Goal: Task Accomplishment & Management: Use online tool/utility

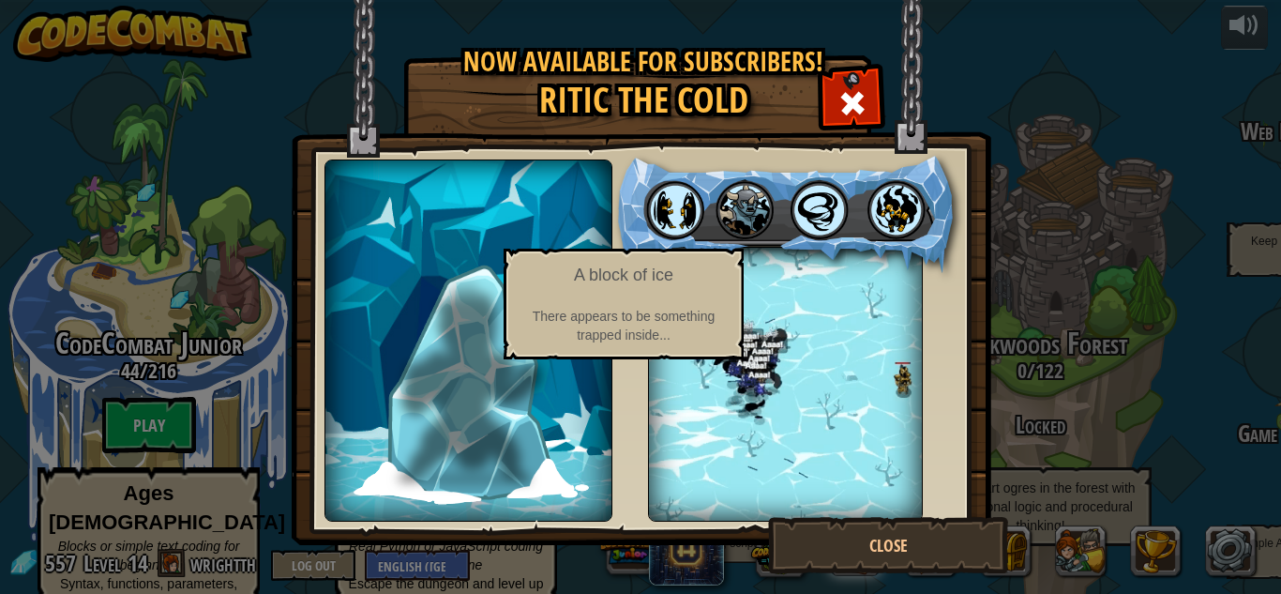
click at [439, 340] on img at bounding box center [470, 381] width 144 height 208
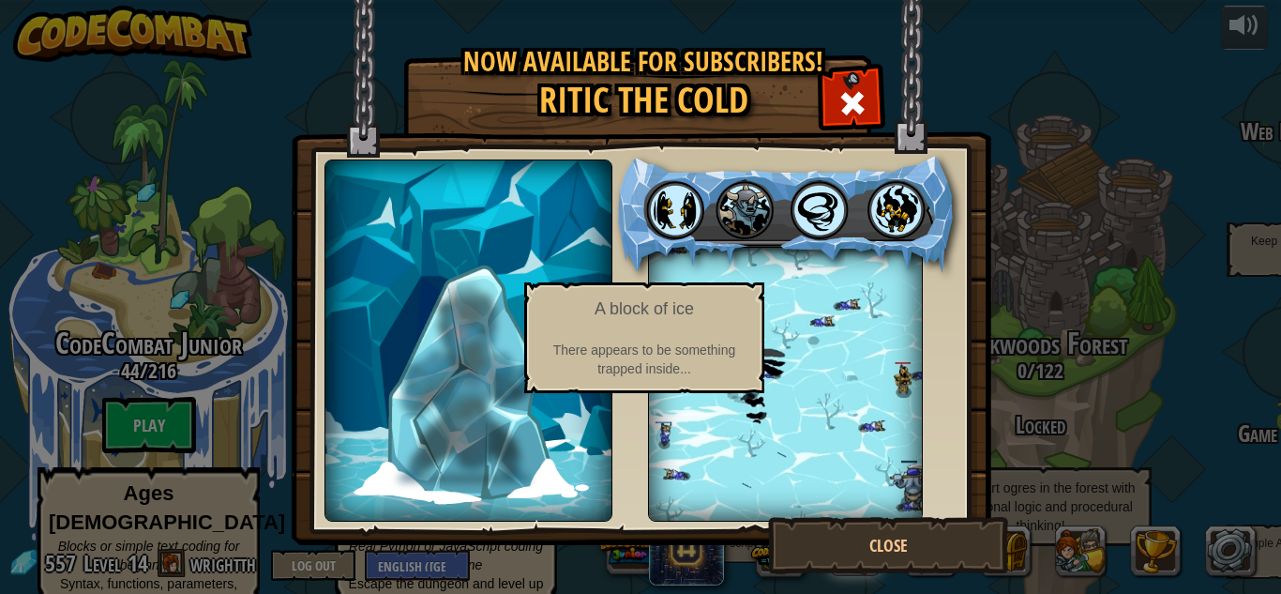
click at [460, 374] on img at bounding box center [470, 381] width 144 height 208
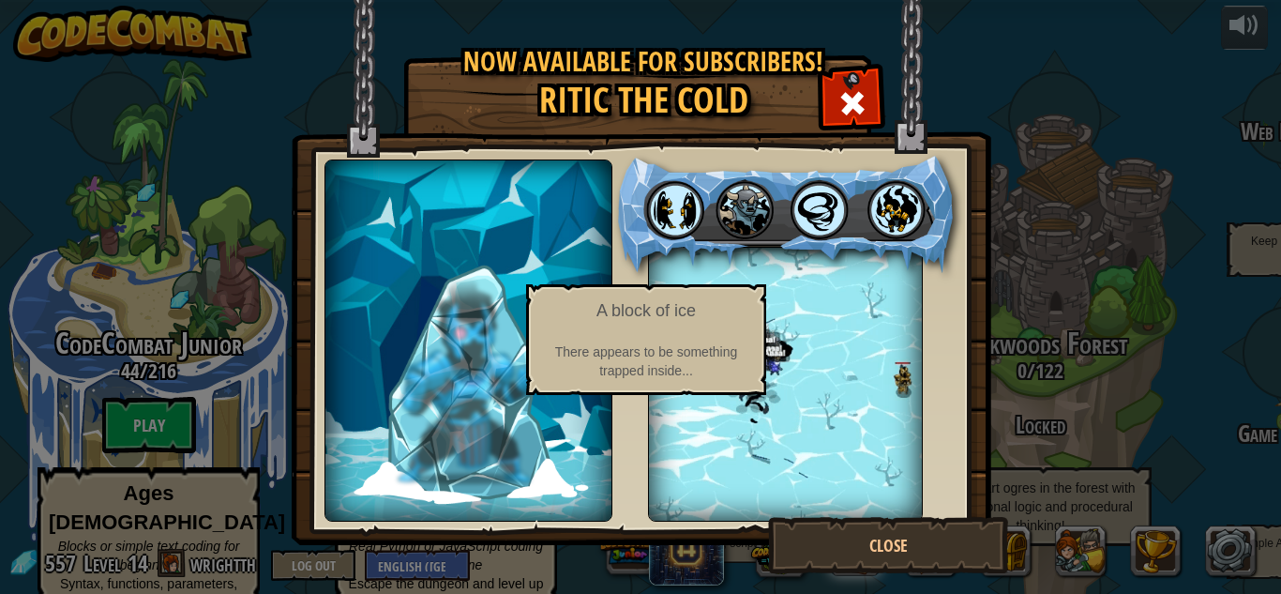
click at [462, 375] on img at bounding box center [470, 381] width 144 height 208
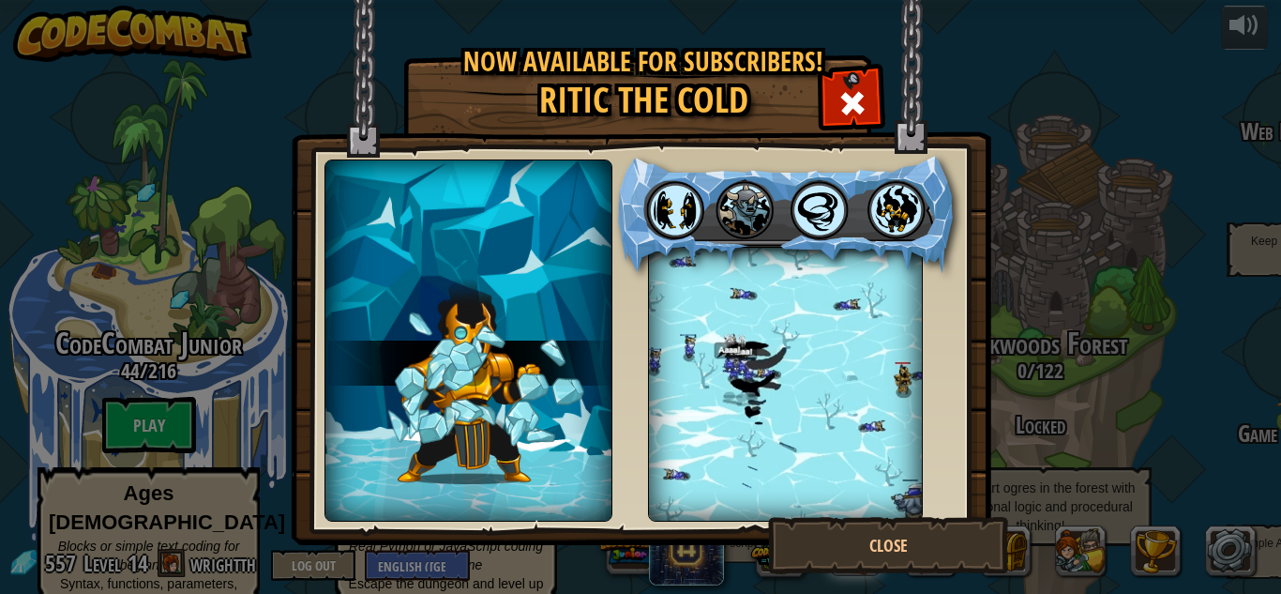
click at [462, 375] on img at bounding box center [470, 380] width 142 height 211
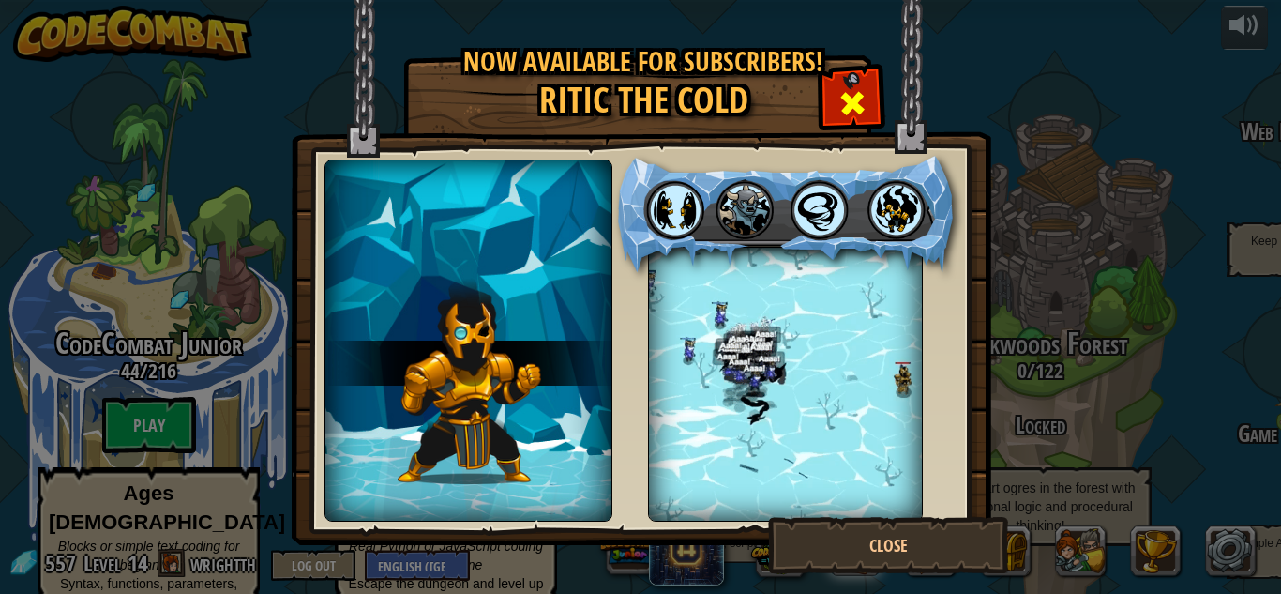
click at [873, 95] on div at bounding box center [852, 100] width 59 height 59
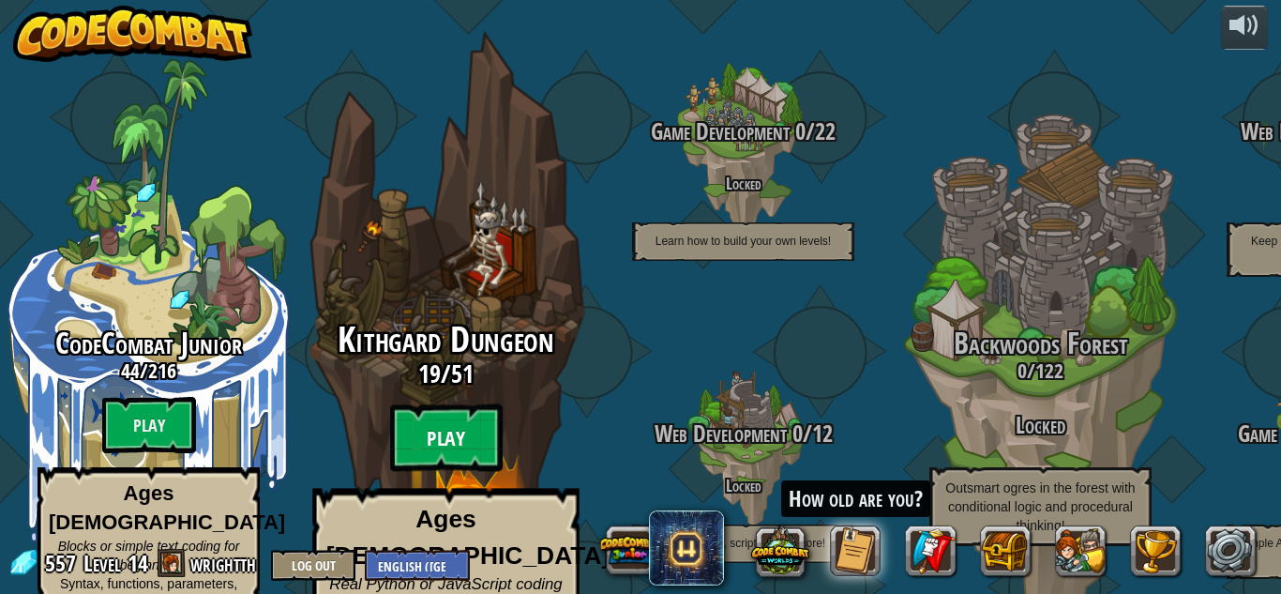
click at [412, 404] on btn "Play" at bounding box center [446, 438] width 113 height 68
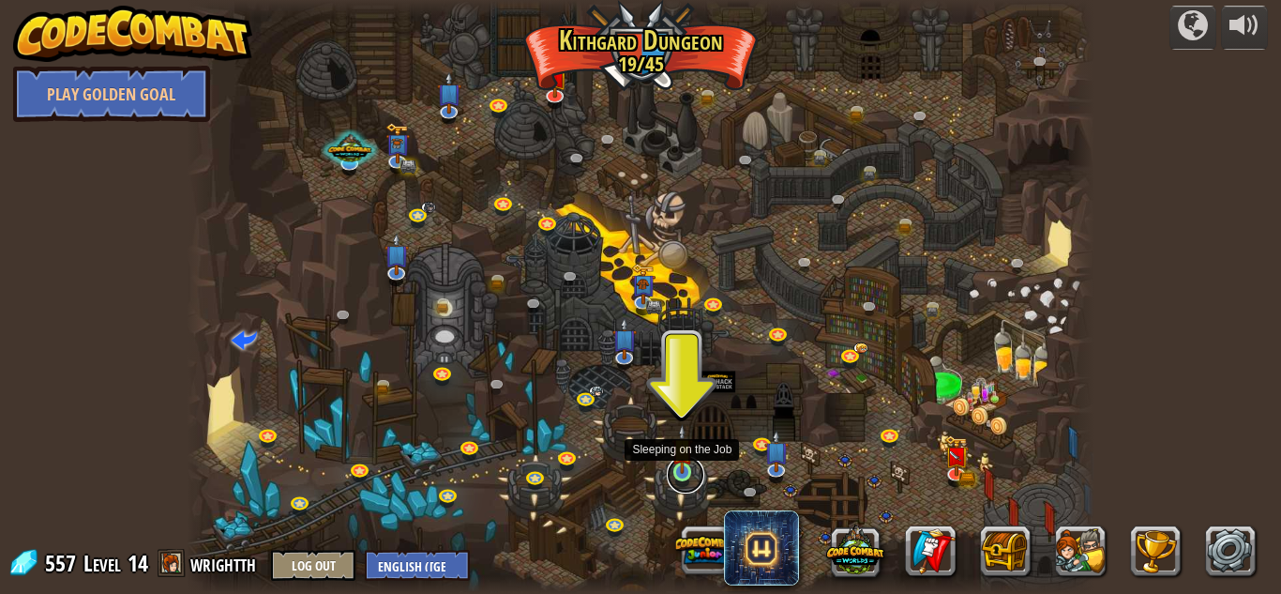
click at [686, 480] on link at bounding box center [686, 475] width 38 height 38
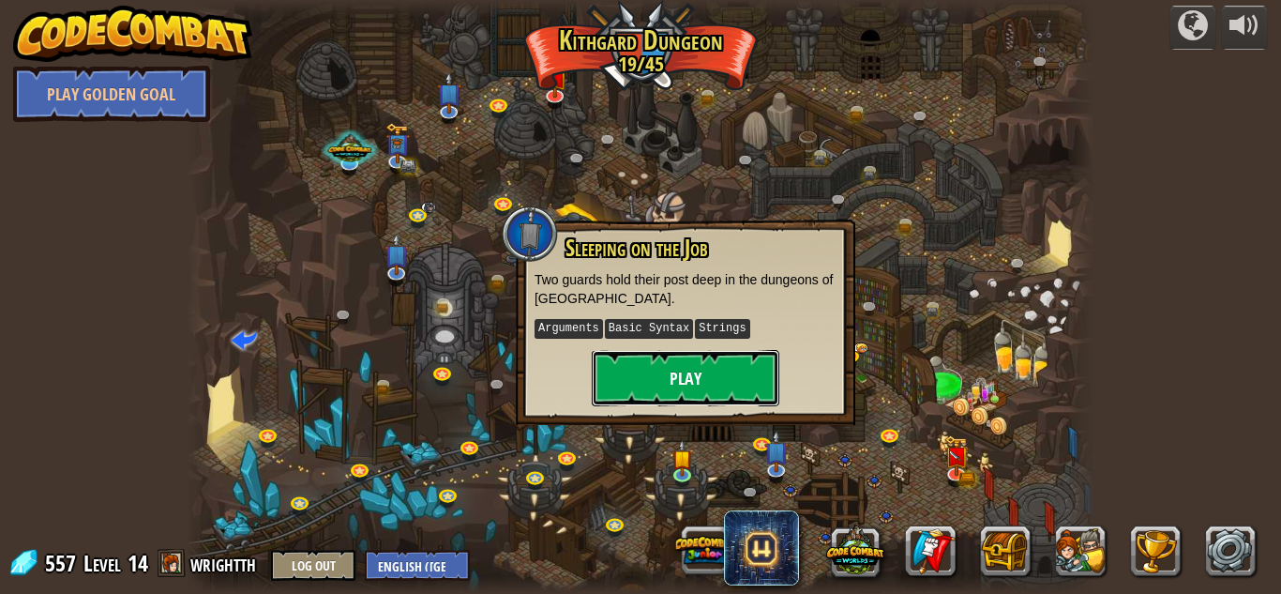
click at [655, 357] on button "Play" at bounding box center [686, 378] width 188 height 56
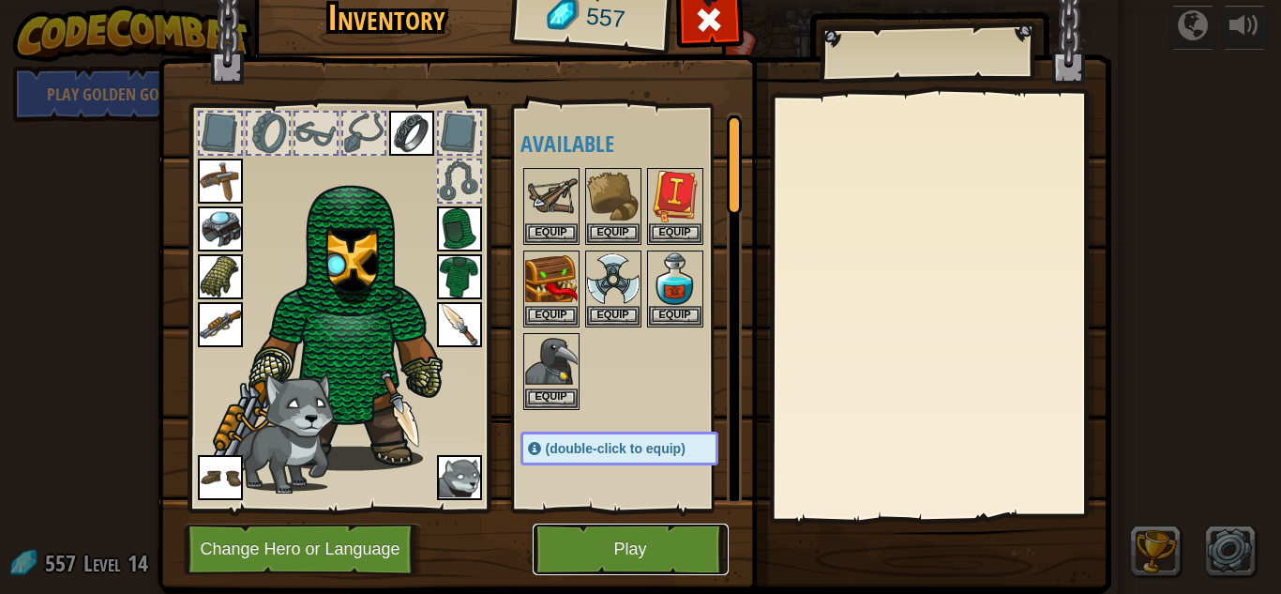
click at [616, 555] on button "Play" at bounding box center [631, 549] width 196 height 52
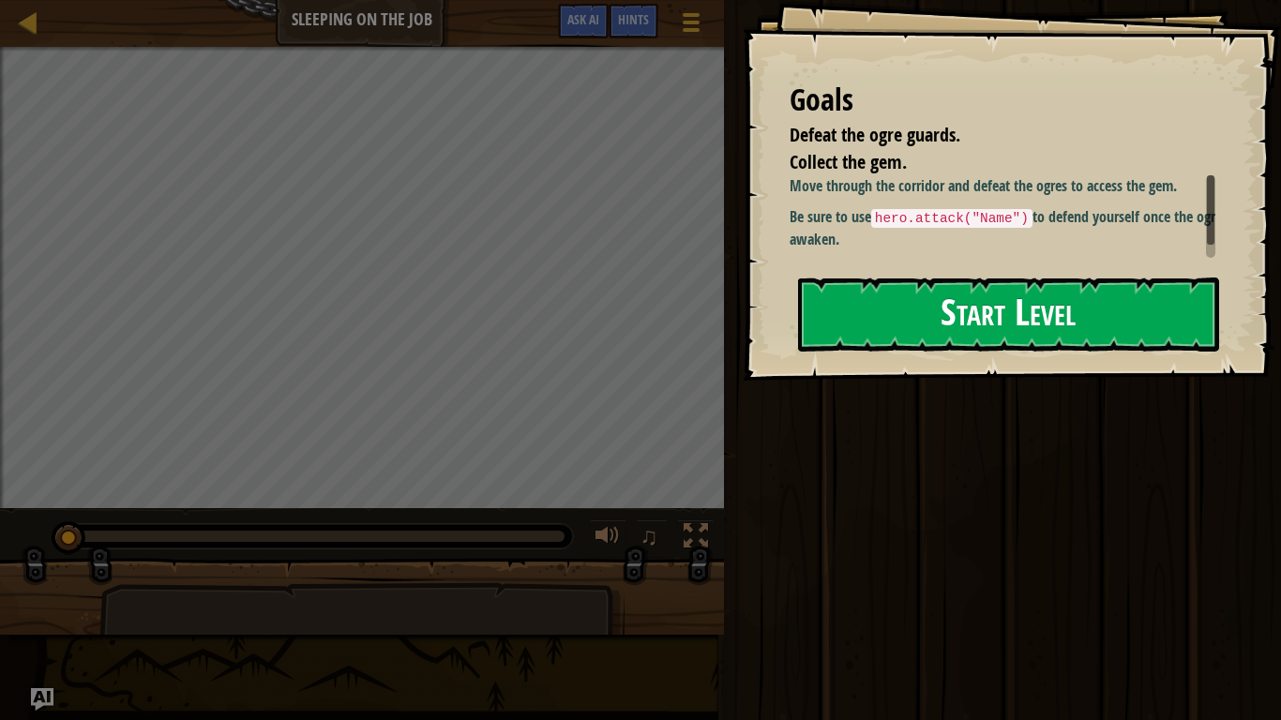
click at [917, 334] on button "Start Level" at bounding box center [1008, 315] width 421 height 74
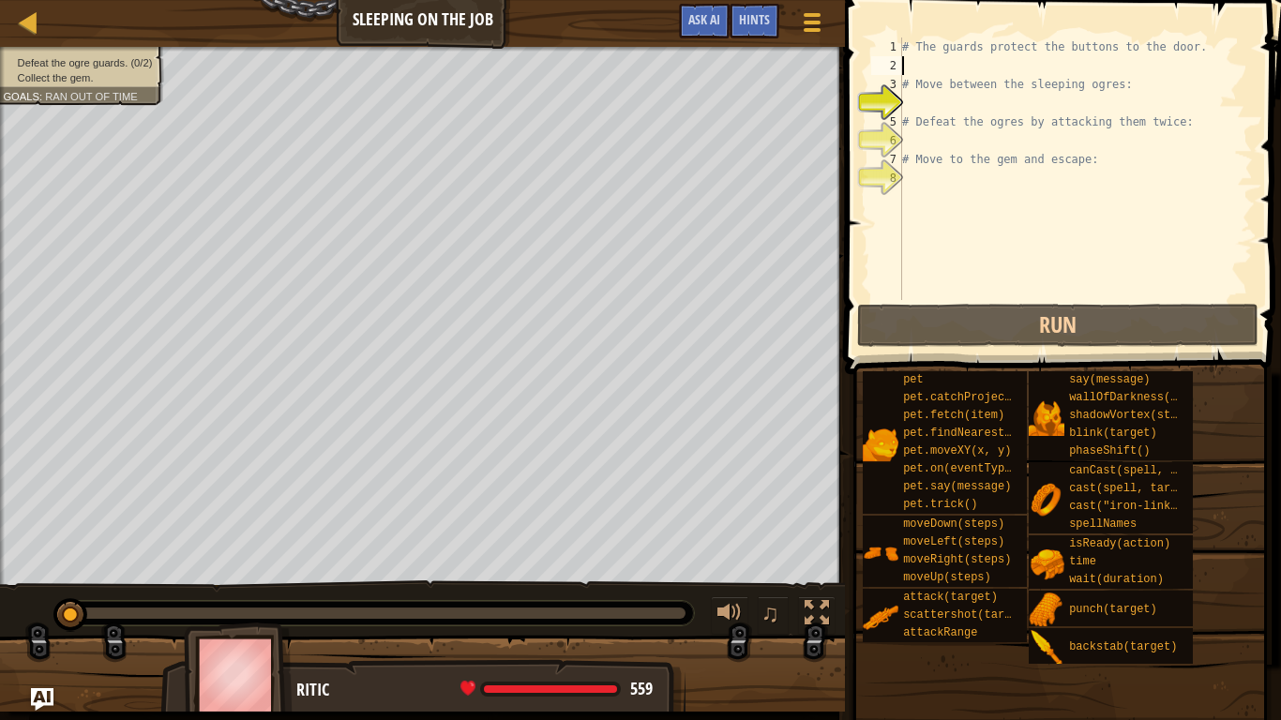
click at [922, 71] on div "# The guards protect the buttons to the door. # Move between the sleeping ogres…" at bounding box center [1076, 188] width 355 height 300
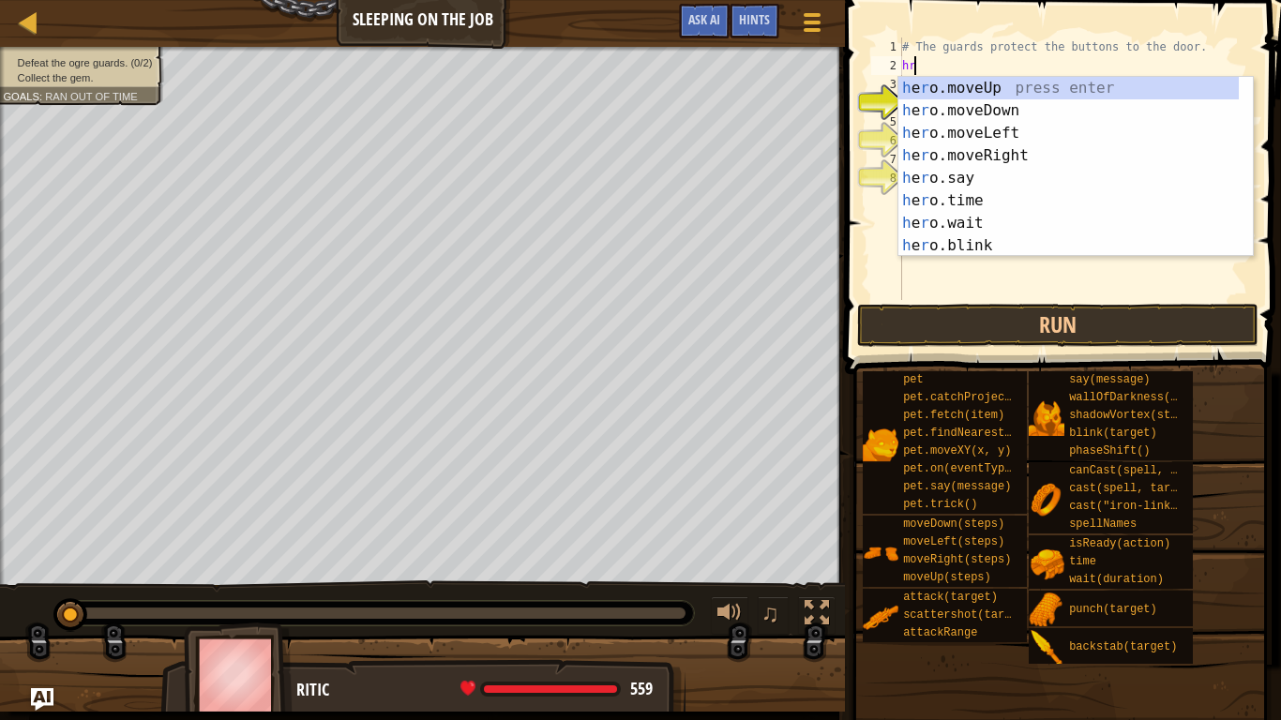
click at [0, 514] on div at bounding box center [2, 330] width 5 height 567
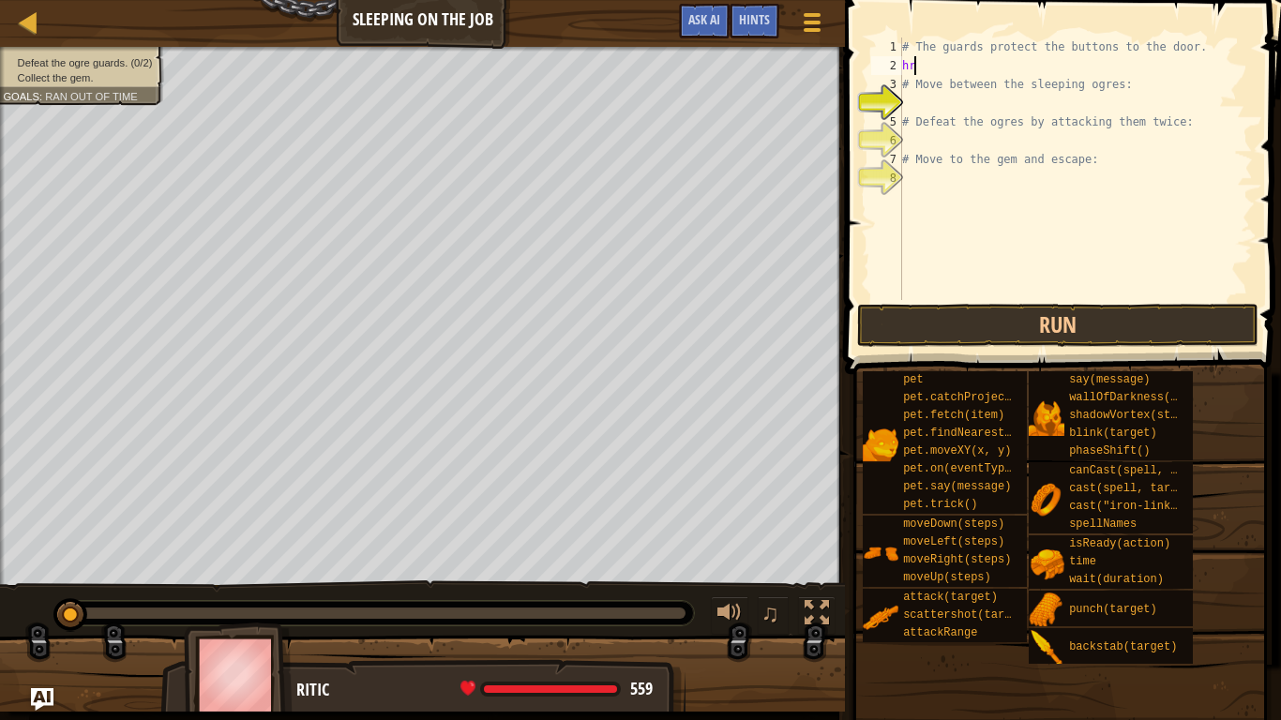
click at [925, 70] on div "# The guards protect the buttons to the door. hr # Move between the sleeping og…" at bounding box center [1076, 188] width 355 height 300
type textarea "he"
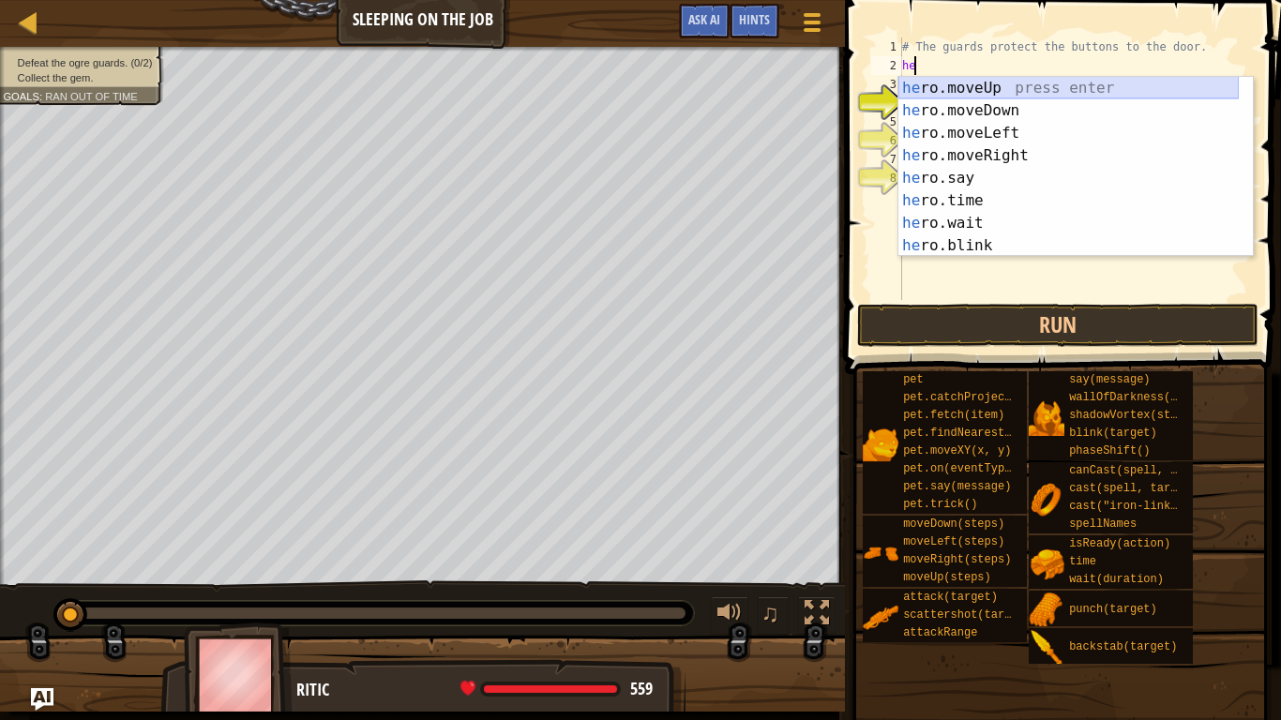
click at [946, 83] on div "he ro.moveUp press enter he ro.moveDown press enter he ro.moveLeft press enter …" at bounding box center [1069, 189] width 341 height 225
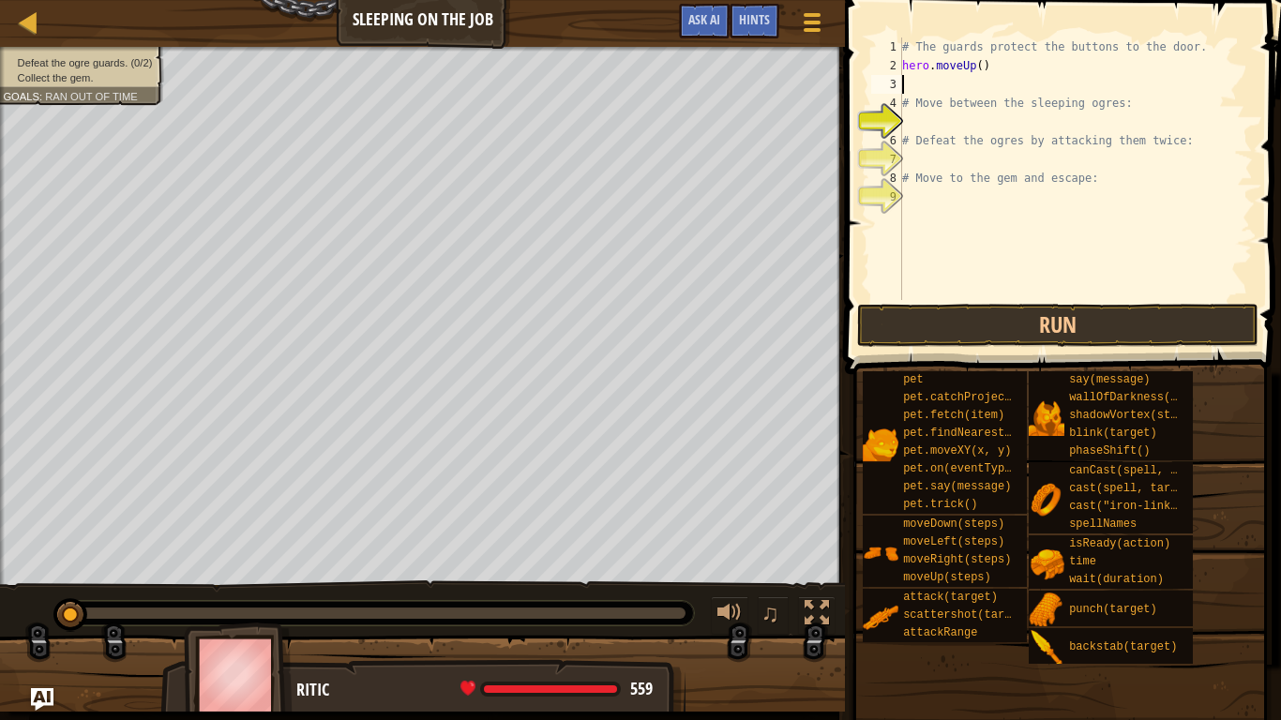
type textarea "h"
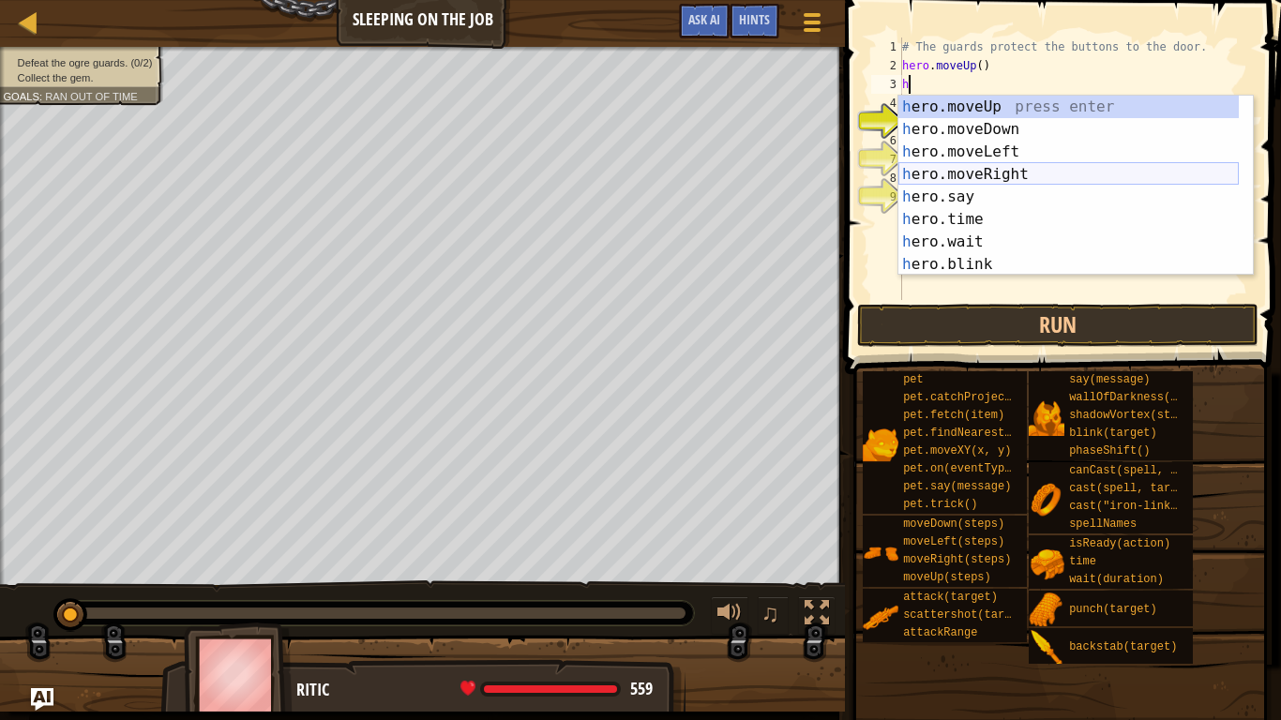
click at [956, 163] on div "h ero.moveUp press enter h ero.moveDown press enter h ero.moveLeft press enter …" at bounding box center [1069, 208] width 341 height 225
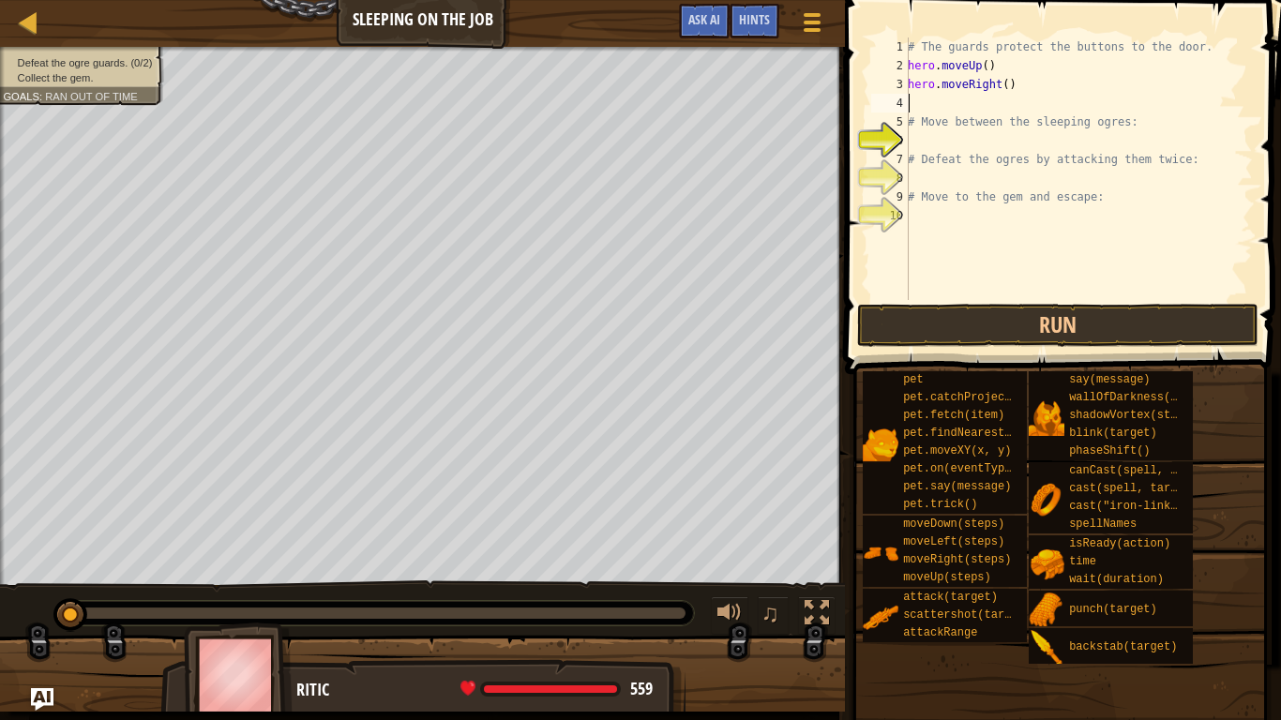
click at [1000, 85] on div "# The guards protect the buttons to the door. hero . moveUp ( ) hero . moveRigh…" at bounding box center [1078, 188] width 349 height 300
type textarea "hero.moveRight(2)"
click at [930, 112] on div "# The guards protect the buttons to the door. hero . moveUp ( ) hero . moveRigh…" at bounding box center [1078, 188] width 349 height 300
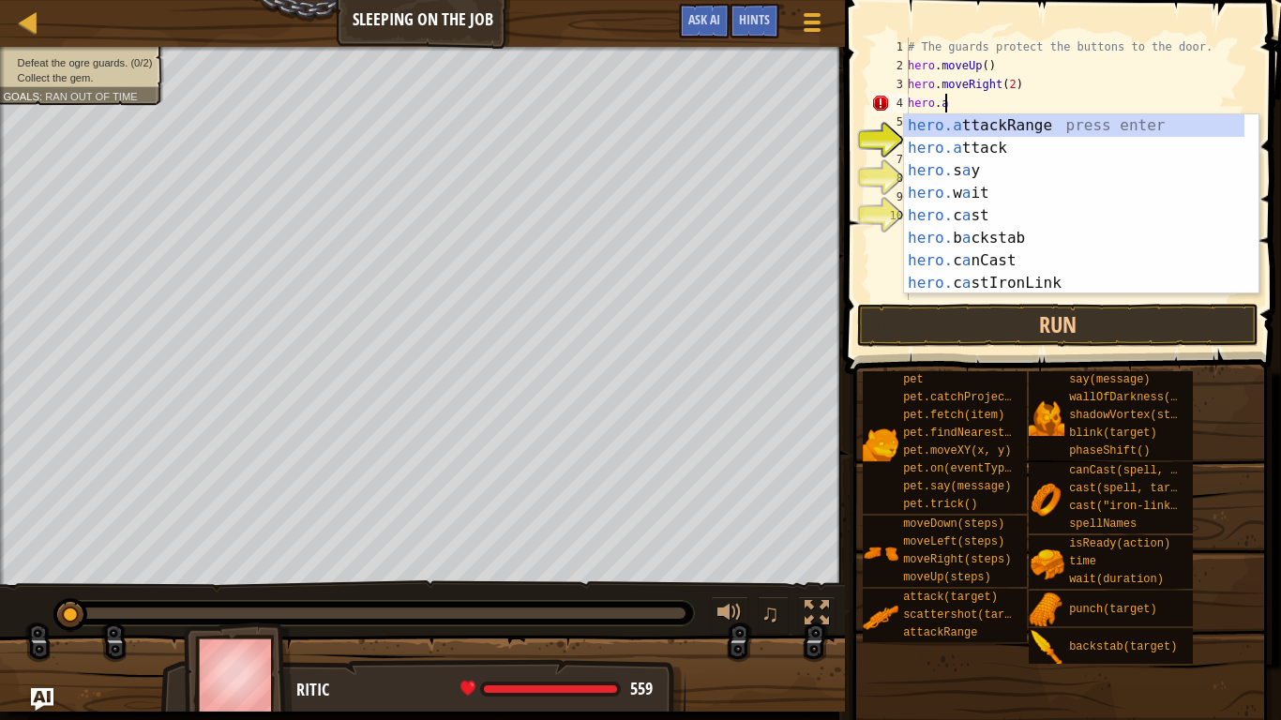
scroll to position [8, 2]
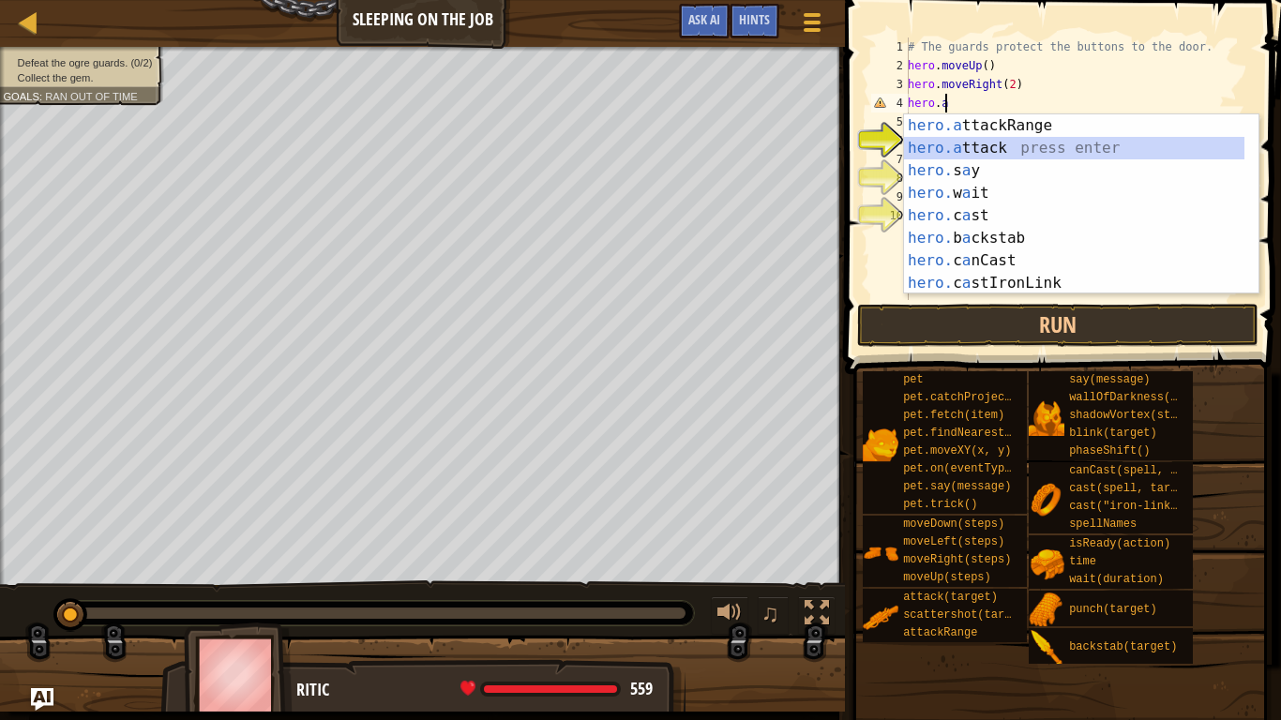
click at [1004, 137] on div "hero.a ttackRange press enter hero.a ttack press enter hero. s a y press enter …" at bounding box center [1074, 226] width 341 height 225
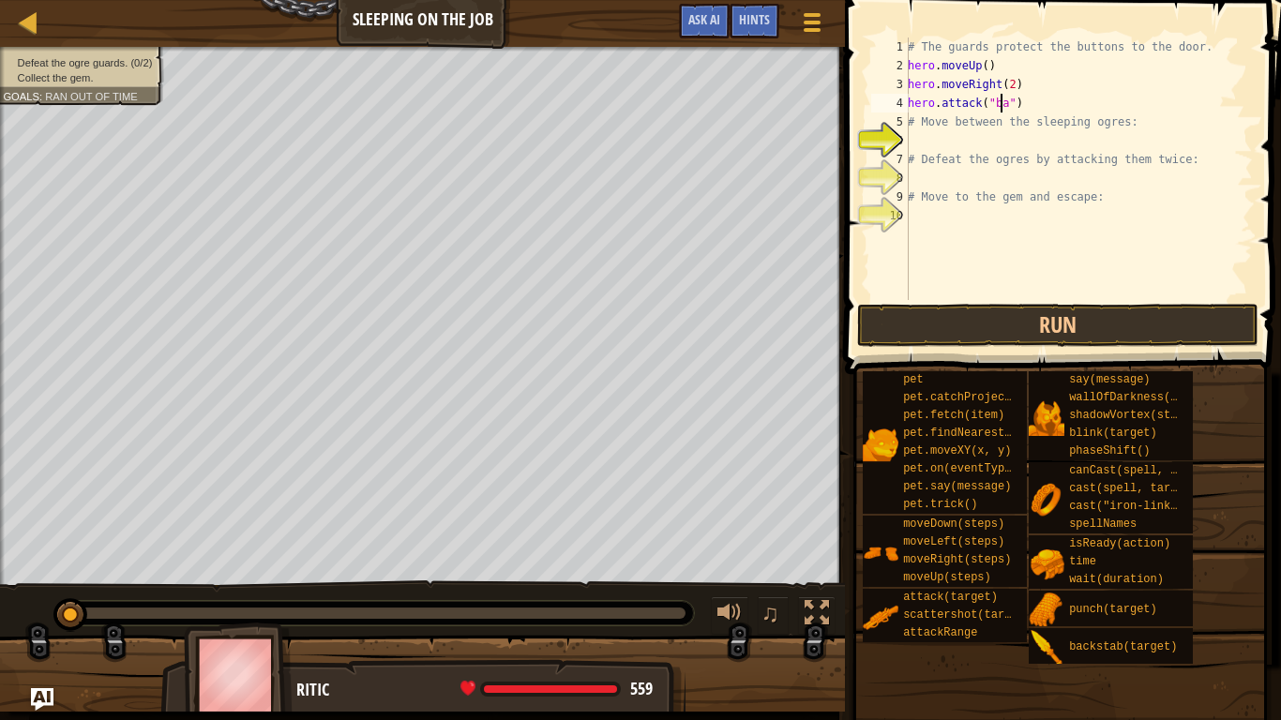
scroll to position [8, 8]
drag, startPoint x: 913, startPoint y: 101, endPoint x: 891, endPoint y: 99, distance: 21.7
click at [891, 99] on div "hero.attack("bas") 1 2 3 4 5 6 7 8 9 10 # The guards protect the buttons to the…" at bounding box center [1061, 169] width 386 height 263
click at [869, 99] on div "hero.attack("bas") 1 2 3 4 5 6 7 8 9 10 # The guards protect the buttons to the…" at bounding box center [1061, 169] width 386 height 263
drag, startPoint x: 911, startPoint y: 99, endPoint x: 1023, endPoint y: 102, distance: 111.7
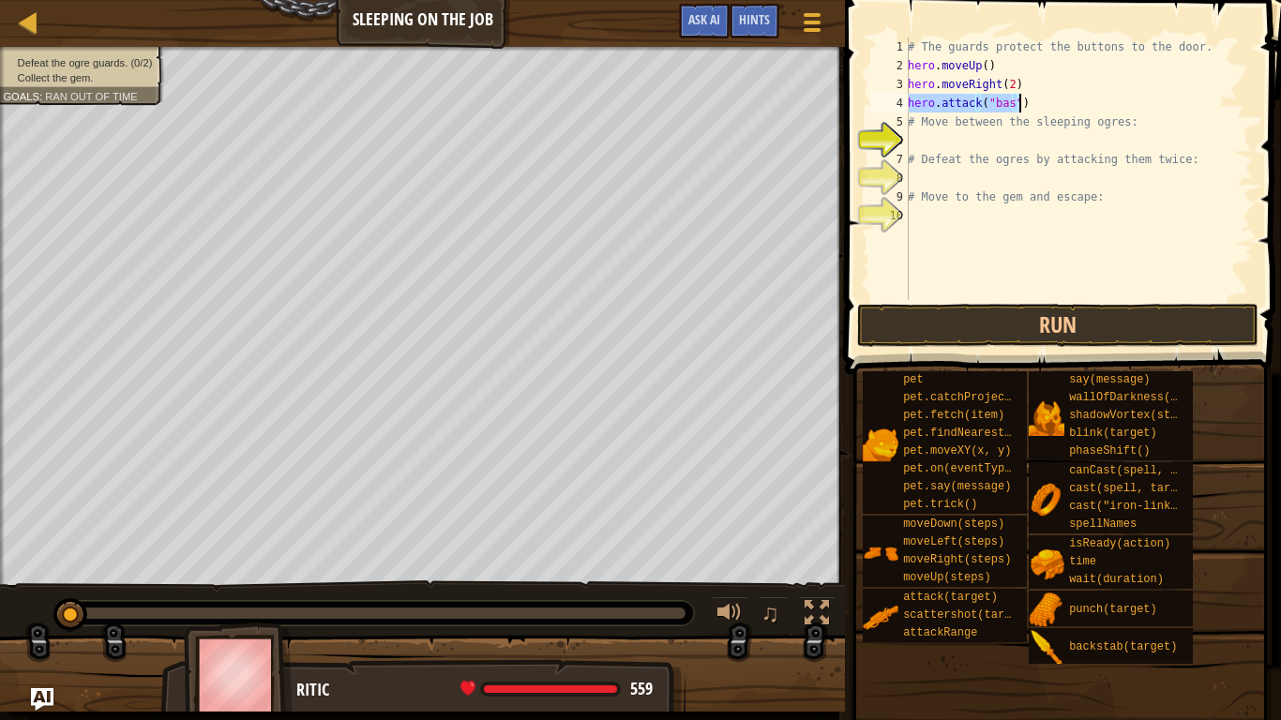
click at [1023, 102] on div "# The guards protect the buttons to the door. hero . moveUp ( ) hero . moveRigh…" at bounding box center [1078, 188] width 349 height 300
click at [910, 125] on div "# The guards protect the buttons to the door. hero . moveUp ( ) hero . moveRigh…" at bounding box center [1078, 188] width 349 height 300
paste textarea "hero.attack("bas")"
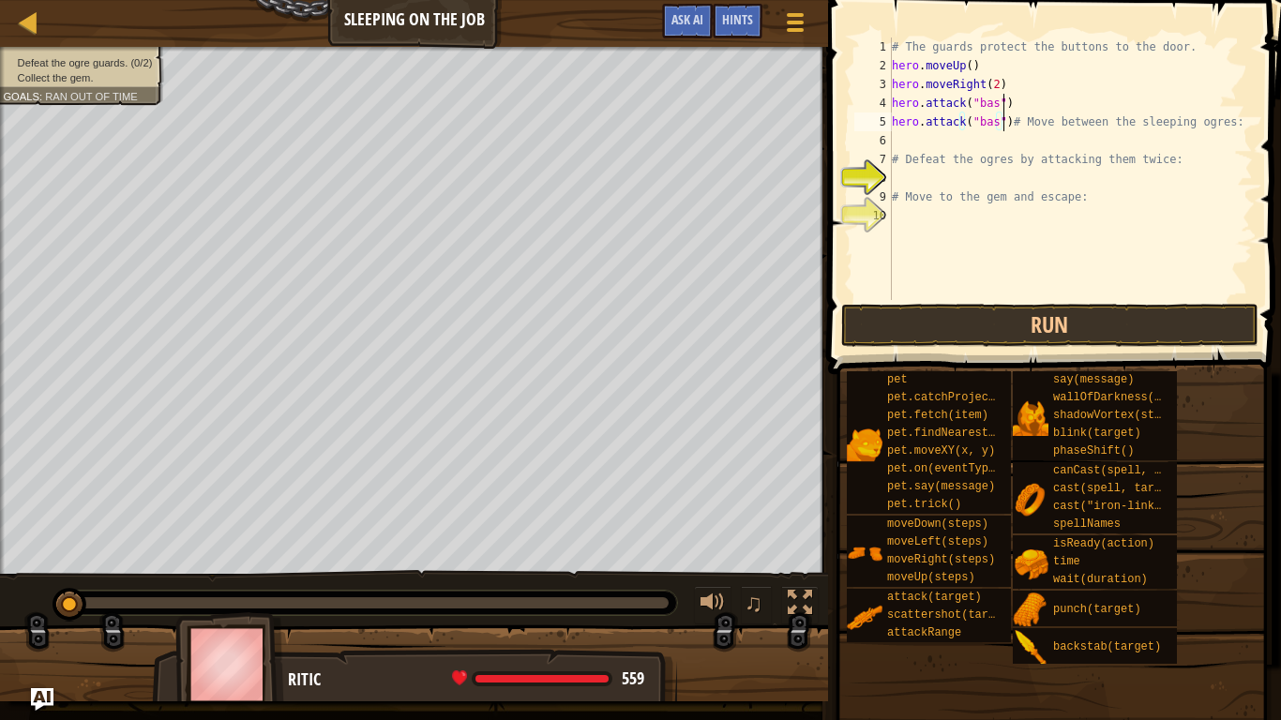
click at [1222, 117] on div "# The guards protect the buttons to the door. hero . moveUp ( ) hero . moveRigh…" at bounding box center [1070, 188] width 365 height 300
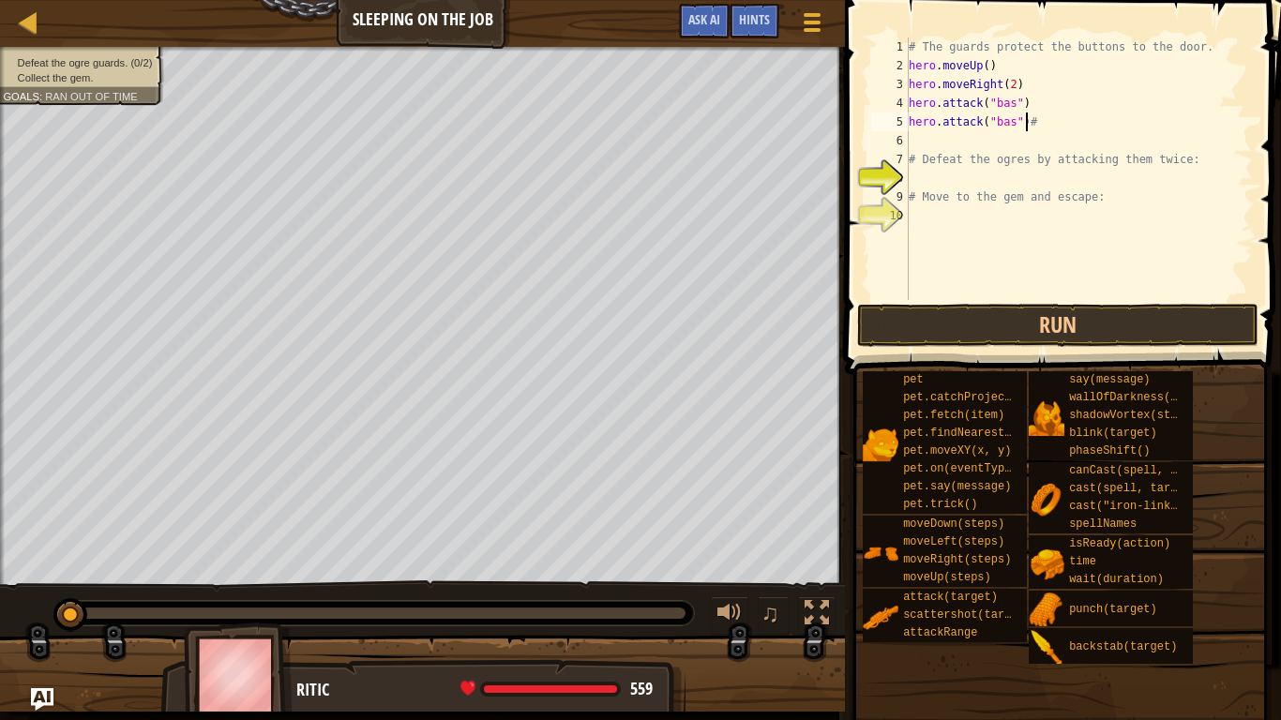
type textarea "hero.attack("bas")"
click at [918, 144] on div "# The guards protect the buttons to the door. hero . moveUp ( ) hero . moveRigh…" at bounding box center [1079, 188] width 348 height 300
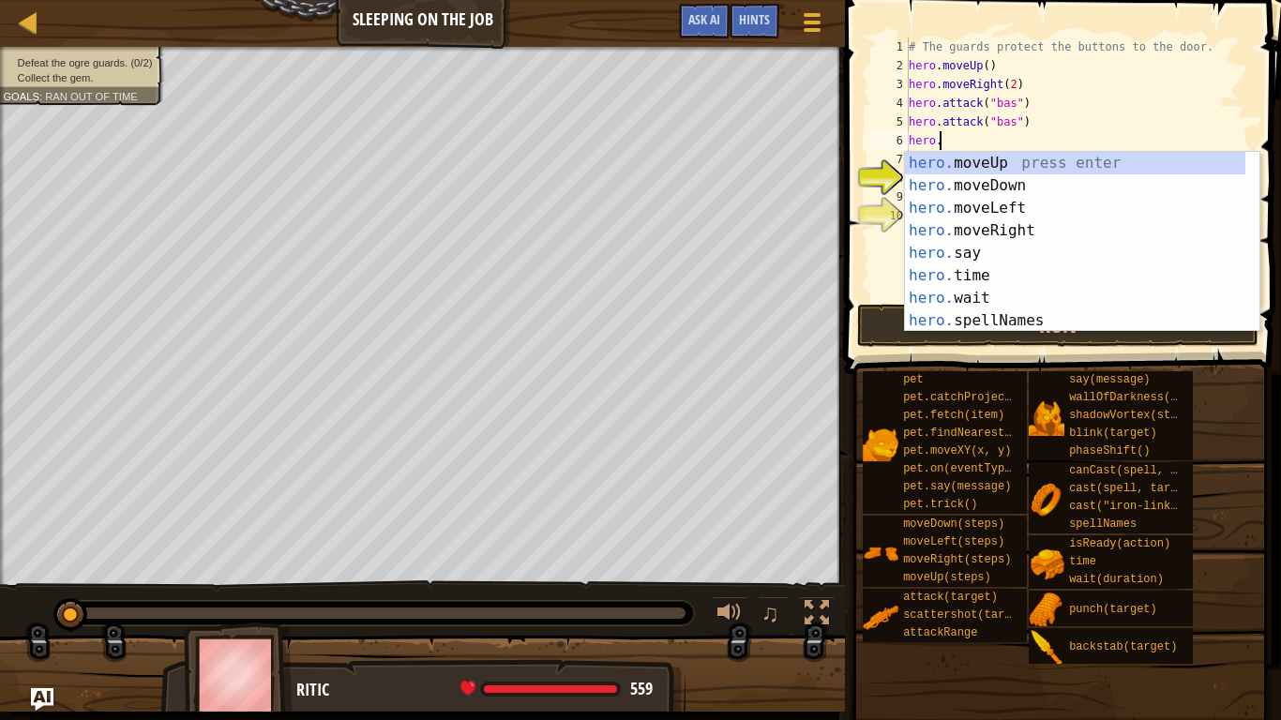
scroll to position [8, 2]
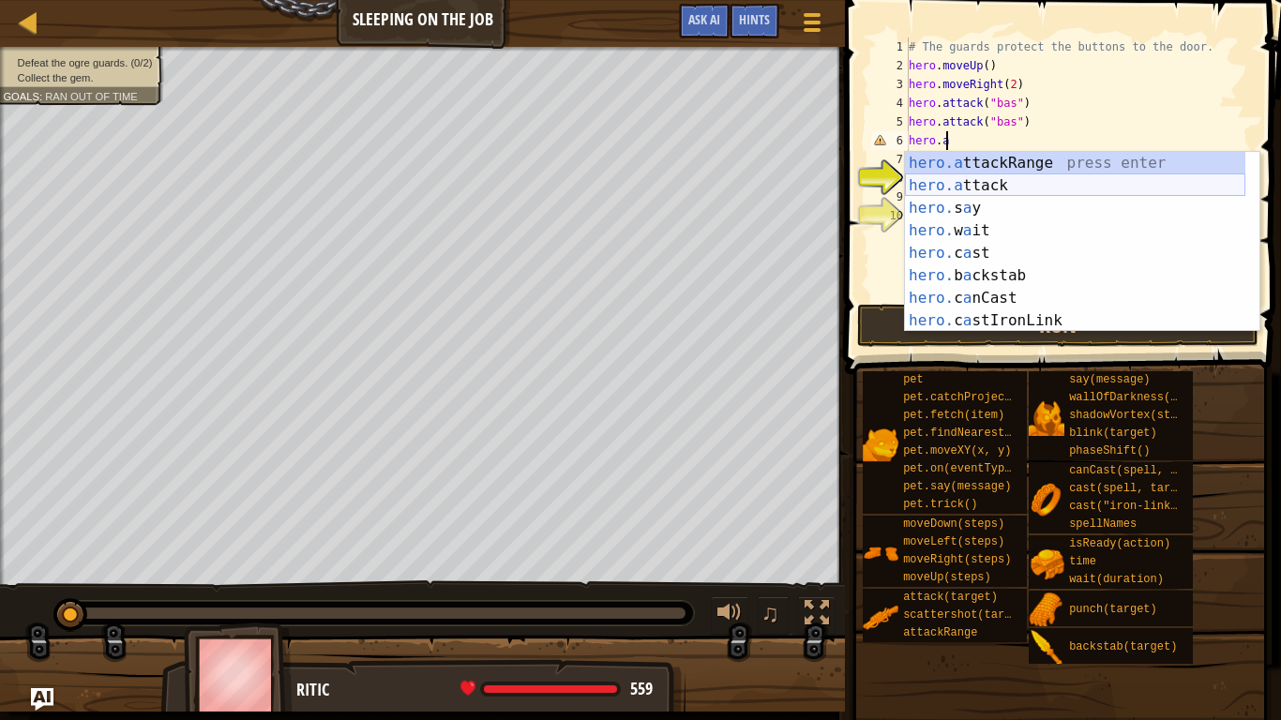
click at [974, 180] on div "hero.a ttackRange press enter hero.a ttack press enter hero. s a y press enter …" at bounding box center [1075, 264] width 341 height 225
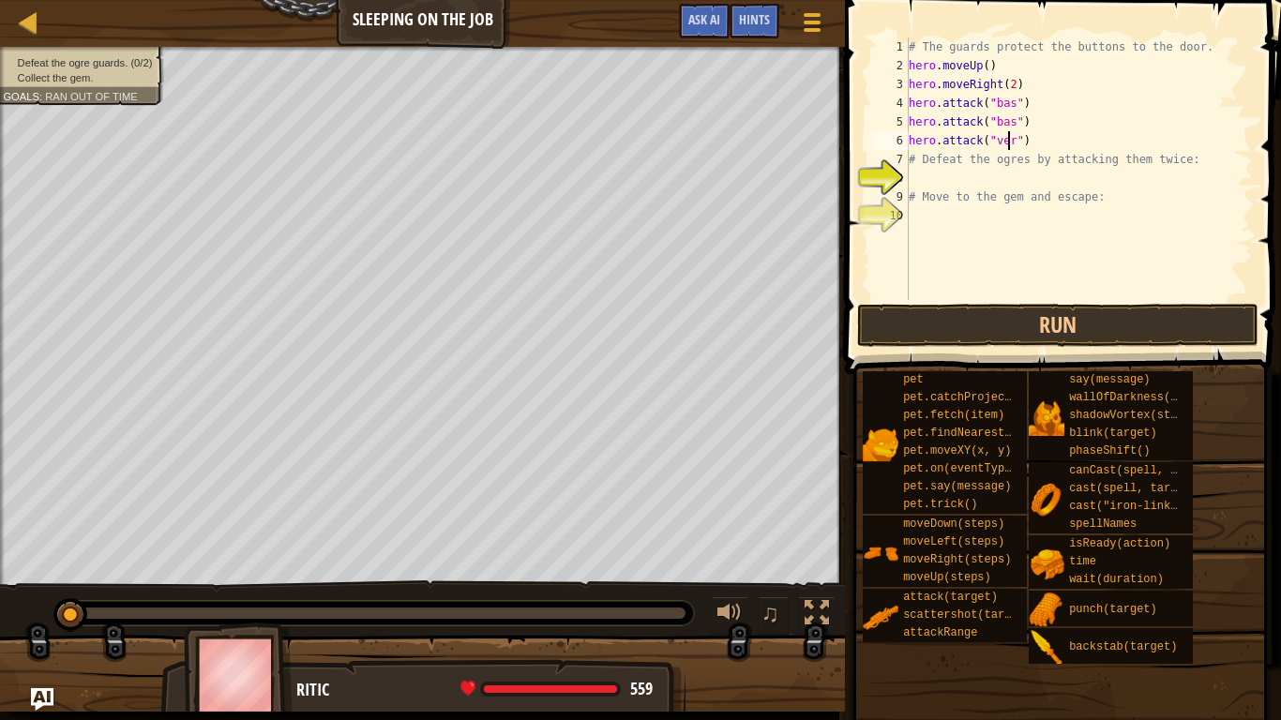
scroll to position [8, 8]
click at [1182, 163] on div "# The guards protect the buttons to the door. hero . moveUp ( ) hero . moveRigh…" at bounding box center [1079, 188] width 348 height 300
type textarea "#"
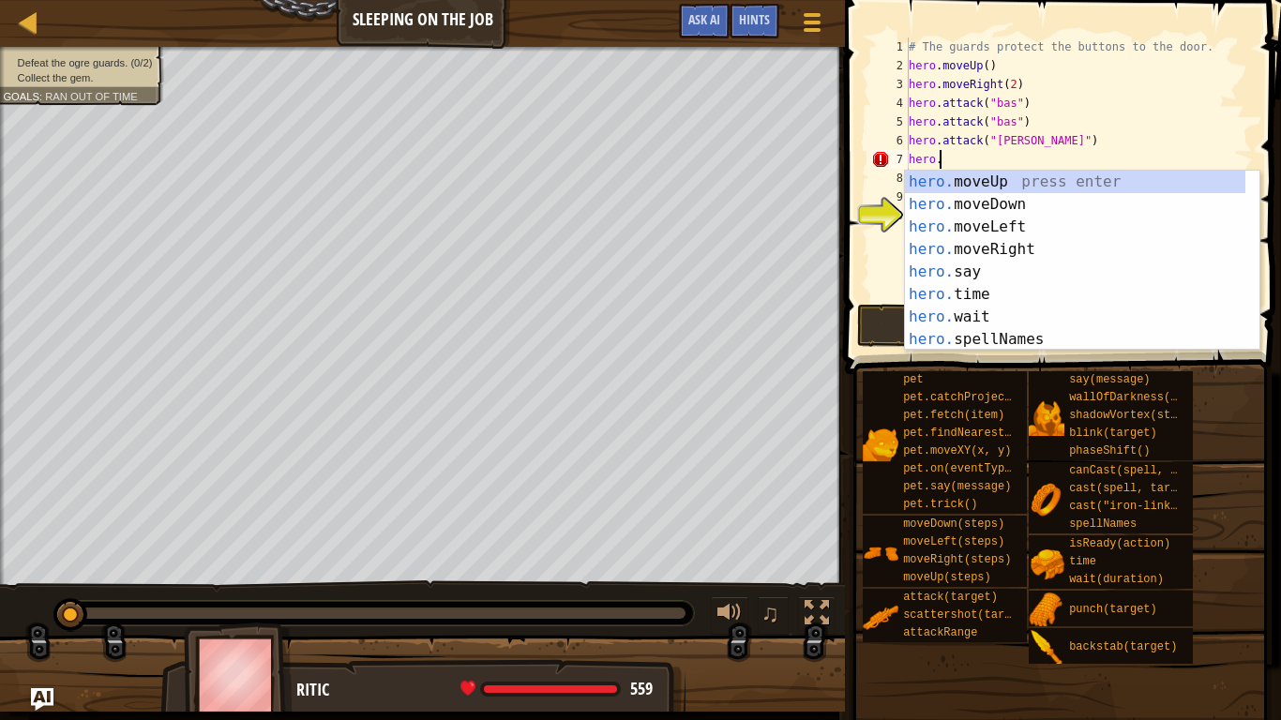
scroll to position [8, 2]
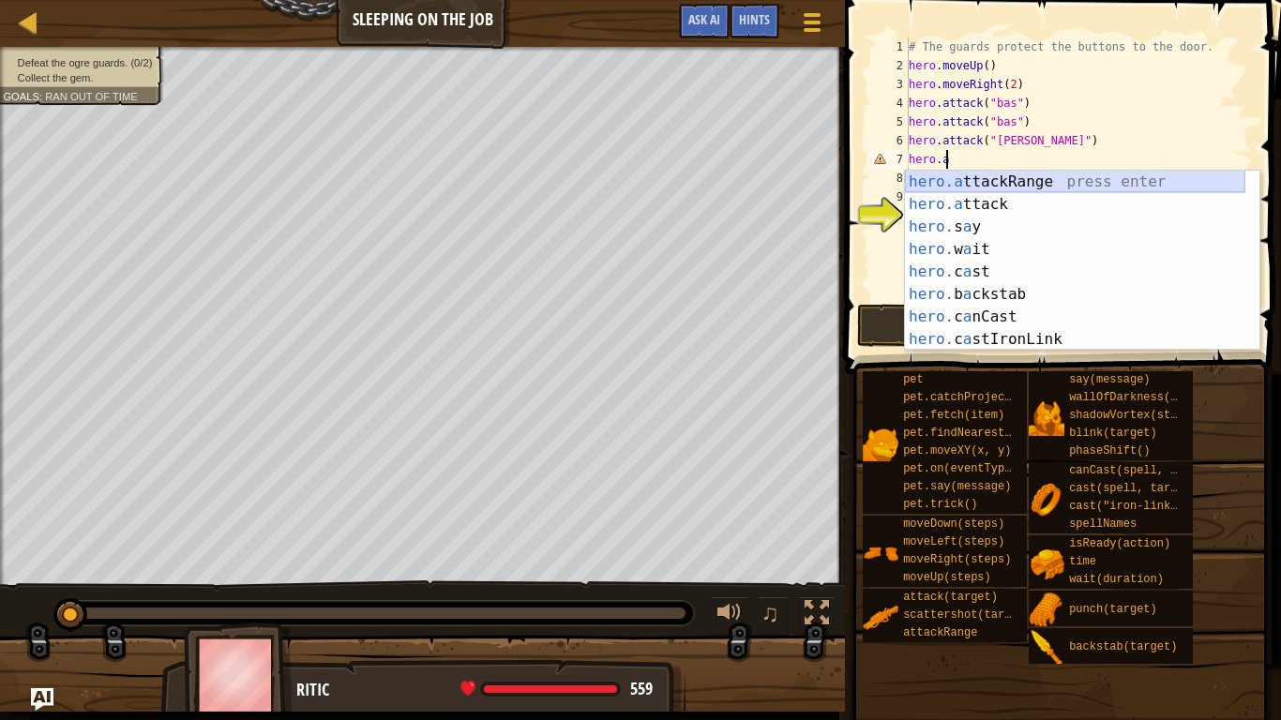
click at [1015, 191] on div "hero.a ttackRange press enter hero.a ttack press enter hero. s a y press enter …" at bounding box center [1075, 283] width 341 height 225
click at [1016, 210] on div "hero.a ttackRange press enter hero.a ttack press enter hero. s a y press enter …" at bounding box center [1075, 283] width 341 height 225
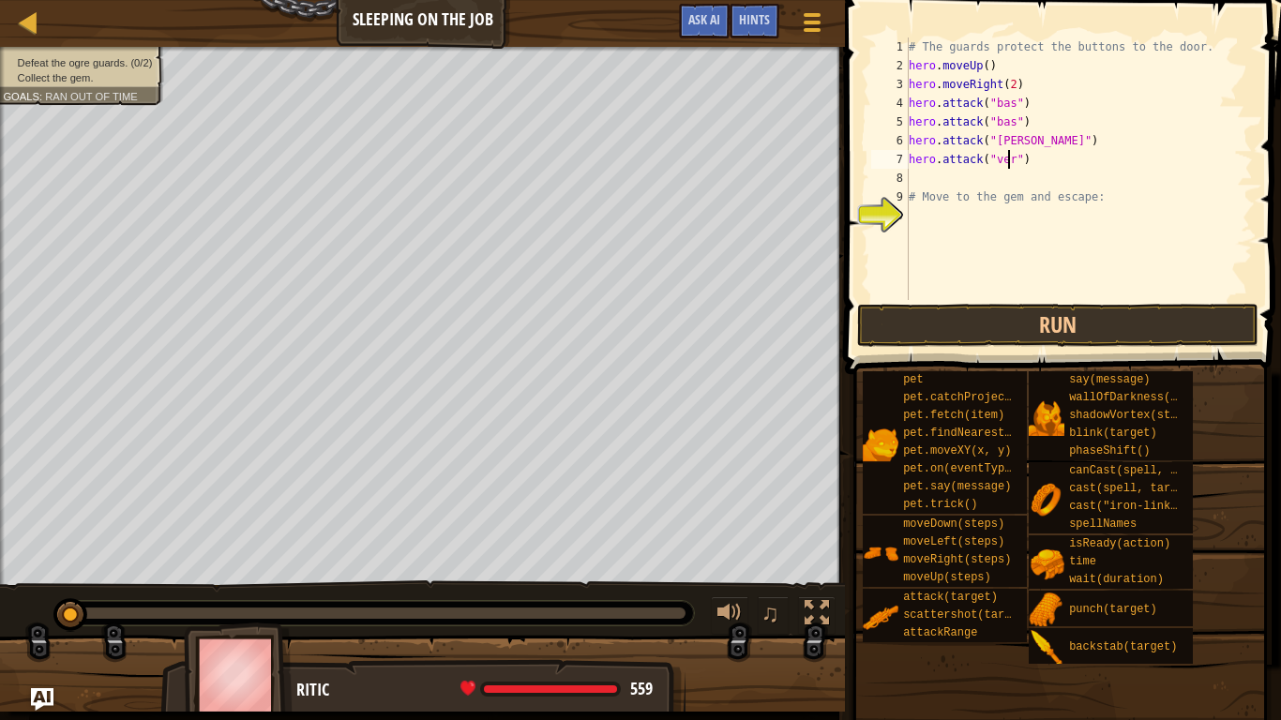
type textarea "hero.attack("[PERSON_NAME]")"
click at [939, 180] on div "# The guards protect the buttons to the door. hero . moveUp ( ) hero . moveRigh…" at bounding box center [1079, 188] width 348 height 300
type textarea "h"
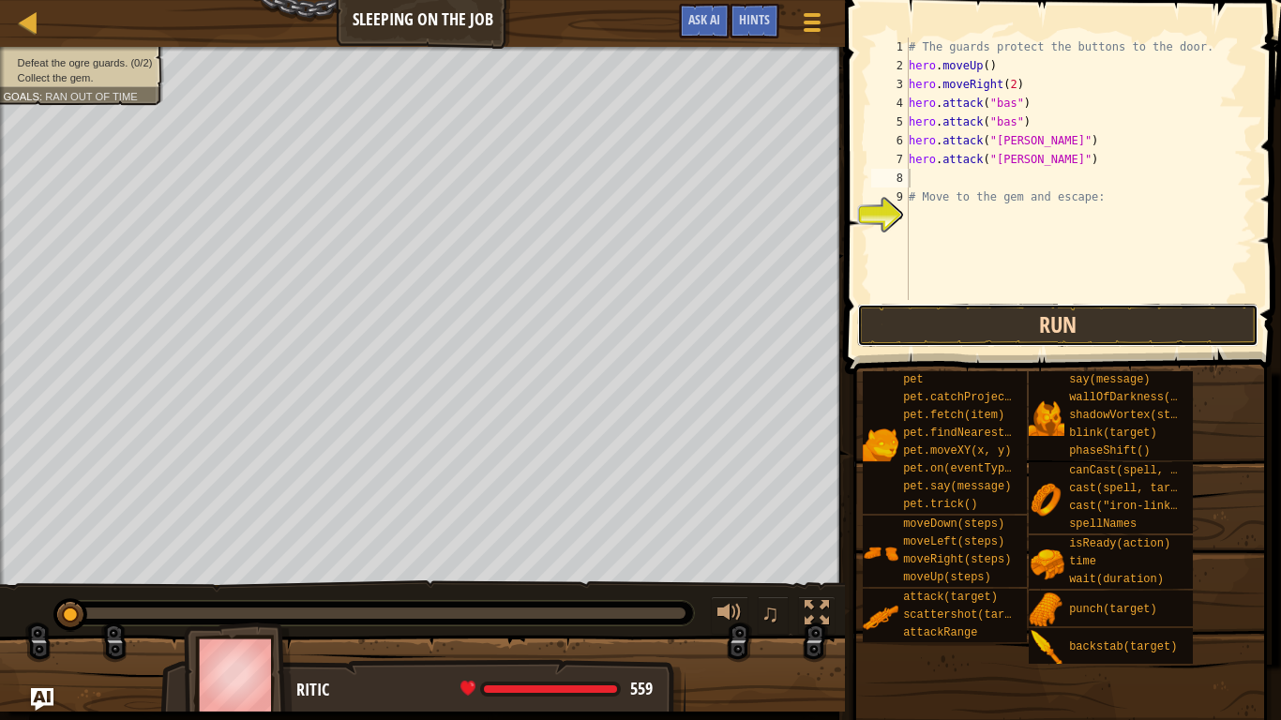
click at [947, 330] on button "Run" at bounding box center [1058, 325] width 402 height 43
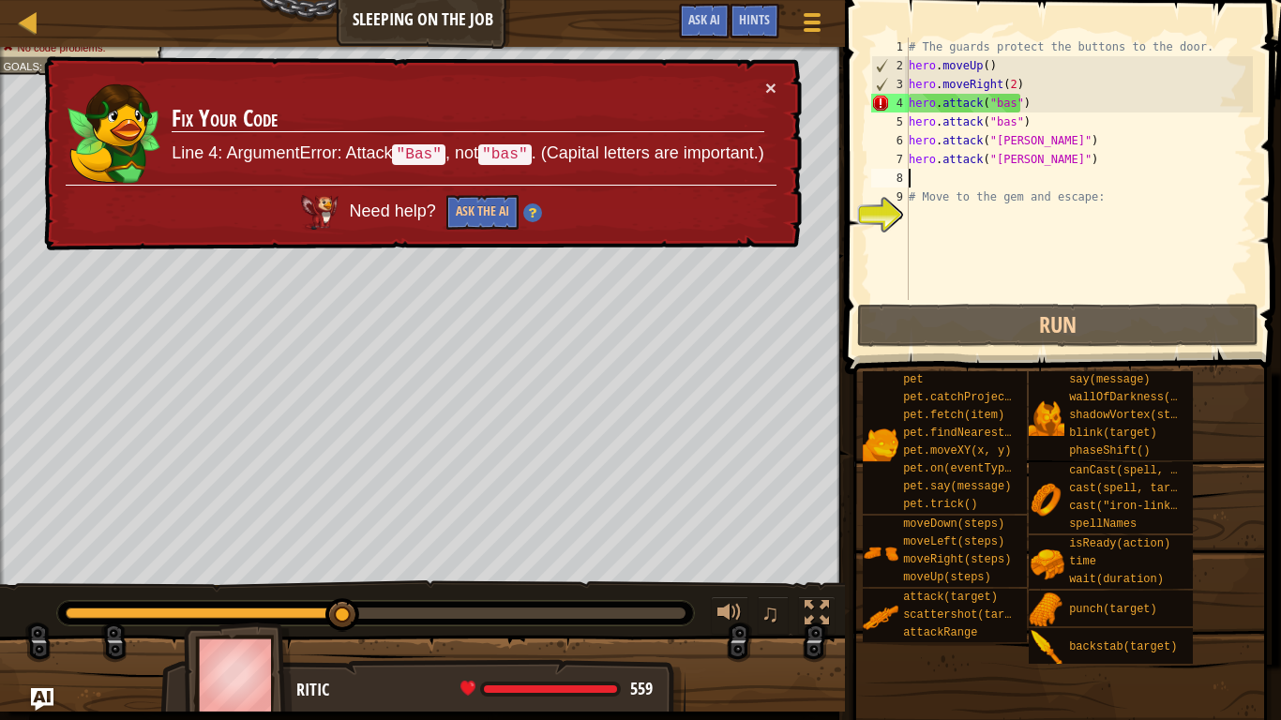
click at [993, 100] on div "# The guards protect the buttons to the door. hero . moveUp ( ) hero . moveRigh…" at bounding box center [1079, 188] width 348 height 300
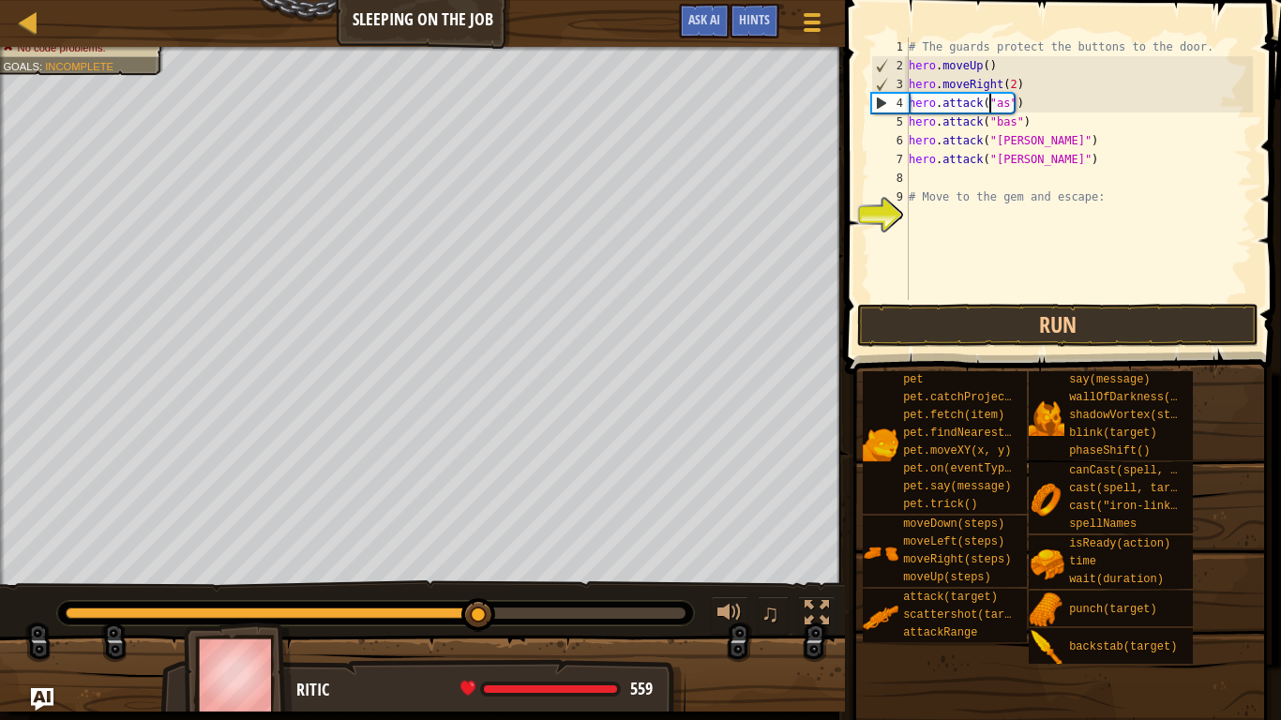
scroll to position [8, 7]
click at [993, 121] on div "# The guards protect the buttons to the door. hero . moveUp ( ) hero . moveRigh…" at bounding box center [1079, 188] width 348 height 300
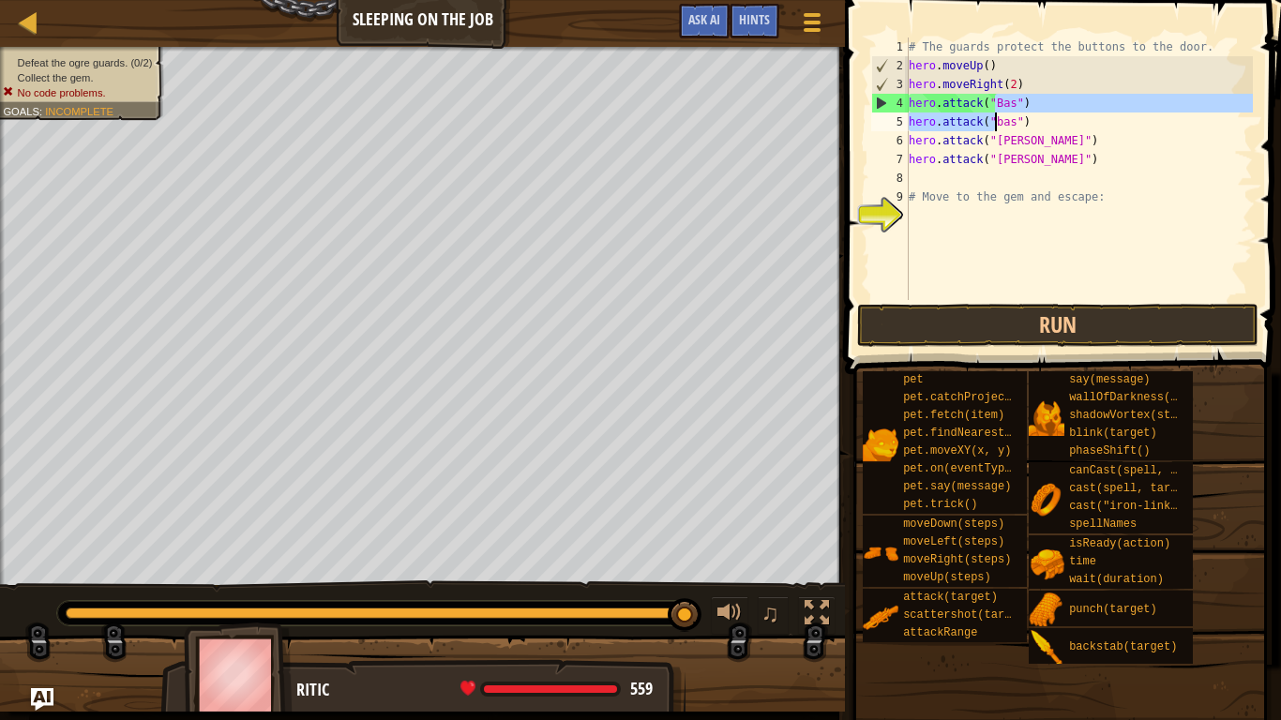
click at [861, 144] on span at bounding box center [1065, 161] width 451 height 430
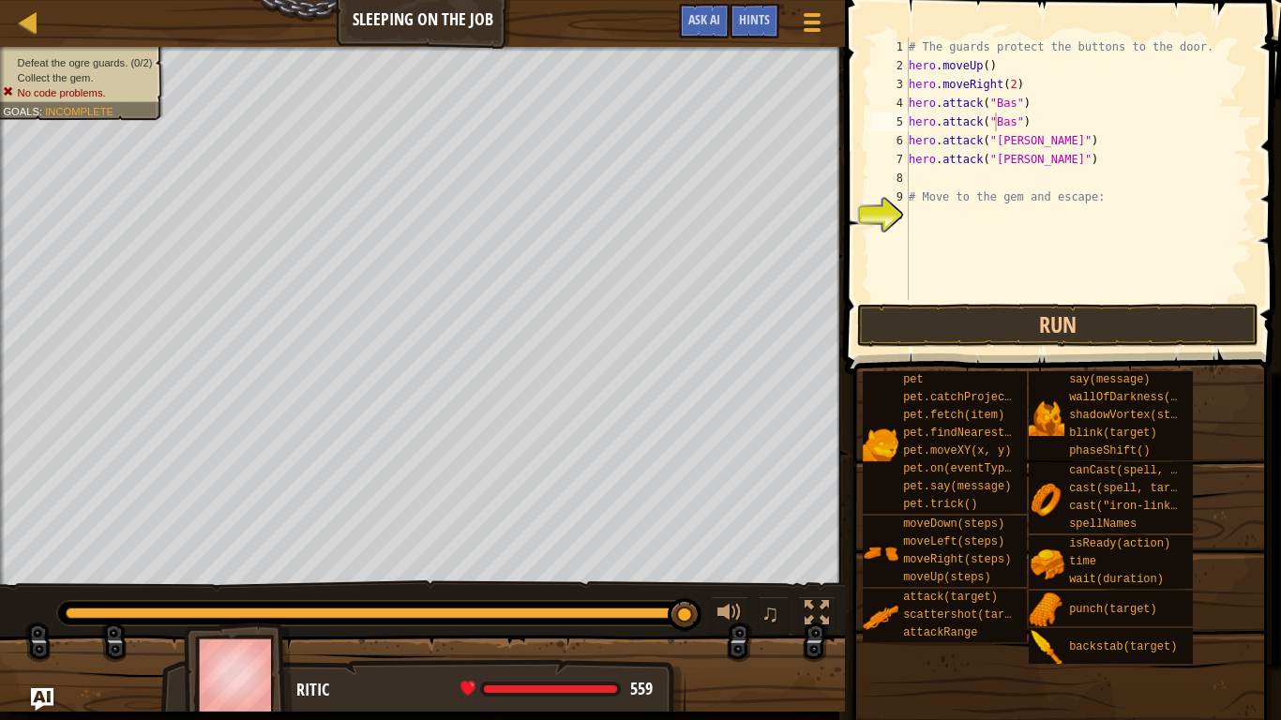
click at [861, 156] on span at bounding box center [1065, 161] width 451 height 430
click at [982, 333] on button "Run" at bounding box center [1058, 325] width 402 height 43
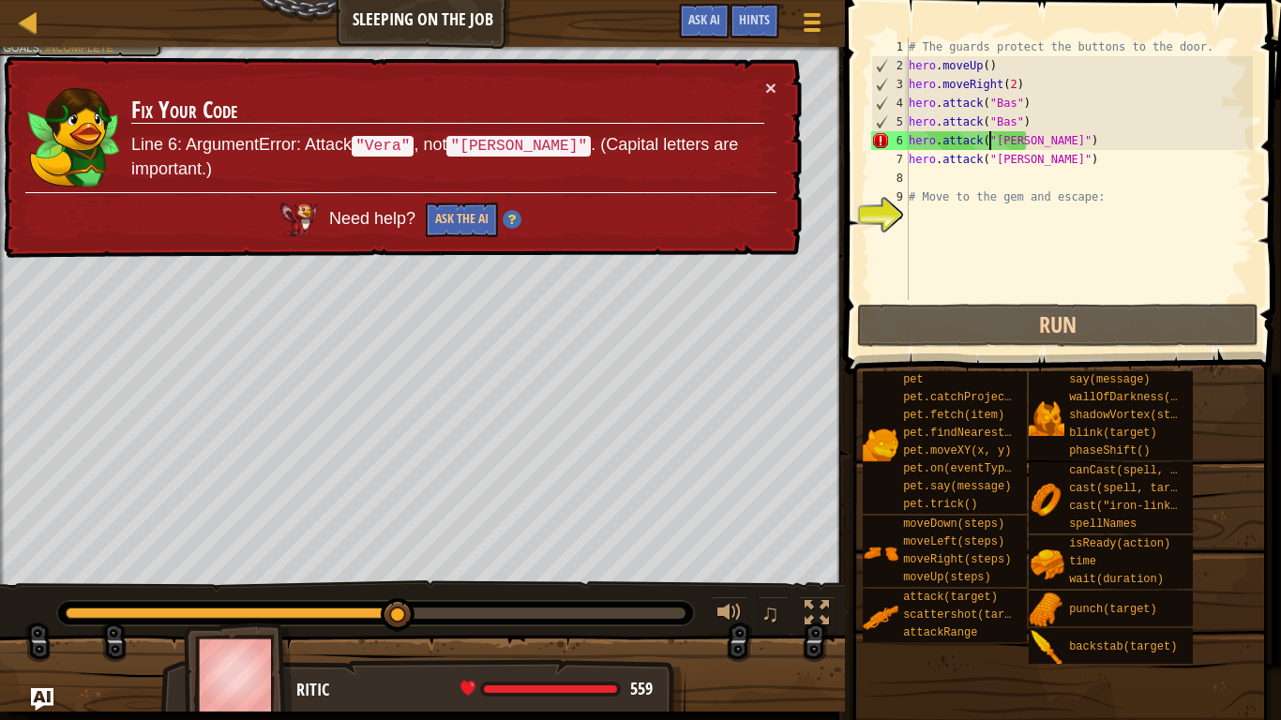
click at [993, 144] on div "# The guards protect the buttons to the door. hero . moveUp ( ) hero . moveRigh…" at bounding box center [1079, 188] width 348 height 300
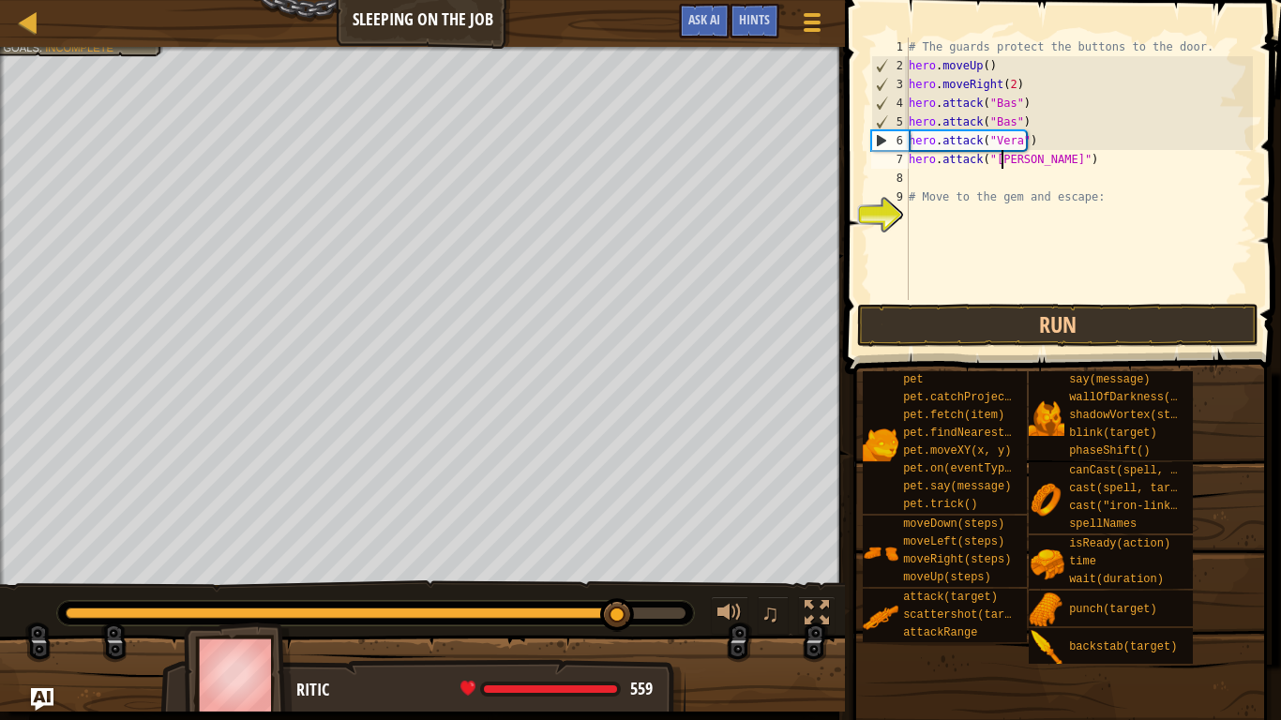
click at [999, 165] on div "# The guards protect the buttons to the door. hero . moveUp ( ) hero . moveRigh…" at bounding box center [1079, 188] width 348 height 300
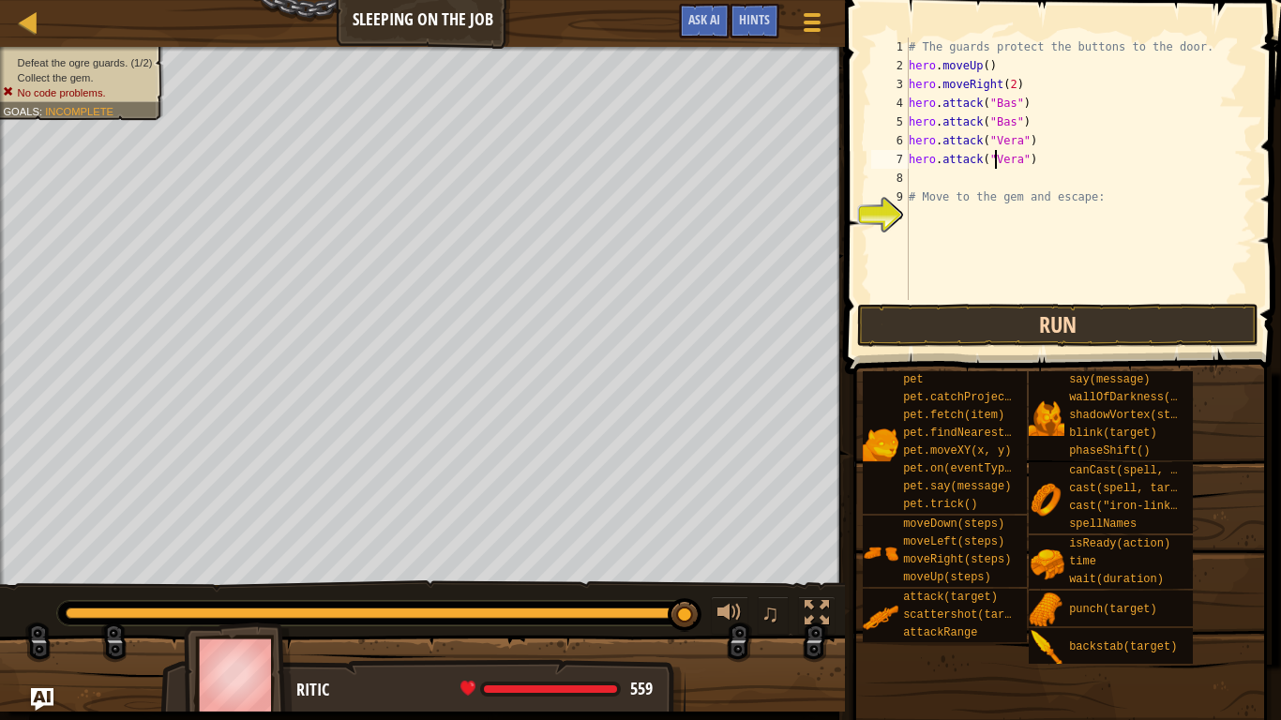
type textarea "hero.attack("Vera")"
click at [916, 304] on button "Run" at bounding box center [1058, 325] width 402 height 43
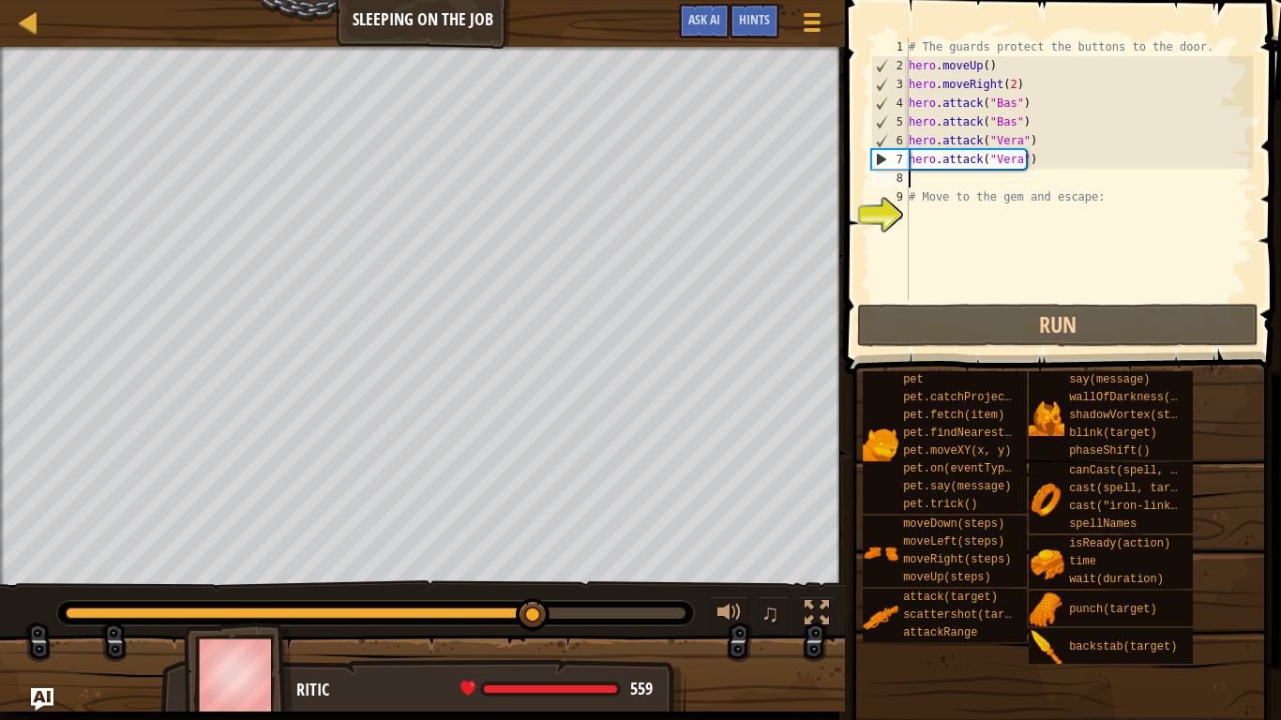
click at [939, 181] on div "# The guards protect the buttons to the door. hero . moveUp ( ) hero . moveRigh…" at bounding box center [1079, 188] width 348 height 300
type textarea "h"
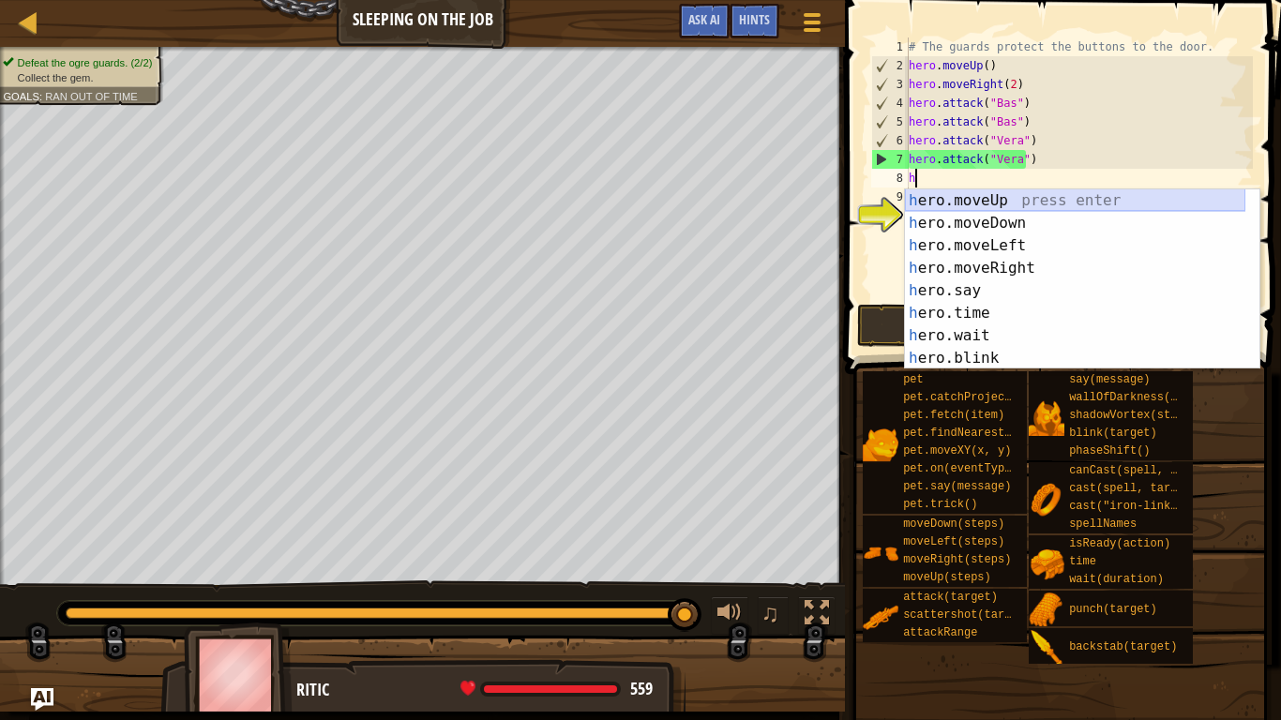
click at [944, 199] on div "h ero.moveUp press enter h ero.moveDown press enter h ero.moveLeft press enter …" at bounding box center [1075, 301] width 341 height 225
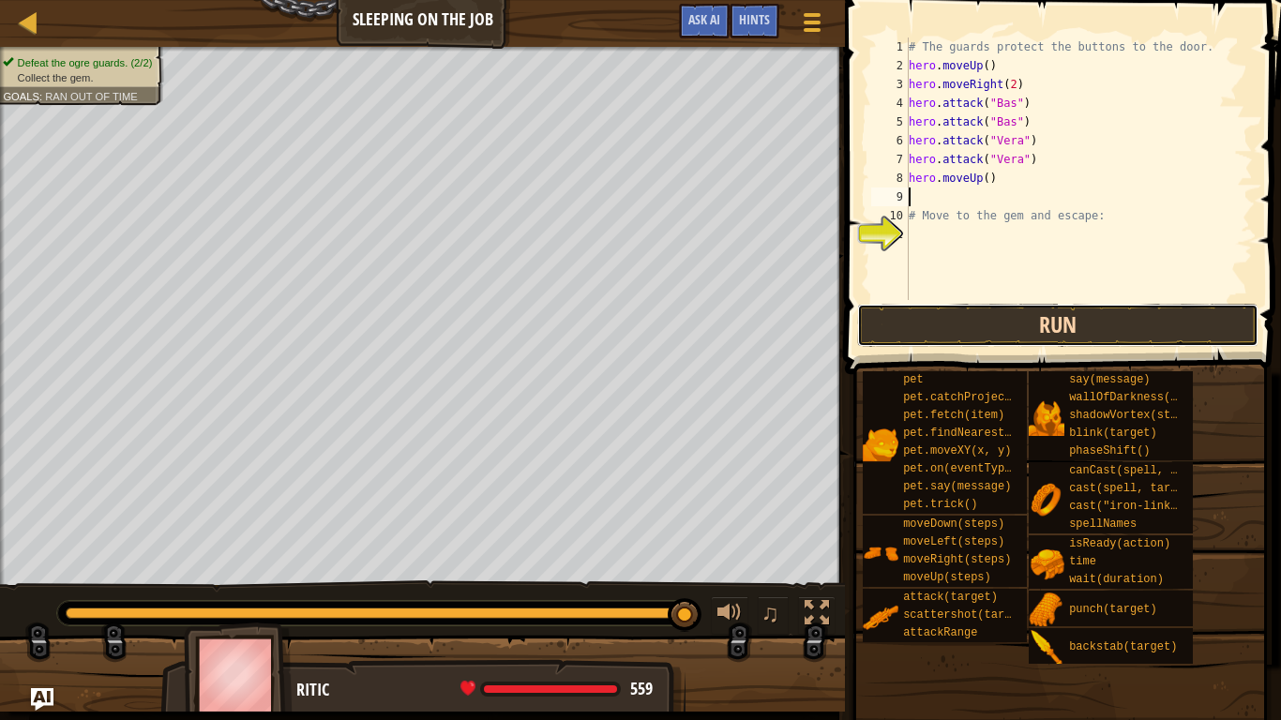
click at [970, 339] on button "Run" at bounding box center [1058, 325] width 402 height 43
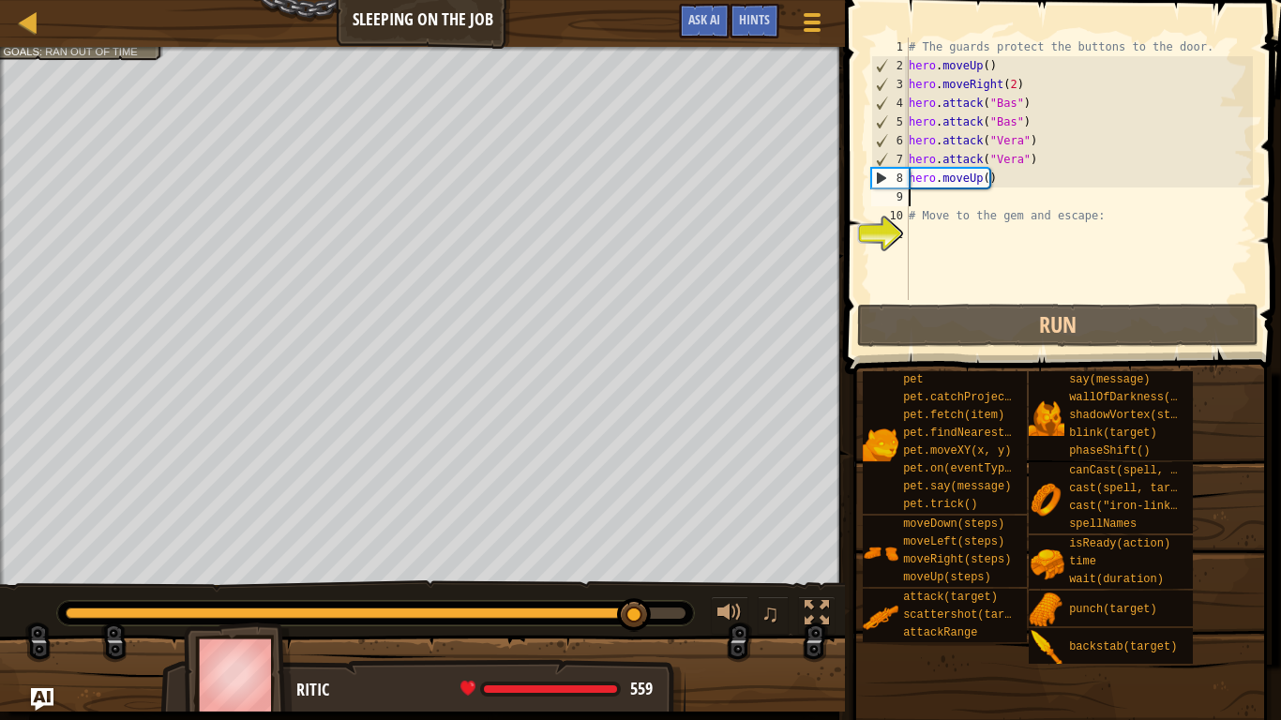
click at [976, 184] on div "# The guards protect the buttons to the door. hero . moveUp ( ) hero . moveRigh…" at bounding box center [1079, 188] width 348 height 300
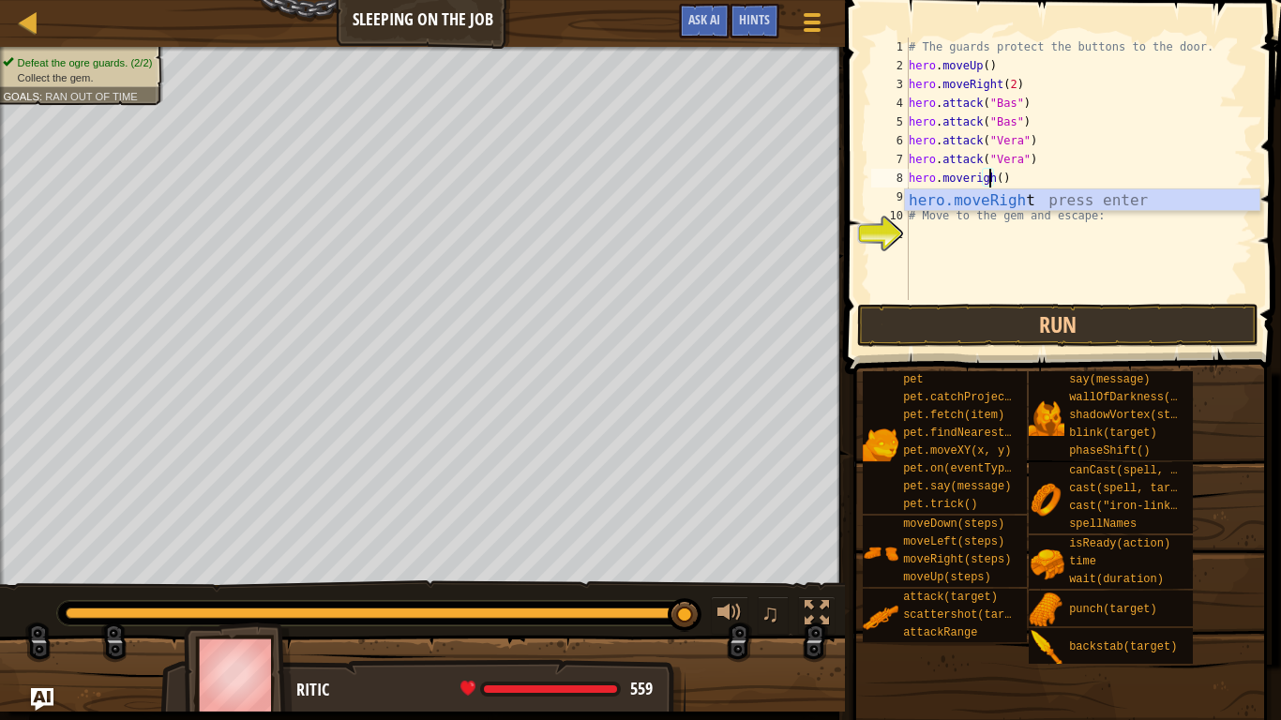
scroll to position [8, 7]
type textarea "hero.moveRight()"
click at [976, 302] on span at bounding box center [1065, 161] width 451 height 430
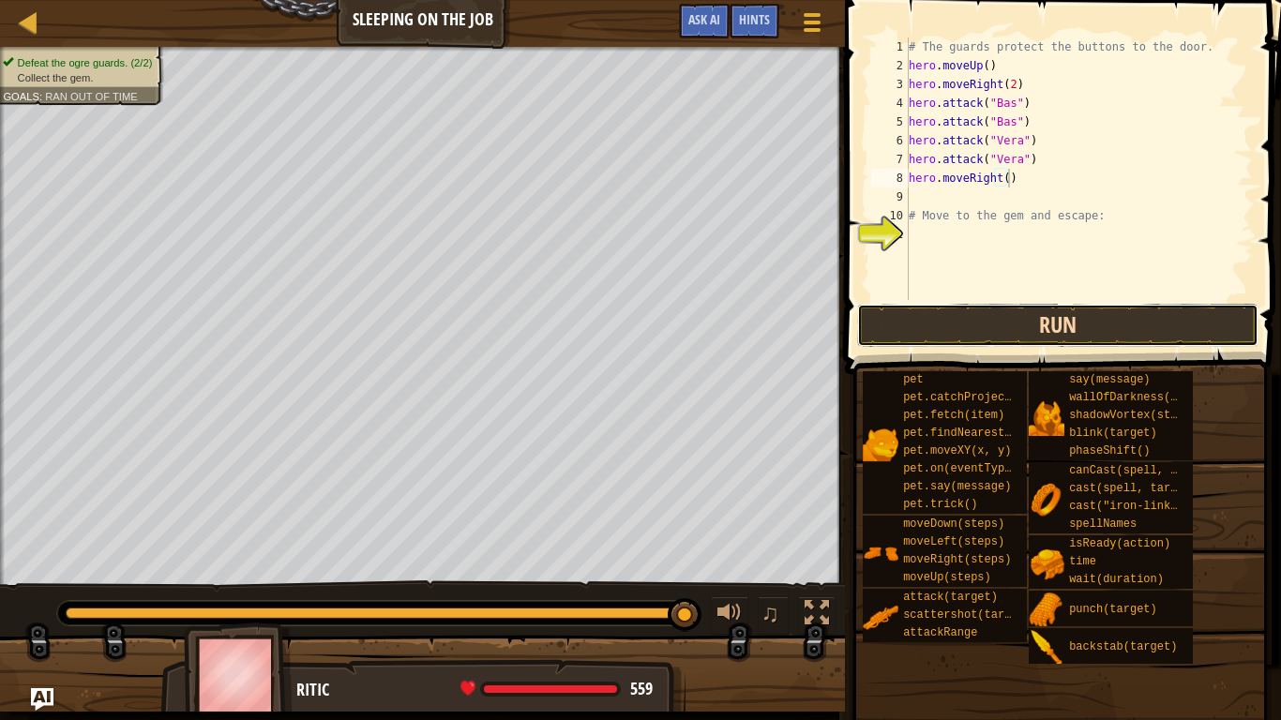
click at [984, 320] on button "Run" at bounding box center [1058, 325] width 402 height 43
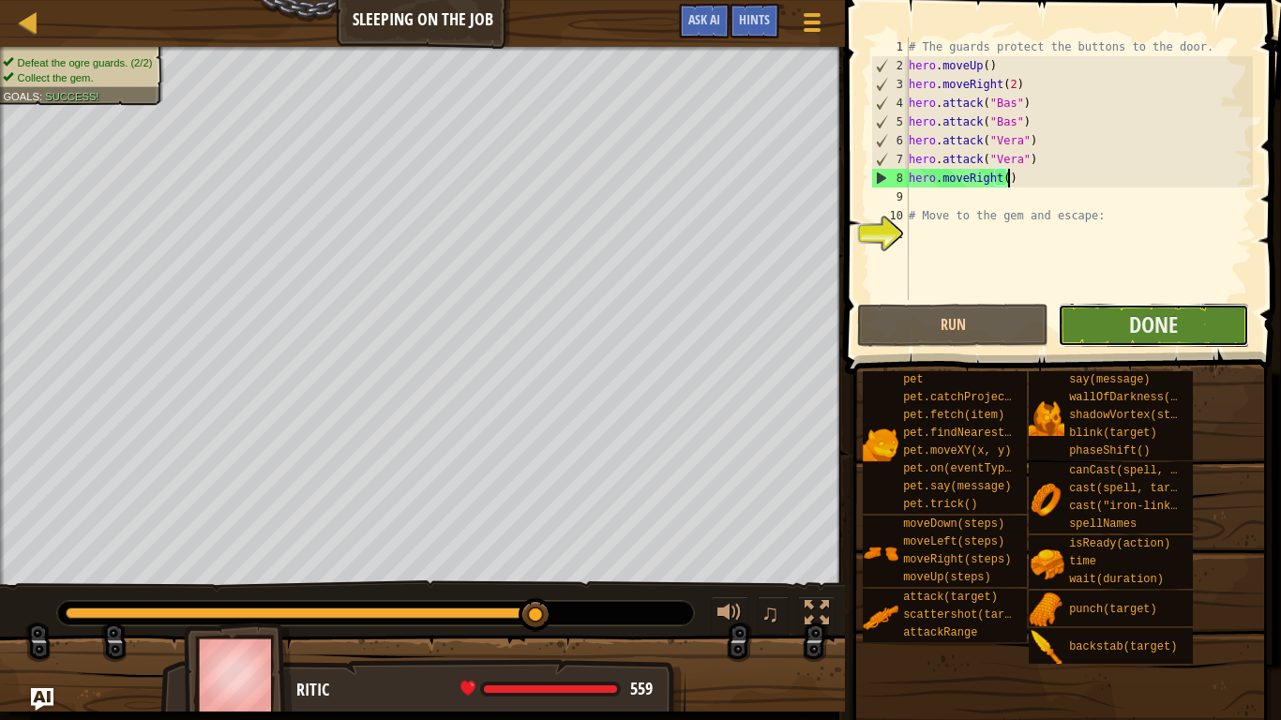
click at [1114, 338] on button "Done" at bounding box center [1153, 325] width 191 height 43
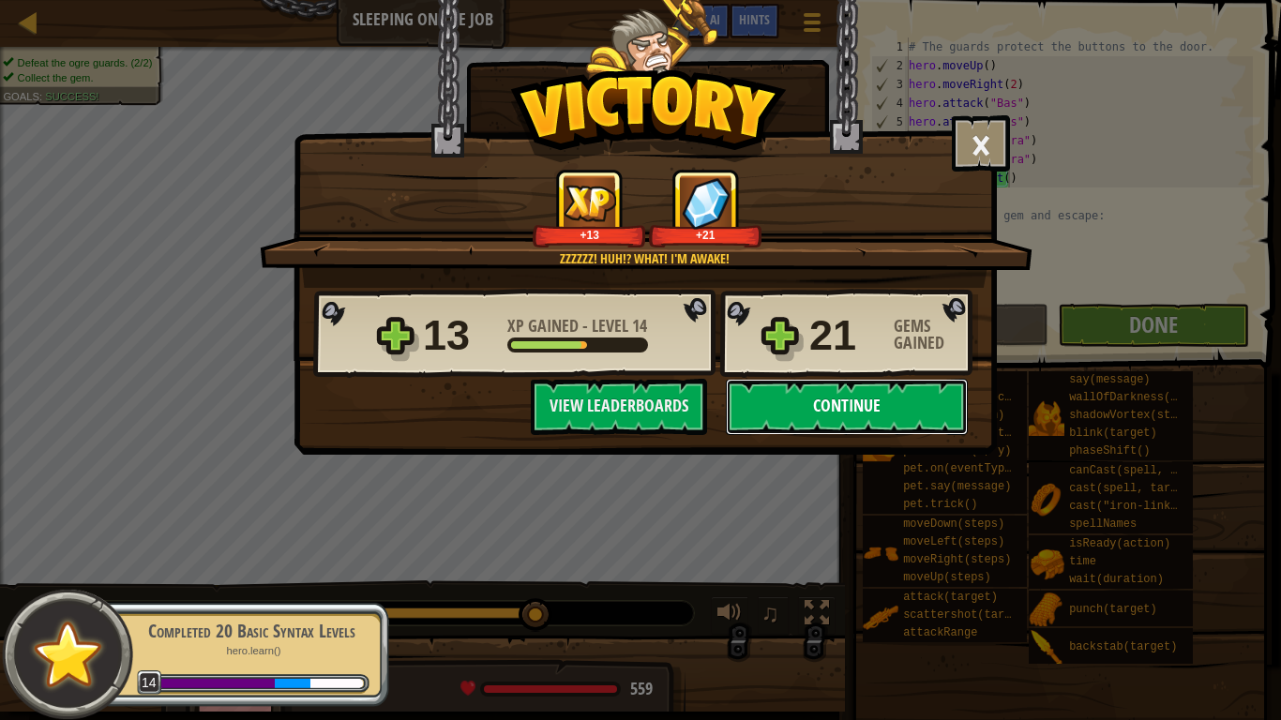
click at [844, 410] on button "Continue" at bounding box center [847, 407] width 242 height 56
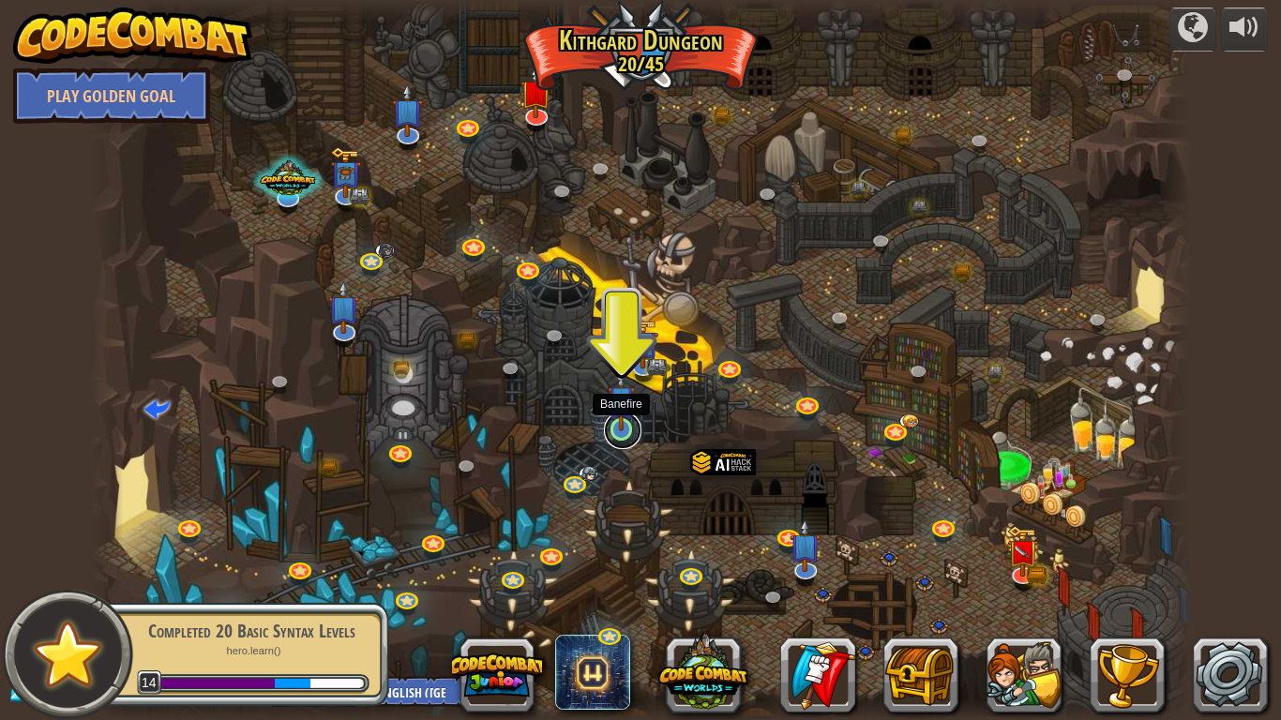
click at [614, 437] on link at bounding box center [623, 431] width 38 height 38
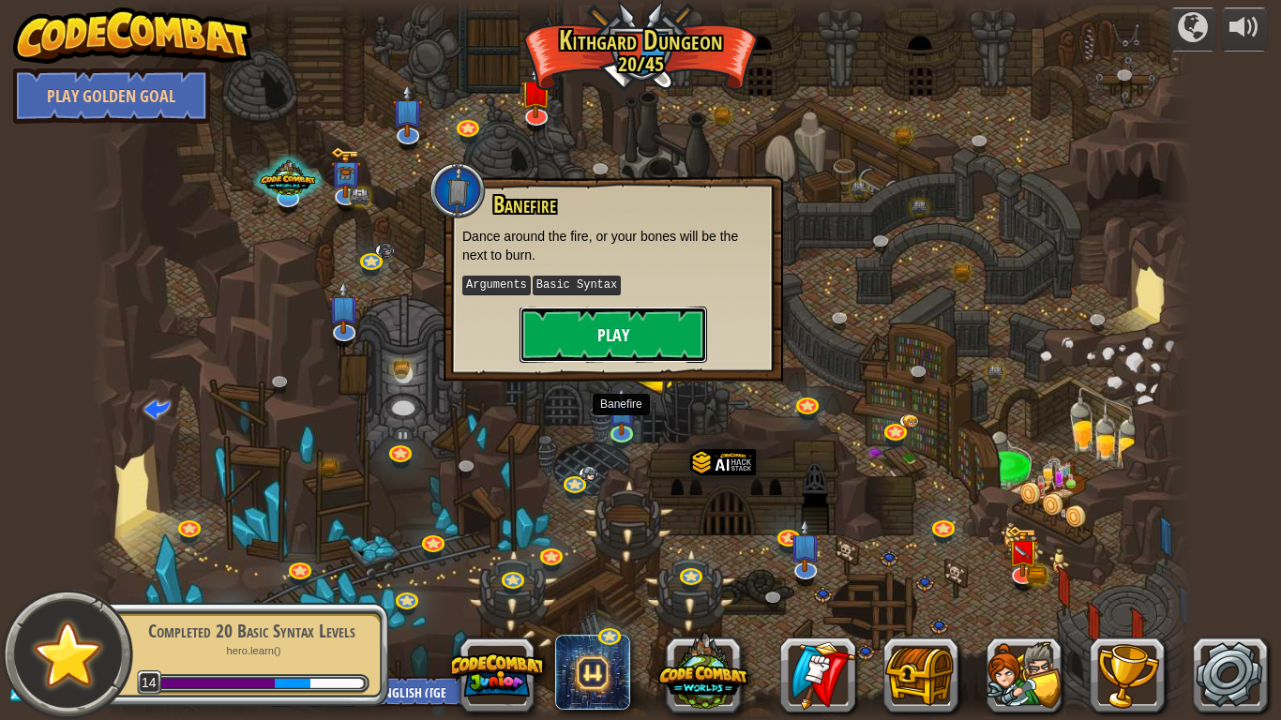
click at [610, 327] on button "Play" at bounding box center [614, 335] width 188 height 56
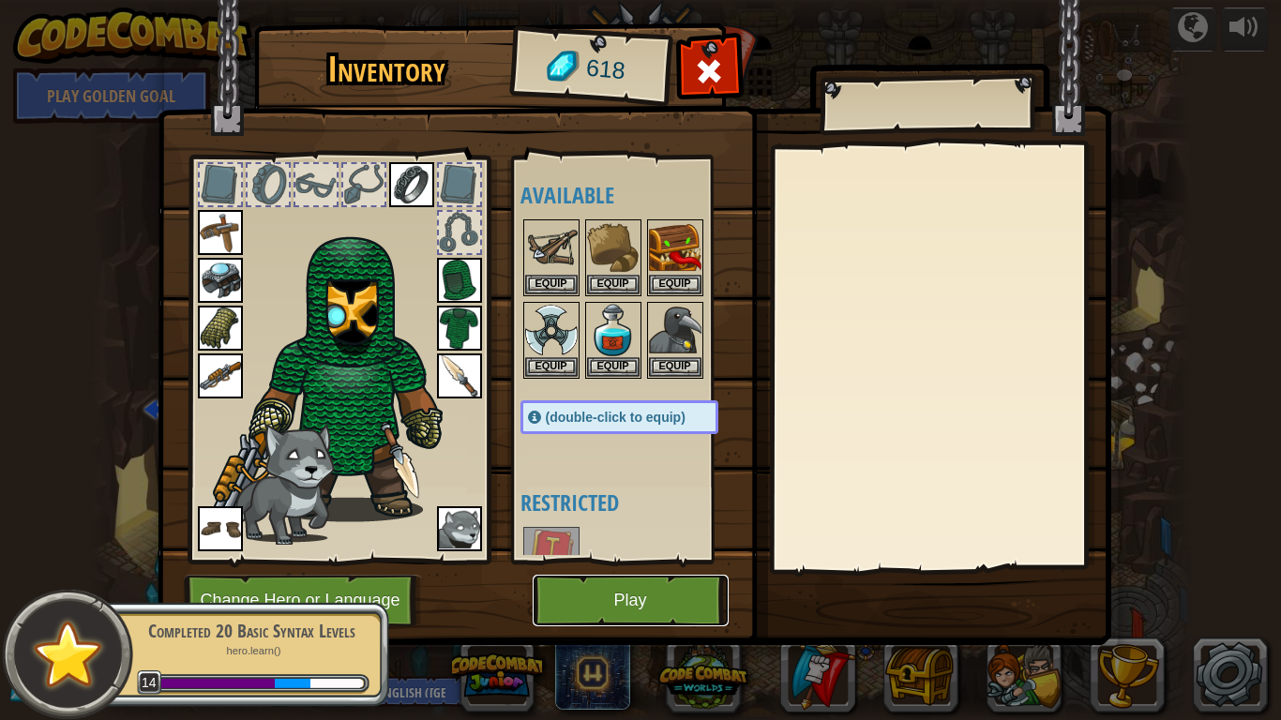
click at [615, 593] on button "Play" at bounding box center [631, 601] width 196 height 52
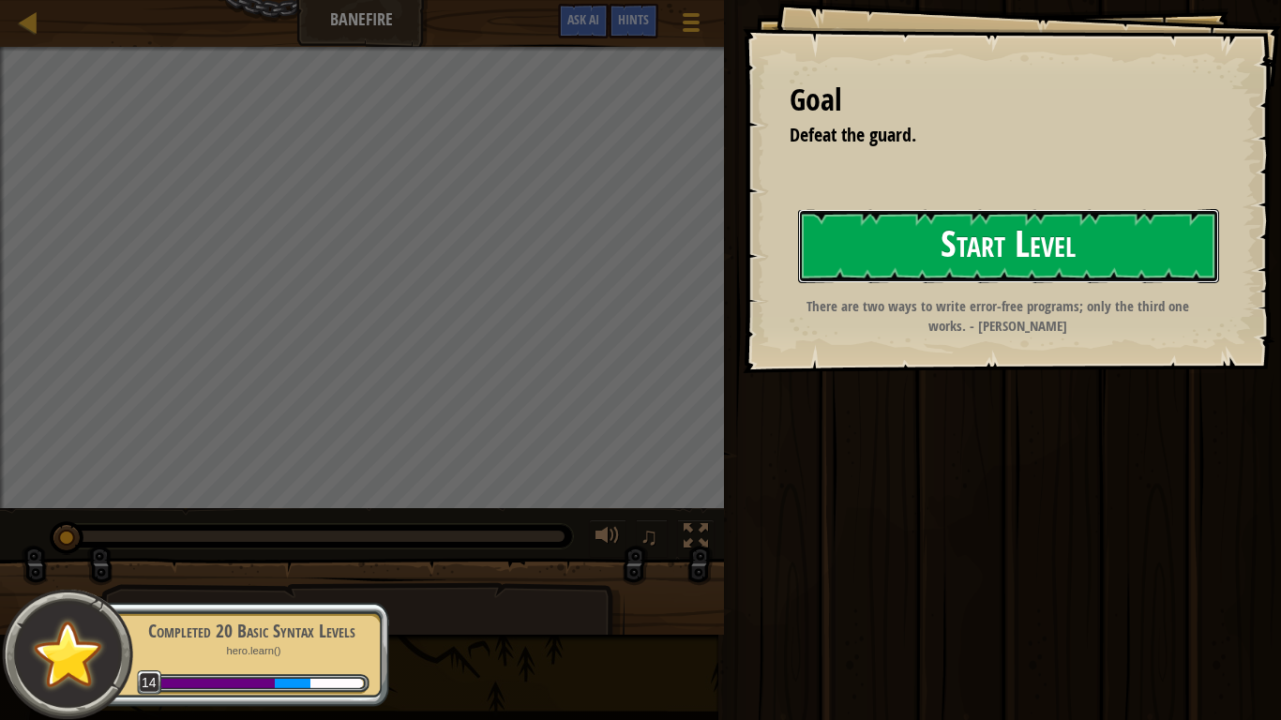
click at [969, 255] on button "Start Level" at bounding box center [1008, 246] width 421 height 74
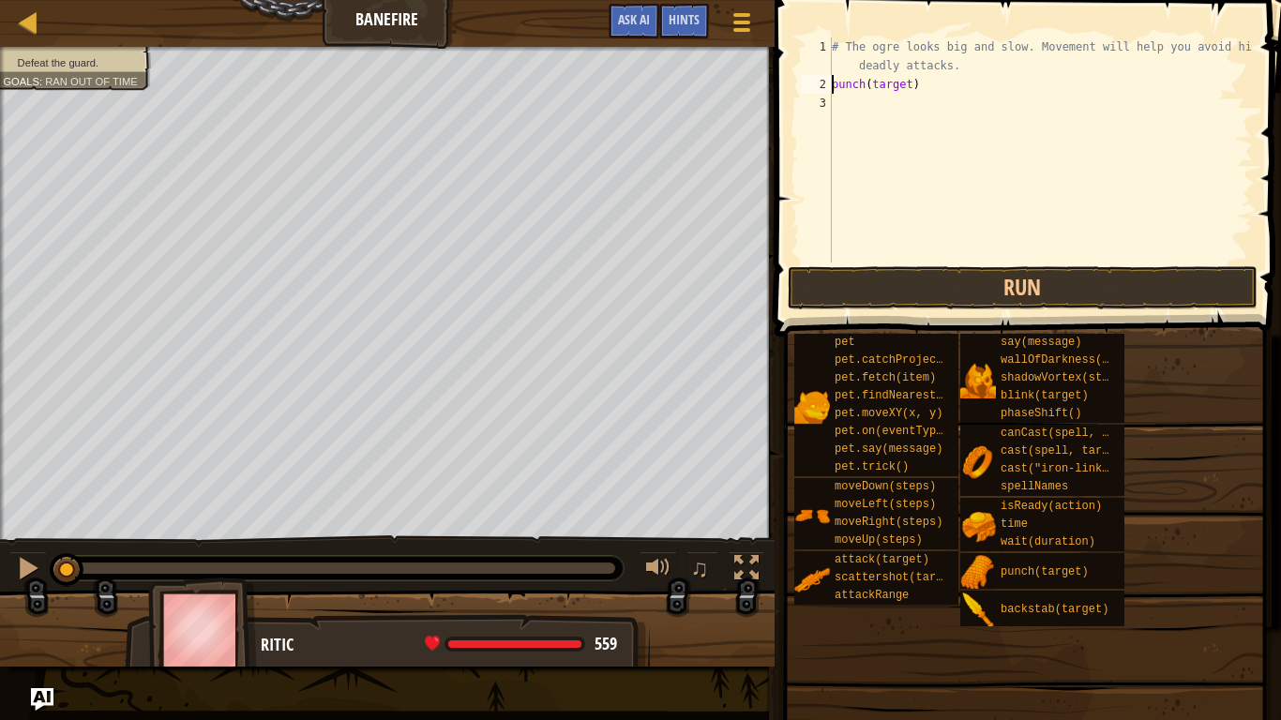
click at [983, 57] on div "# The ogre looks big and slow. Movement will help you avoid his deadly attacks.…" at bounding box center [1040, 178] width 425 height 281
type textarea "#"
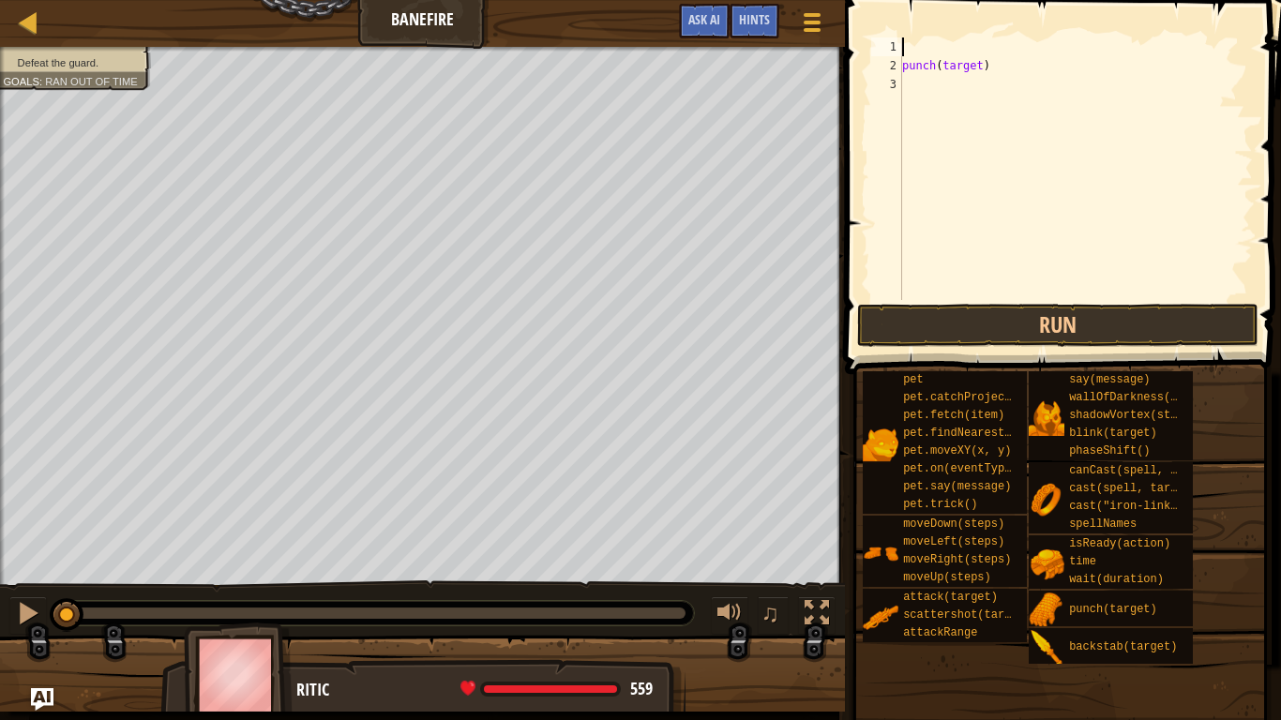
type textarea "punch(target)"
click at [982, 62] on div "punch ( target )" at bounding box center [1076, 188] width 355 height 300
click at [978, 55] on div "punch ( target )" at bounding box center [1076, 188] width 355 height 300
type textarea "punch("Grumus")"
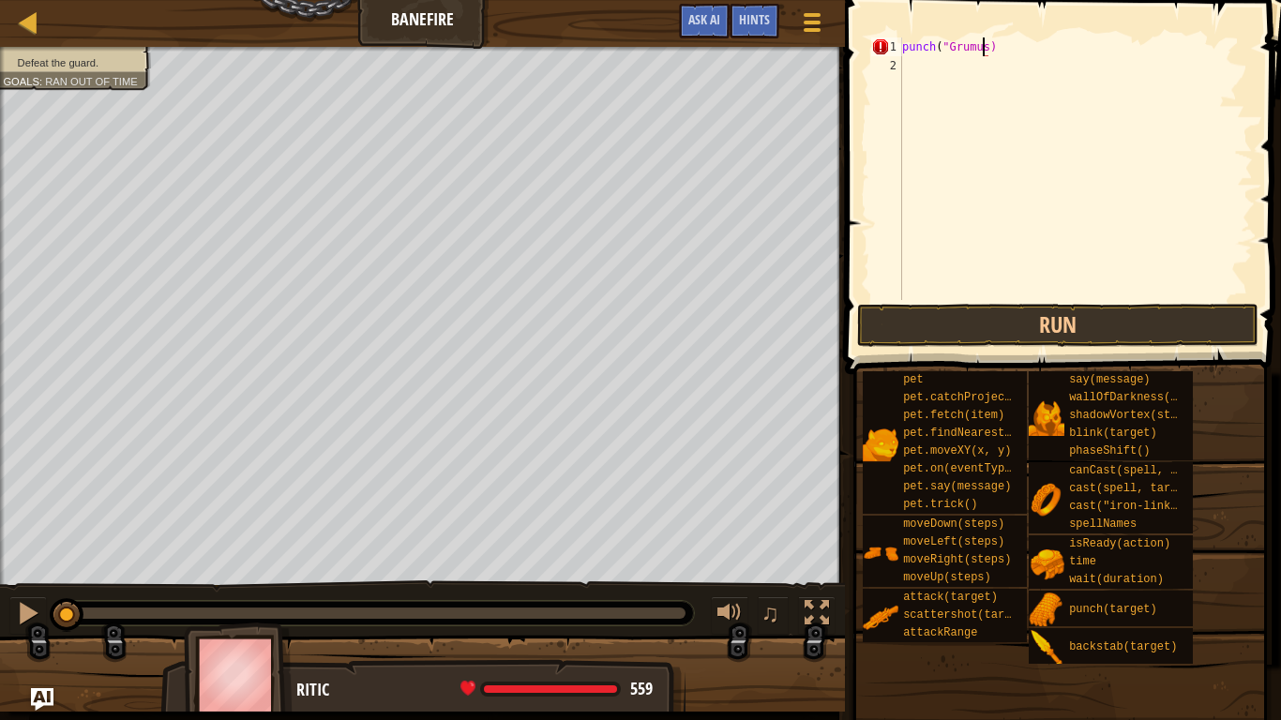
scroll to position [8, 7]
click at [926, 64] on div "punch ( "Grumus" )" at bounding box center [1076, 188] width 355 height 300
drag, startPoint x: 904, startPoint y: 47, endPoint x: 999, endPoint y: 41, distance: 94.9
click at [999, 41] on div "punch ( "Grumus" )" at bounding box center [1076, 188] width 355 height 300
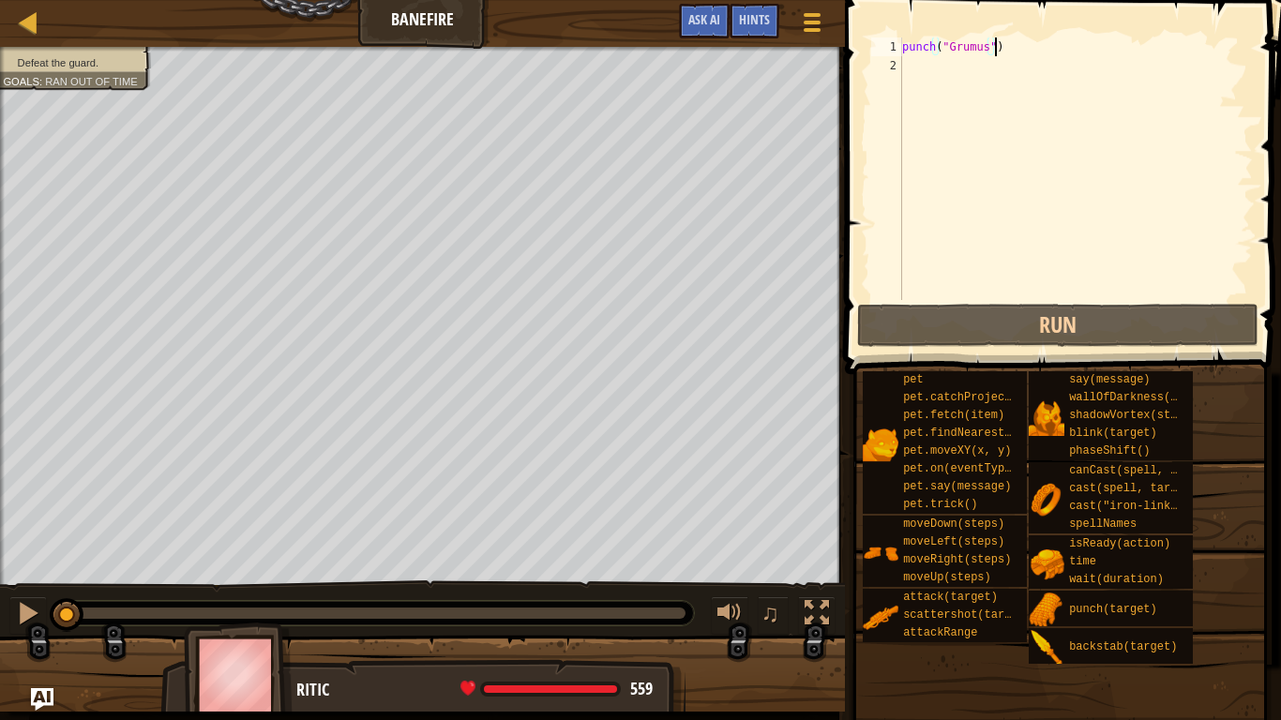
paste textarea "punch("Grumus")"
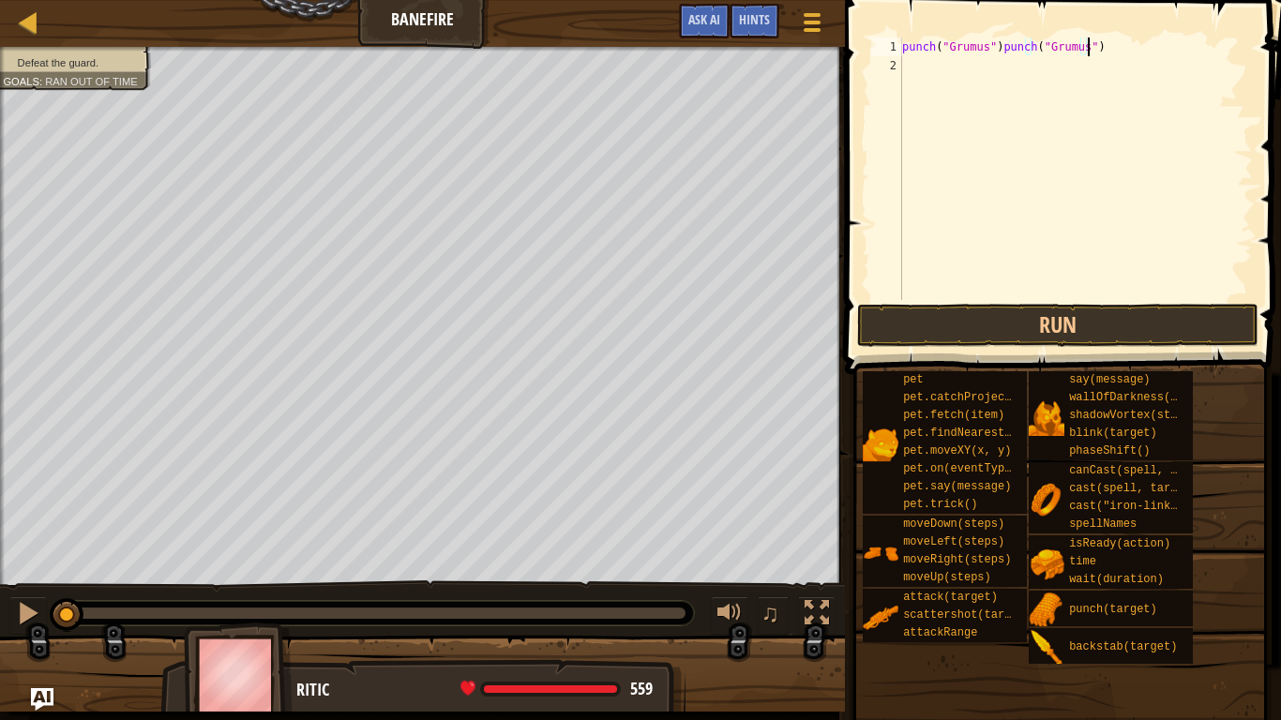
paste textarea "punch("Grumus")"
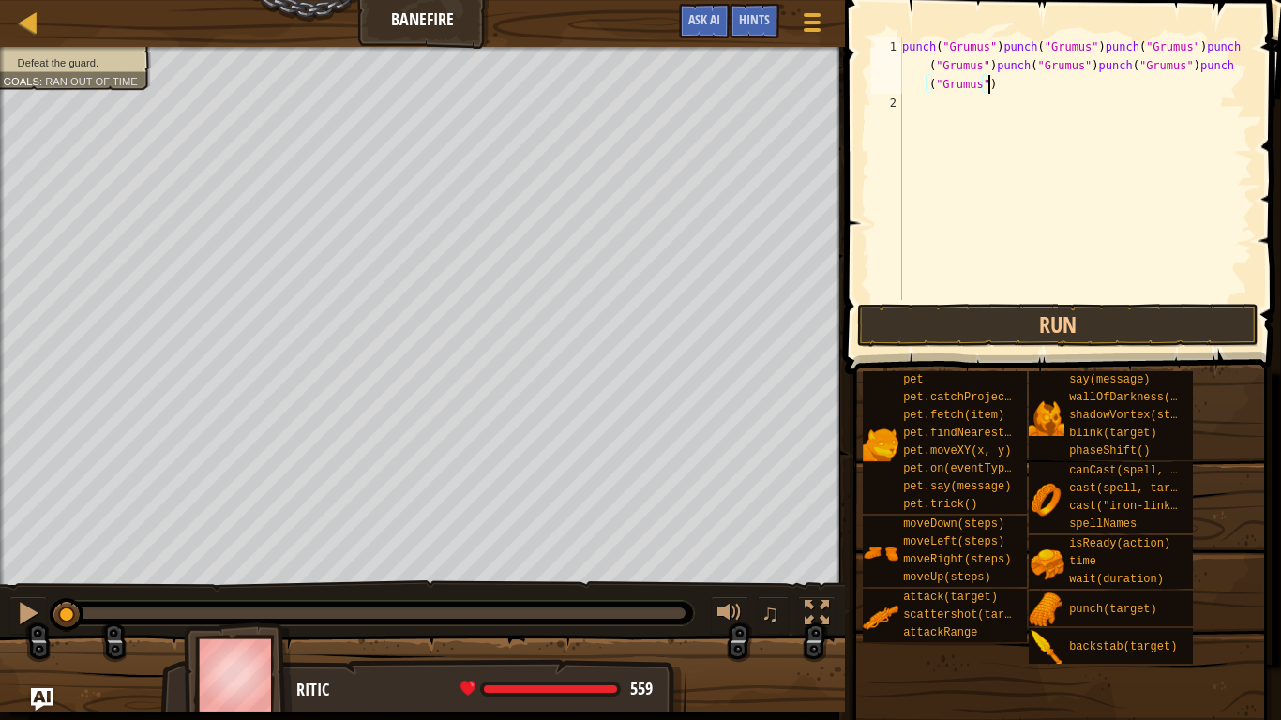
paste textarea "punch("Grumus")"
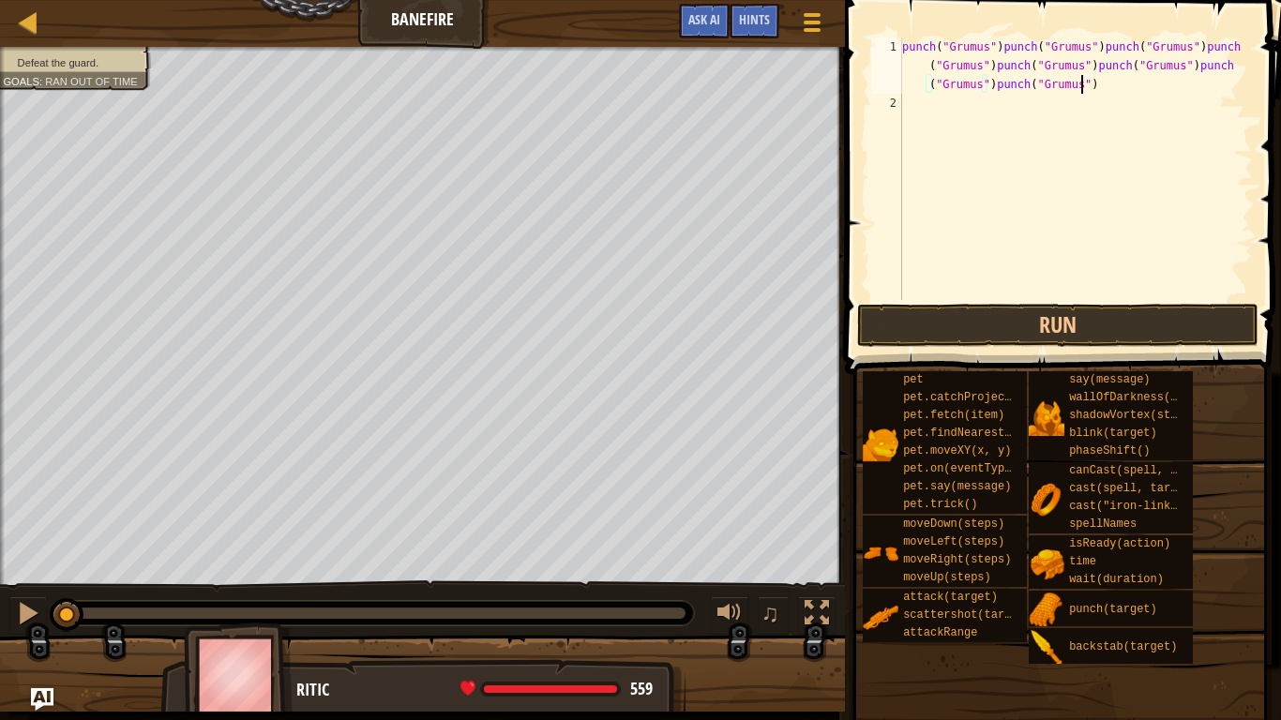
paste textarea "punch("Grumus")"
paste
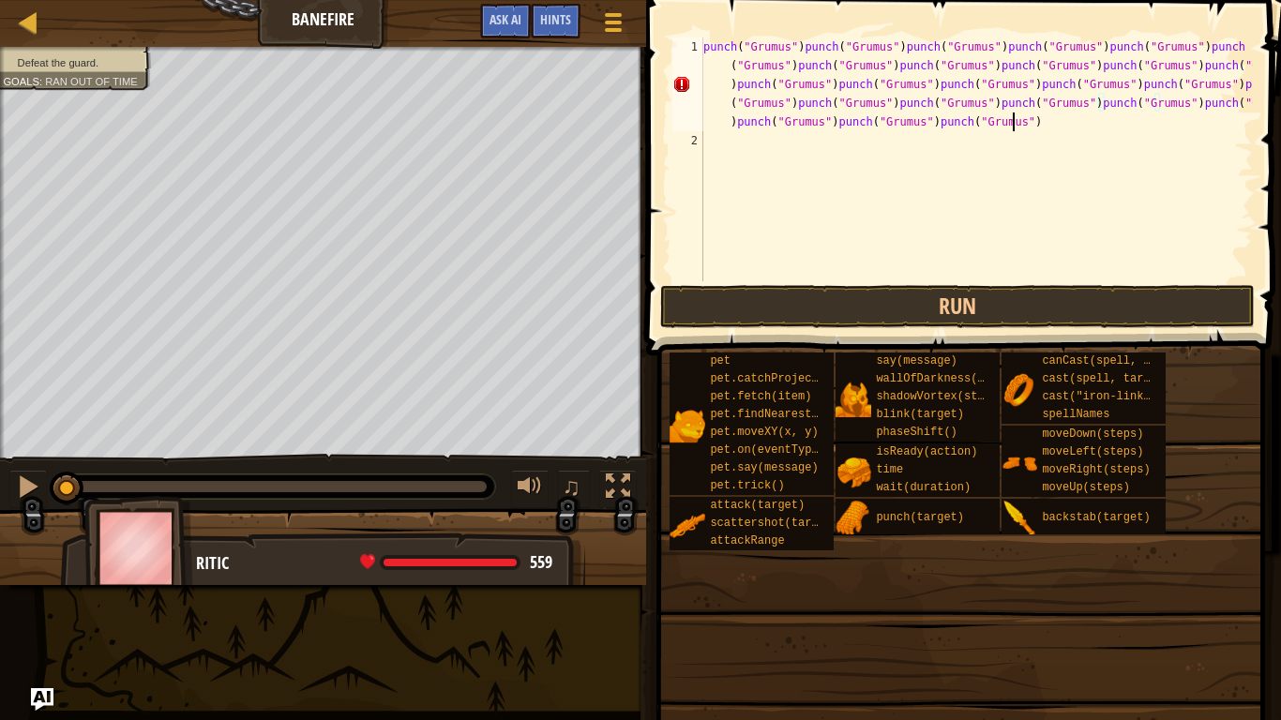
type textarea "punch("Grumus")punch("Grumus")punch("Grumus")punch("Grumus")punch("Grumus")punc…"
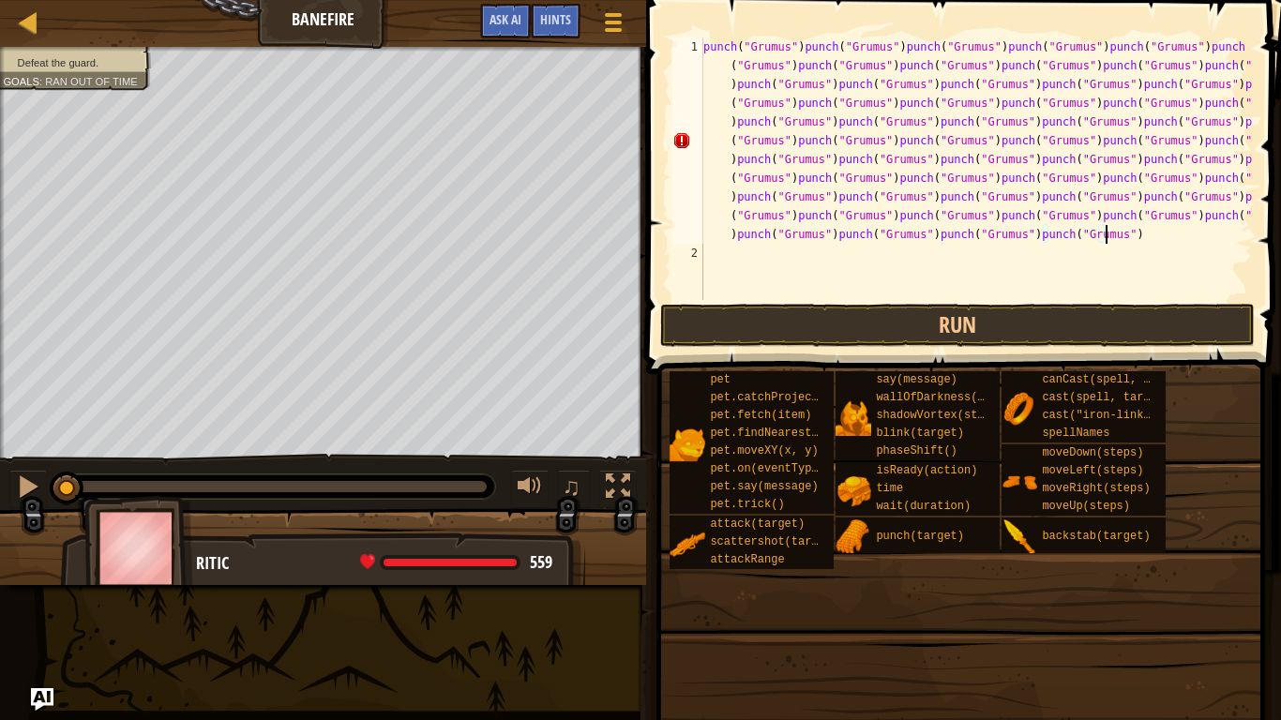
click at [797, 47] on div "punch ( "Grumus" ) punch ( "Grumus" ) punch ( "Grumus" ) punch ( "Grumus" ) pun…" at bounding box center [976, 282] width 553 height 488
type textarea "punch("Grumus")punch("Grumus")punch("Grumus")punch("Grumus")punch("Grumus")punc…"
click at [1116, 235] on div "punch ( "Grumus" ) punch ( "Grumus" ) punch ( "Grumus" ) punch ( "Grumus" ) pun…" at bounding box center [976, 282] width 553 height 488
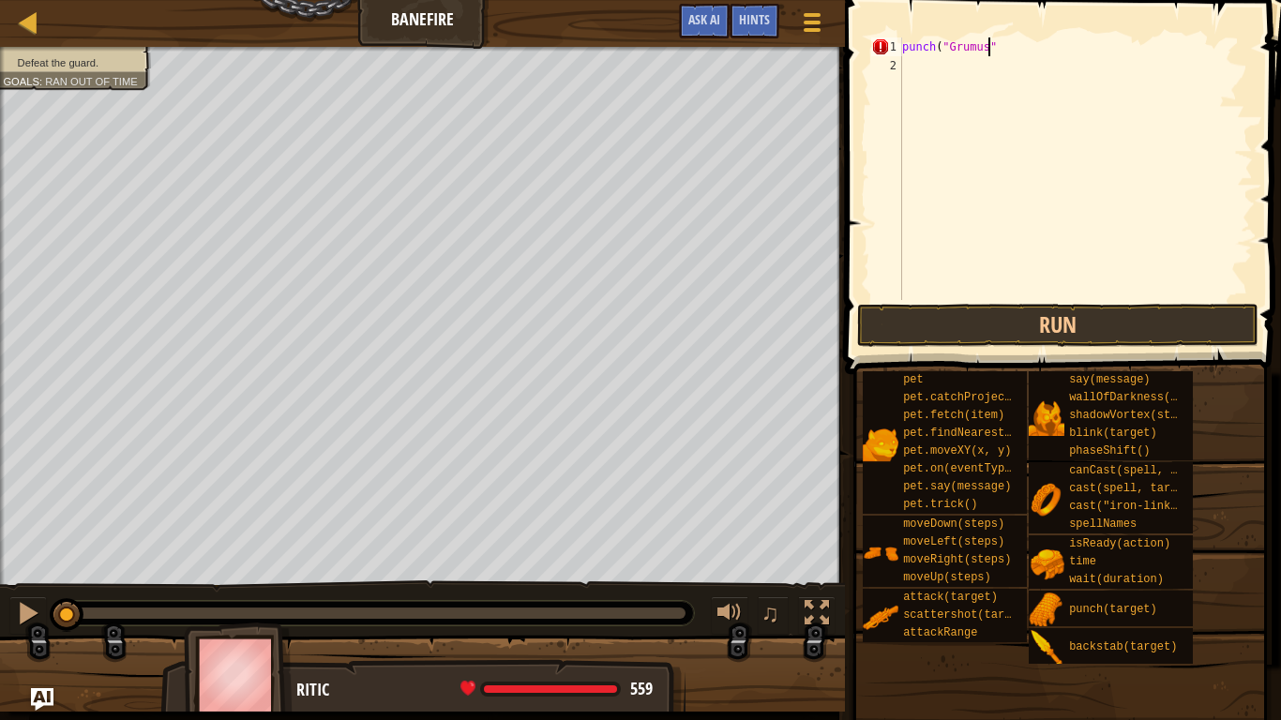
type textarea "punch("Grumus")"
click at [934, 62] on div "punch ( "Grumus" )" at bounding box center [1076, 188] width 355 height 300
drag, startPoint x: 905, startPoint y: 47, endPoint x: 999, endPoint y: 47, distance: 93.8
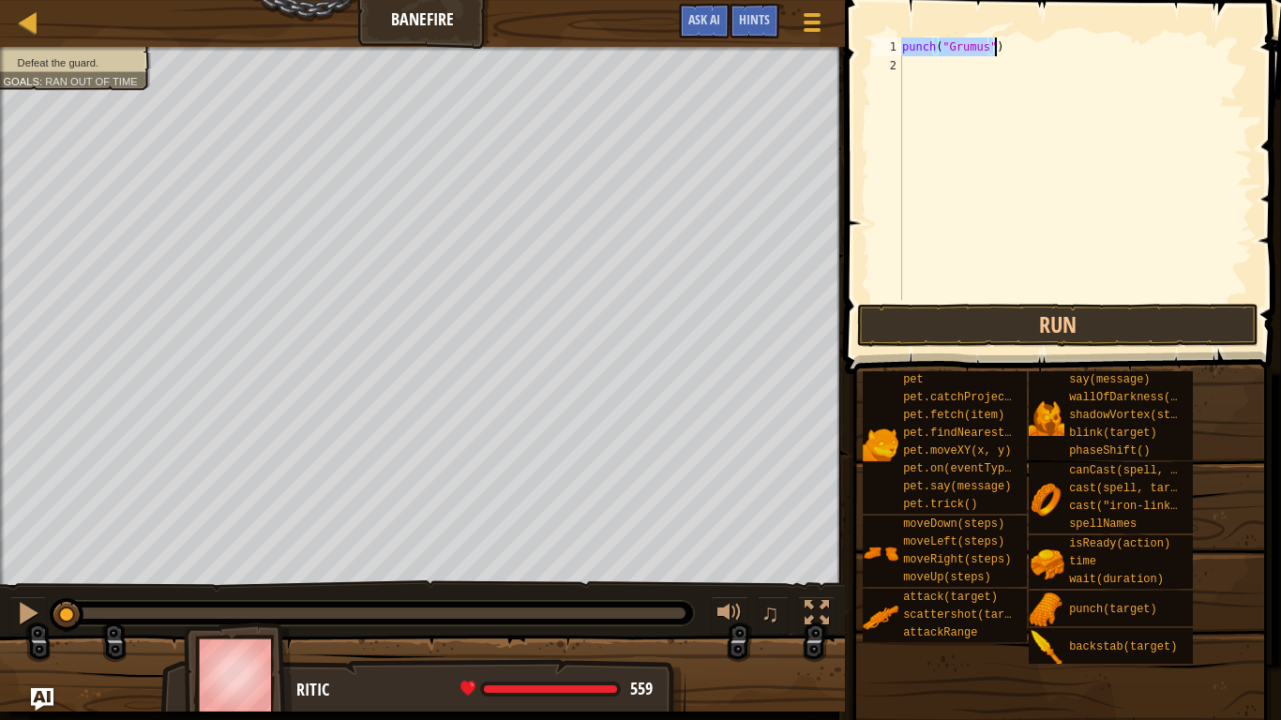
click at [999, 47] on div "punch ( "Grumus" )" at bounding box center [1076, 188] width 355 height 300
type textarea "punch("Grumus")"
click at [927, 75] on div "punch ( "Grumus" )" at bounding box center [1076, 188] width 355 height 300
paste textarea "punch("Grumus")"
type textarea "punch("Grumus")"
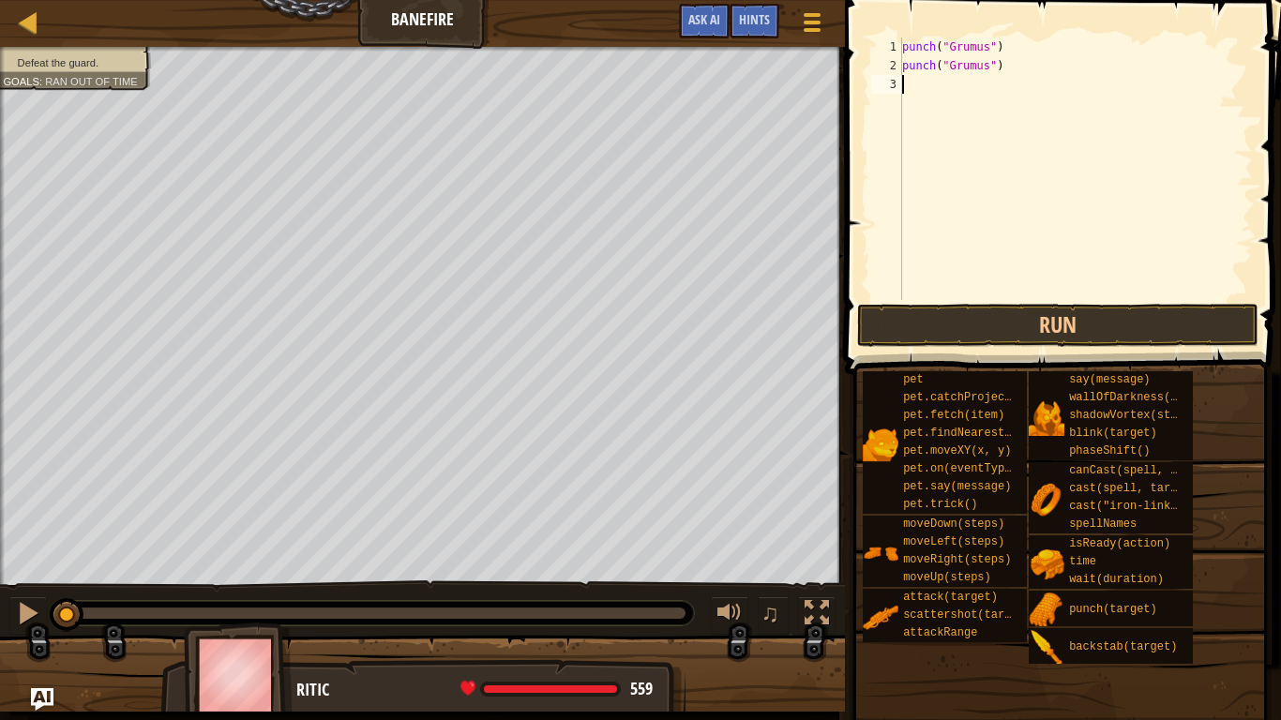
paste textarea "punch("Grumus")"
type textarea "punch("Grumus")"
click at [930, 106] on div "punch ( "Grumus" ) punch ( "Grumus" ) punch ( "Grumus" )" at bounding box center [1076, 188] width 355 height 300
type textarea "h"
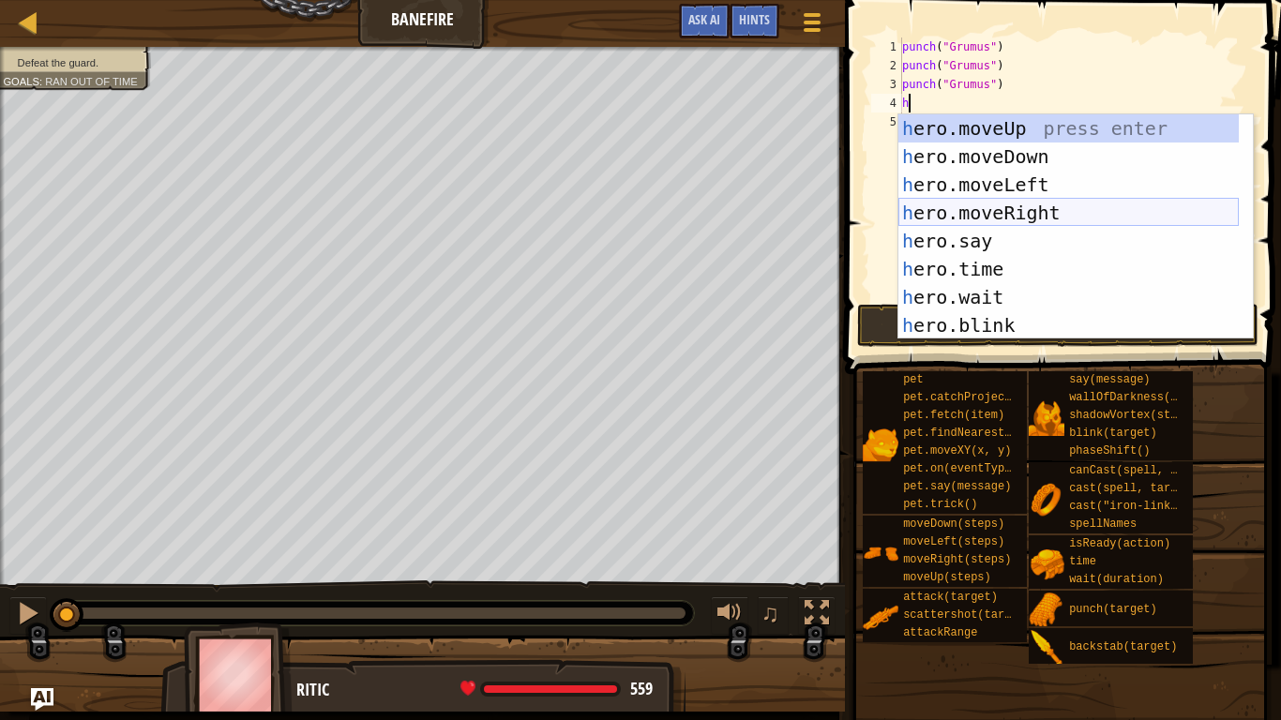
click at [977, 205] on div "h ero.moveUp press enter h ero.moveDown press enter h ero.moveLeft press enter …" at bounding box center [1069, 254] width 341 height 281
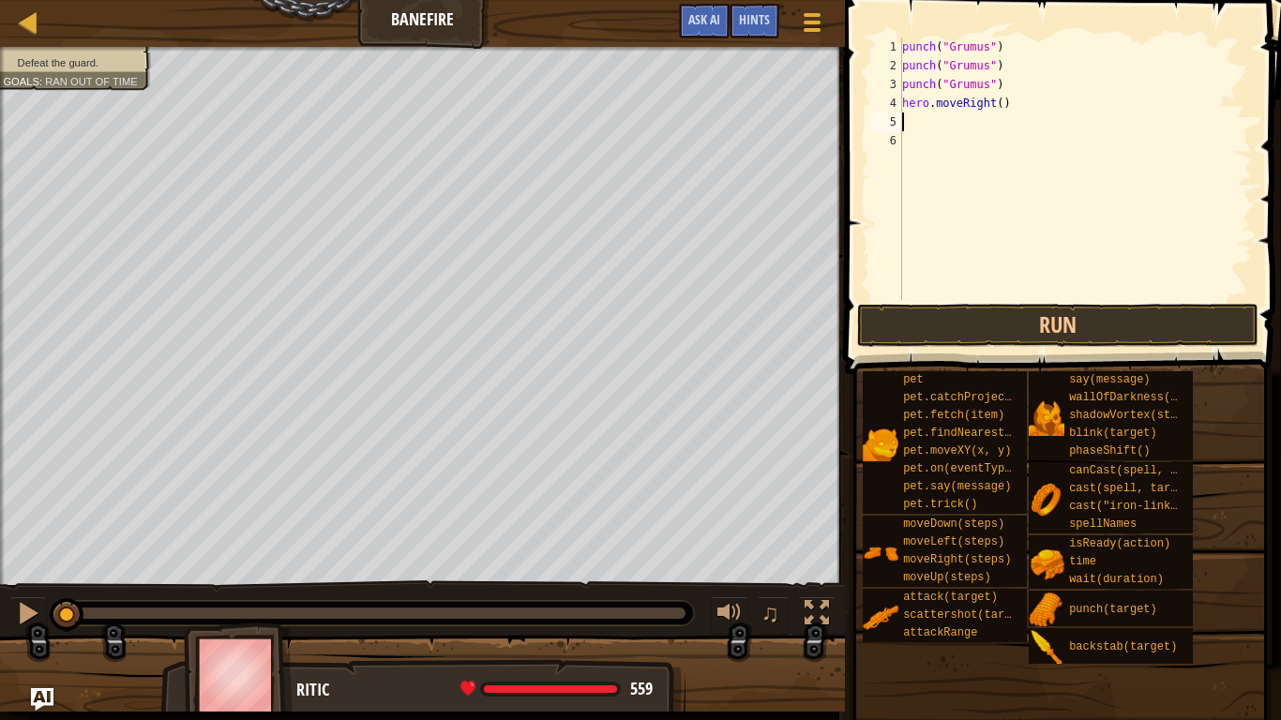
type textarea "h"
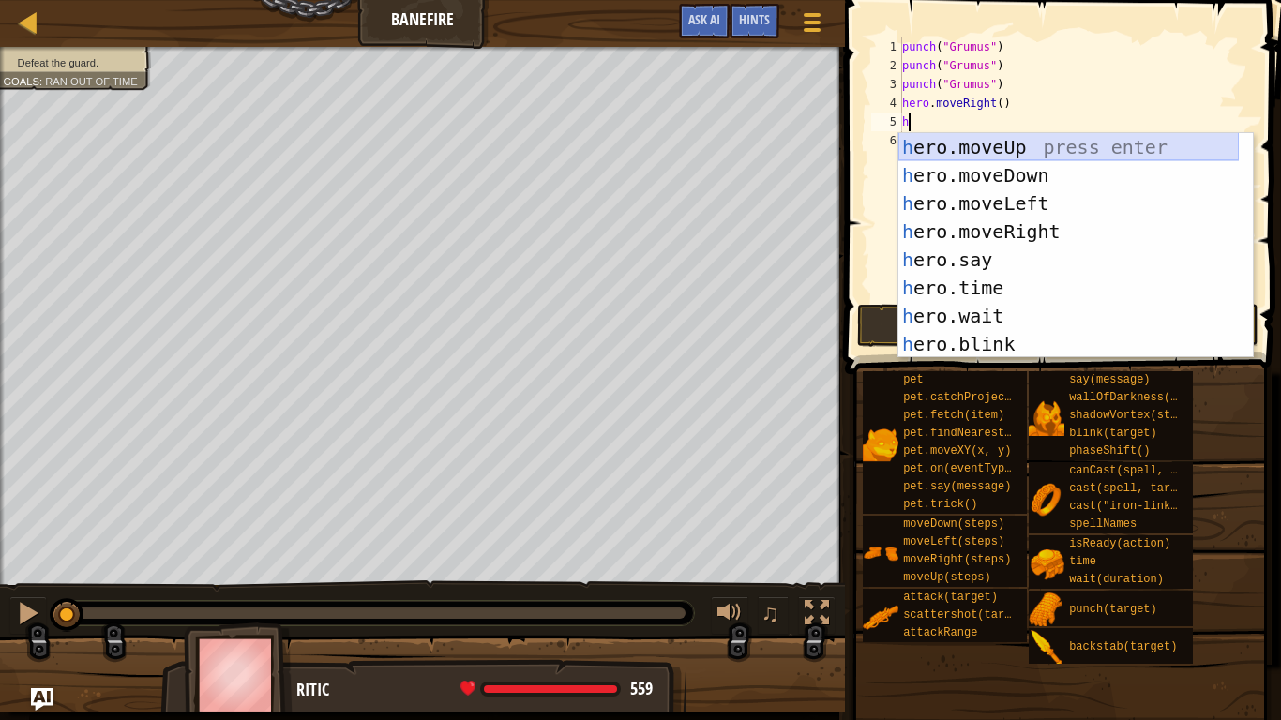
click at [998, 149] on div "h ero.moveUp press enter h ero.moveDown press enter h ero.moveLeft press enter …" at bounding box center [1069, 273] width 341 height 281
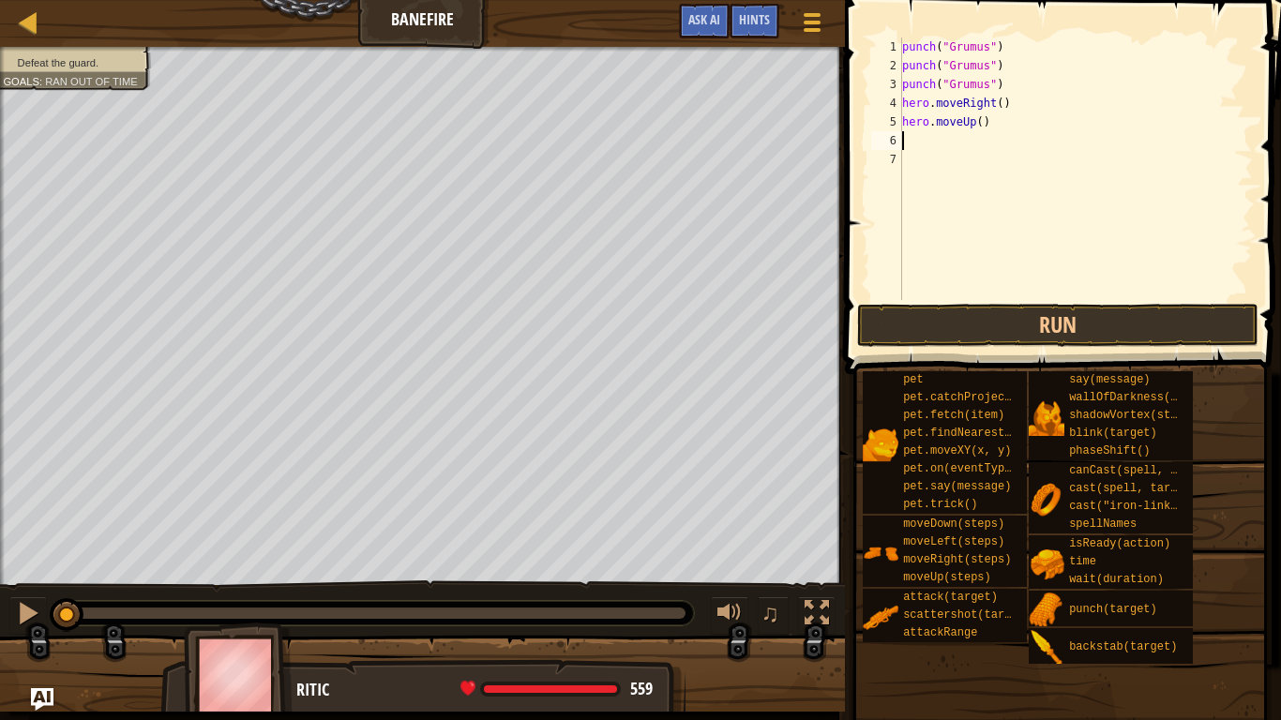
type textarea "h"
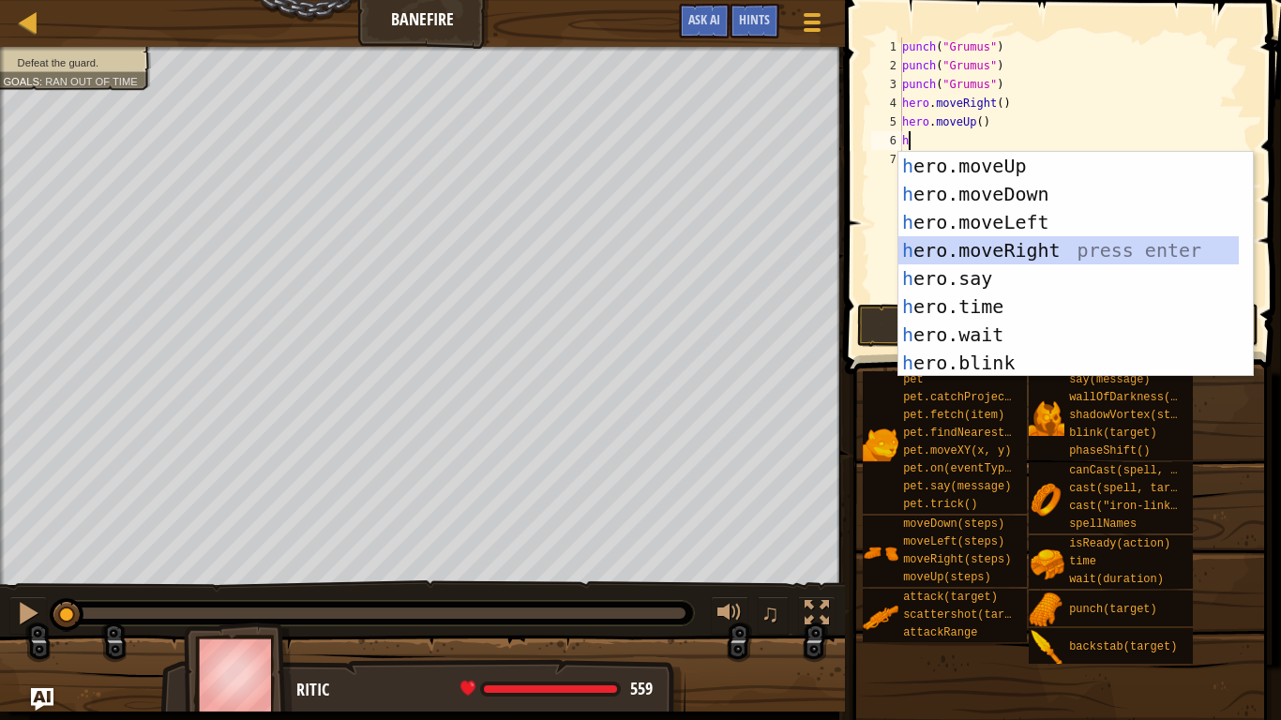
click at [1005, 243] on div "h ero.moveUp press enter h ero.moveDown press enter h ero.moveLeft press enter …" at bounding box center [1069, 292] width 341 height 281
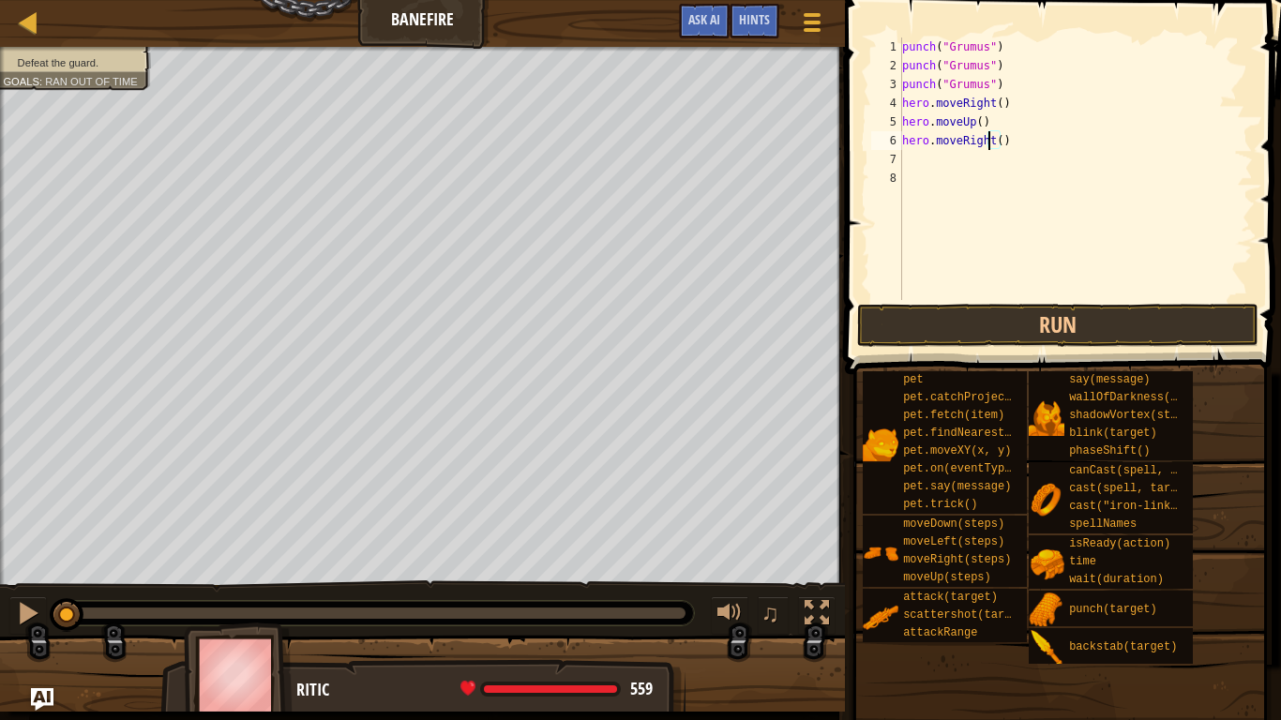
click at [992, 147] on div "punch ( "Grumus" ) punch ( "Grumus" ) punch ( "Grumus" ) hero . moveRight ( ) h…" at bounding box center [1076, 188] width 355 height 300
click at [994, 147] on div "punch ( "Grumus" ) punch ( "Grumus" ) punch ( "Grumus" ) hero . moveRight ( ) h…" at bounding box center [1076, 188] width 355 height 300
click at [978, 309] on button "Run" at bounding box center [1058, 325] width 402 height 43
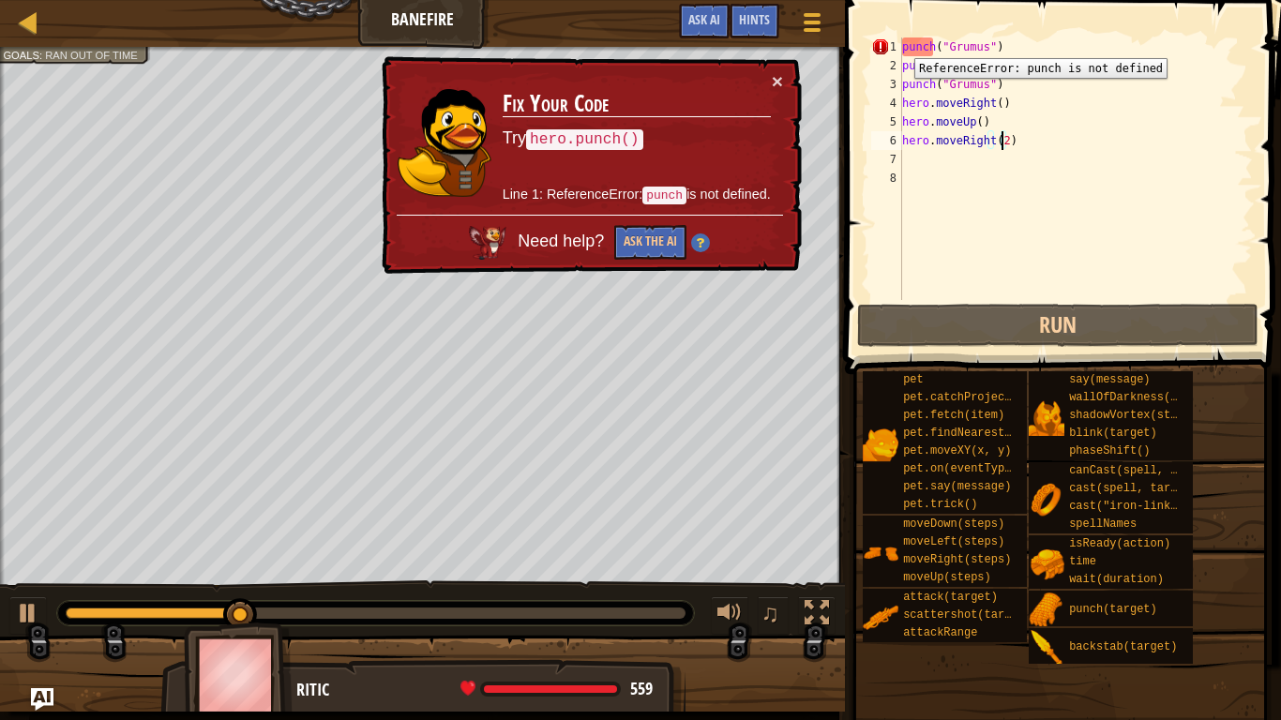
click at [901, 44] on div "1" at bounding box center [886, 47] width 31 height 19
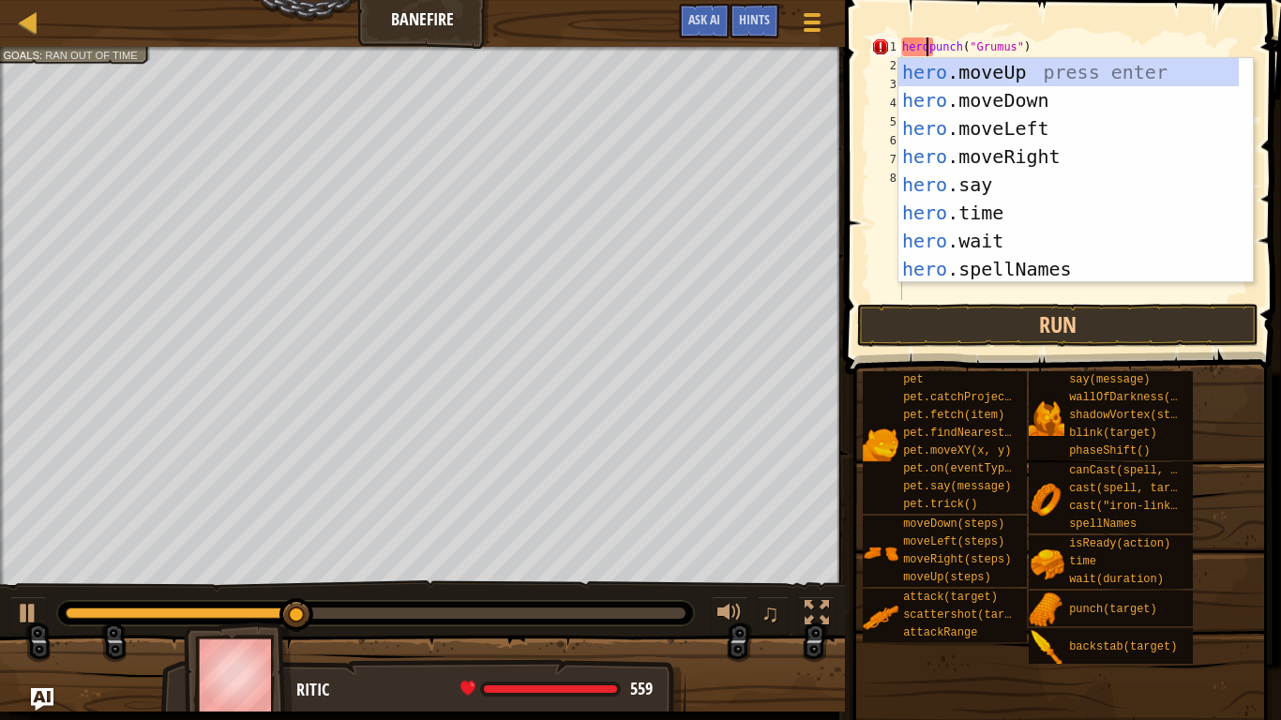
scroll to position [8, 2]
click at [857, 160] on span at bounding box center [1065, 161] width 451 height 430
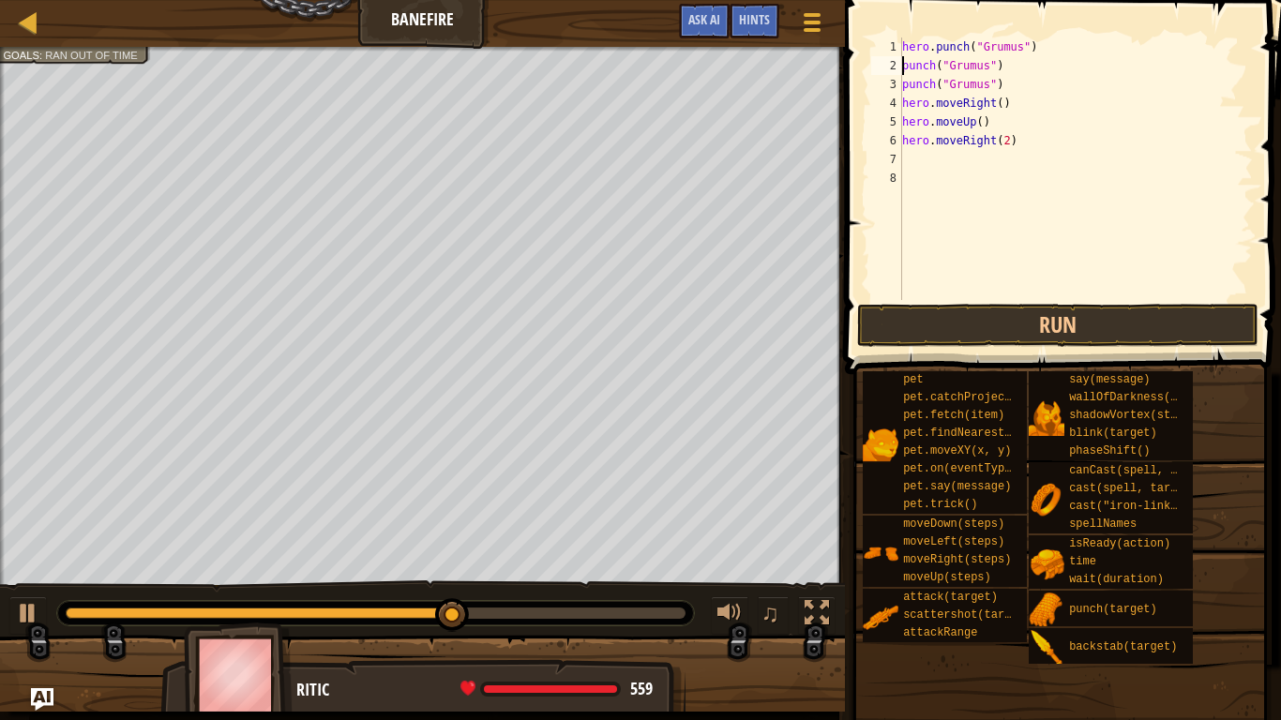
click at [902, 67] on div "hero . punch ( "Grumus" ) punch ( "Grumus" ) punch ( "Grumus" ) hero . moveRigh…" at bounding box center [1076, 188] width 355 height 300
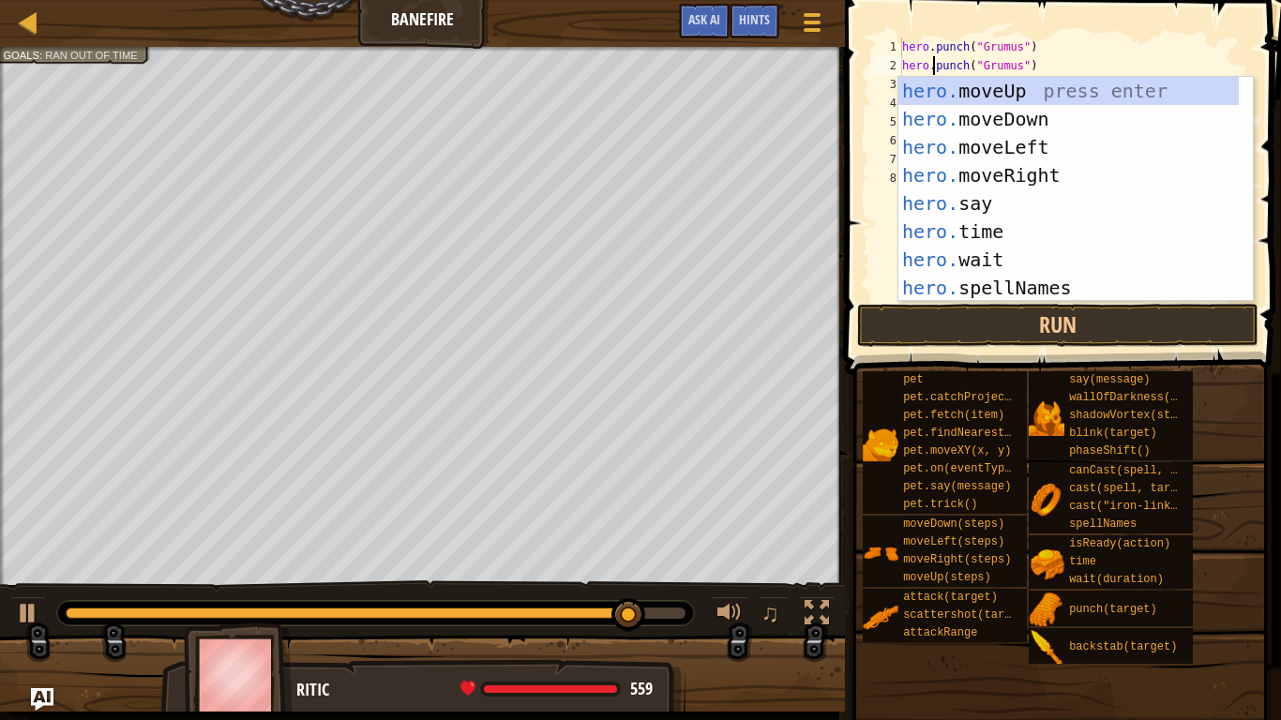
click at [868, 137] on div "hero.punch("Grumus") 1 2 3 4 5 6 7 8 hero . punch ( "Grumus" ) hero . punch ( "…" at bounding box center [1061, 169] width 386 height 263
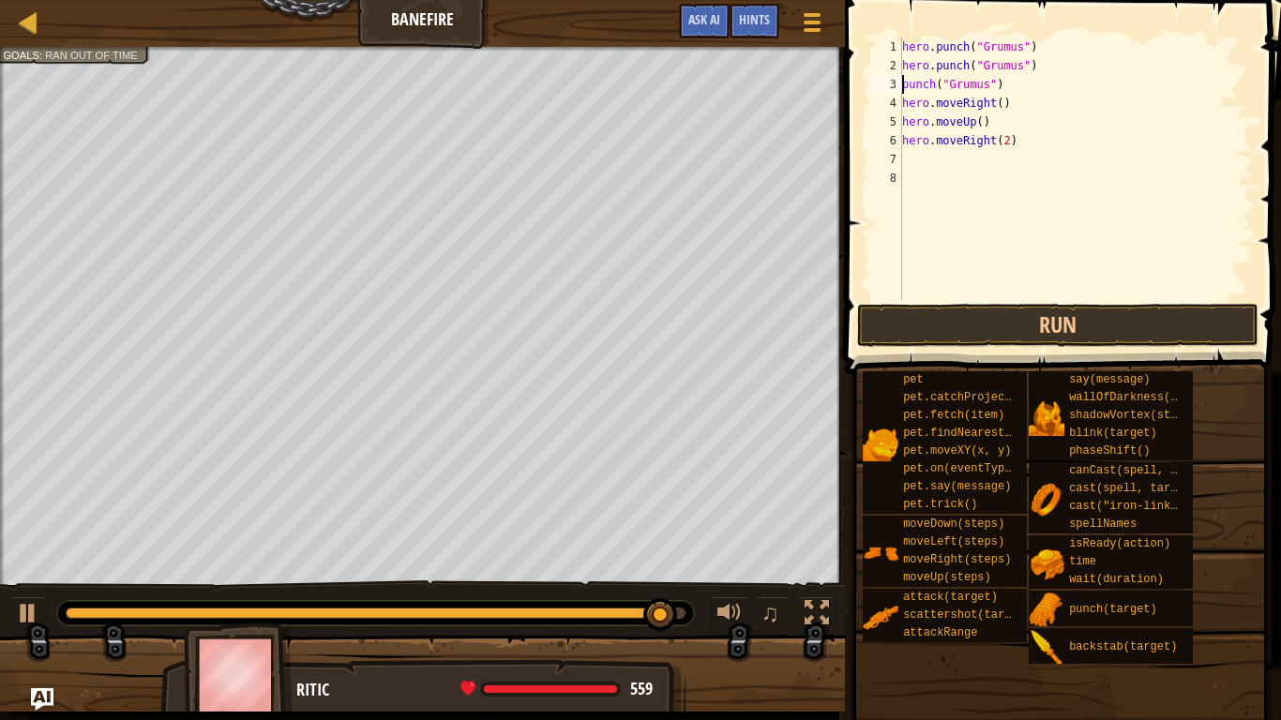
click at [902, 86] on div "hero . punch ( "Grumus" ) hero . punch ( "Grumus" ) punch ( "Grumus" ) hero . m…" at bounding box center [1076, 188] width 355 height 300
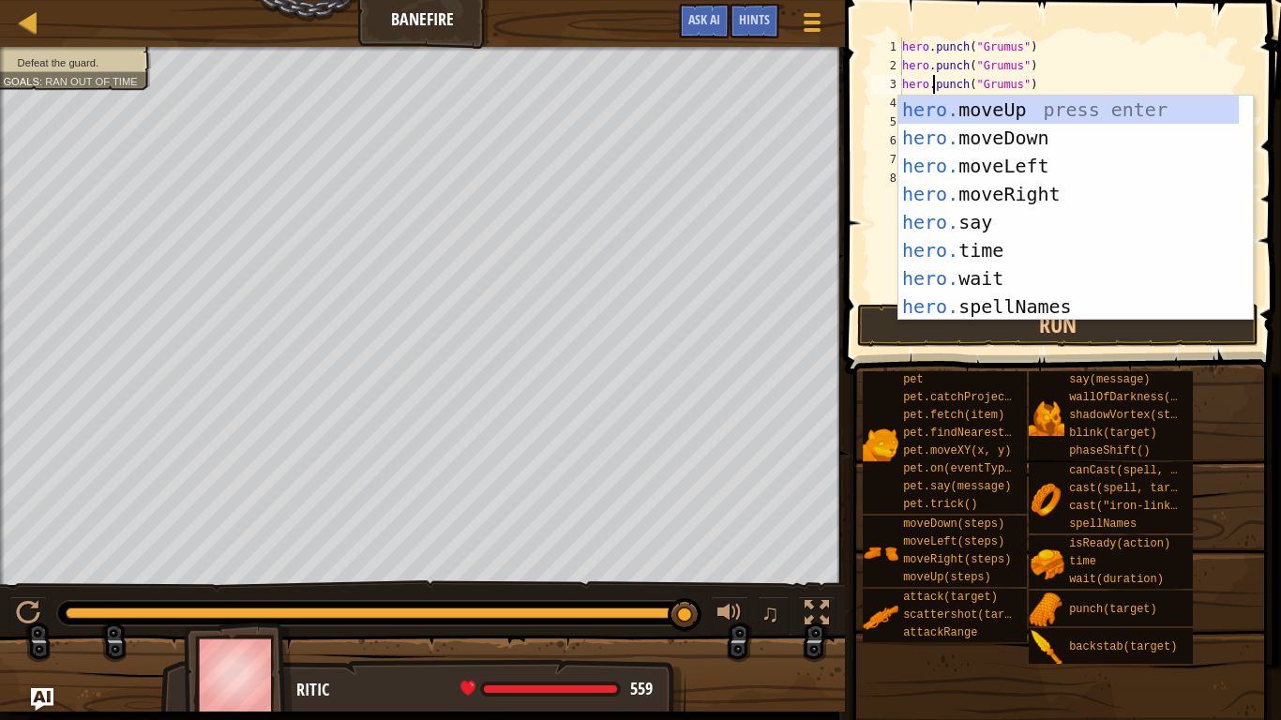
click at [875, 146] on div "6" at bounding box center [886, 140] width 31 height 19
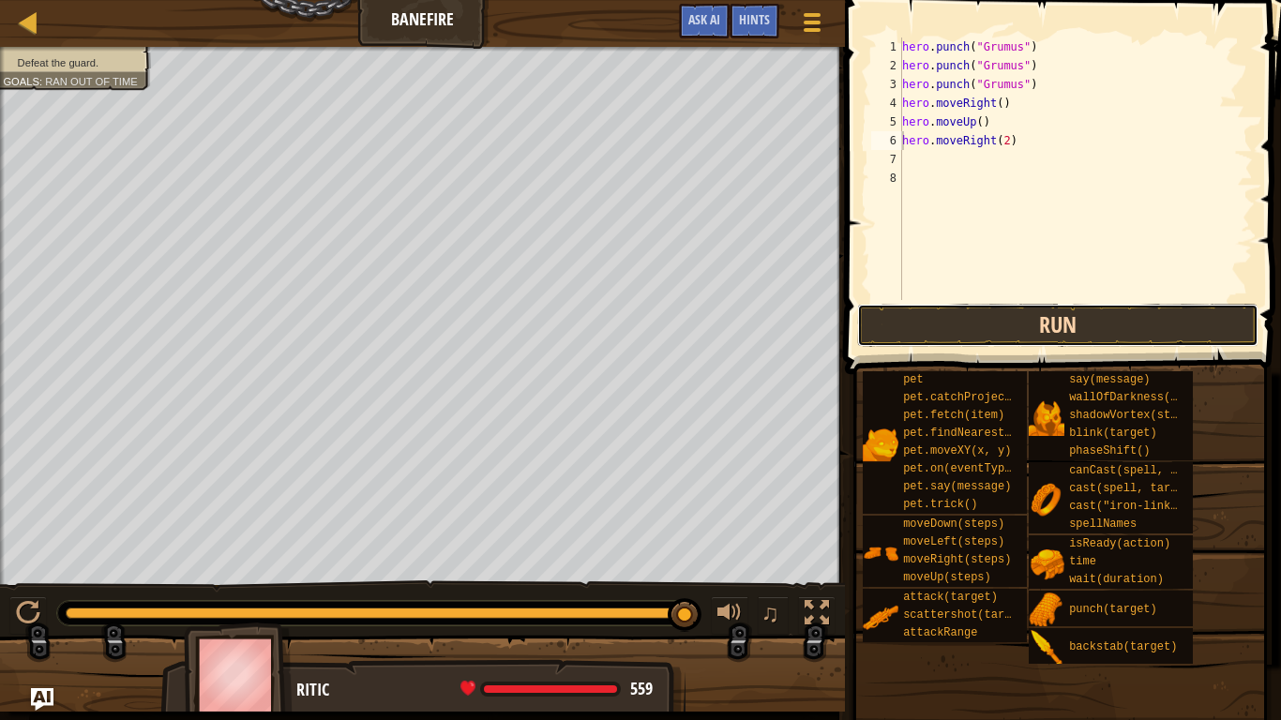
click at [977, 327] on button "Run" at bounding box center [1058, 325] width 402 height 43
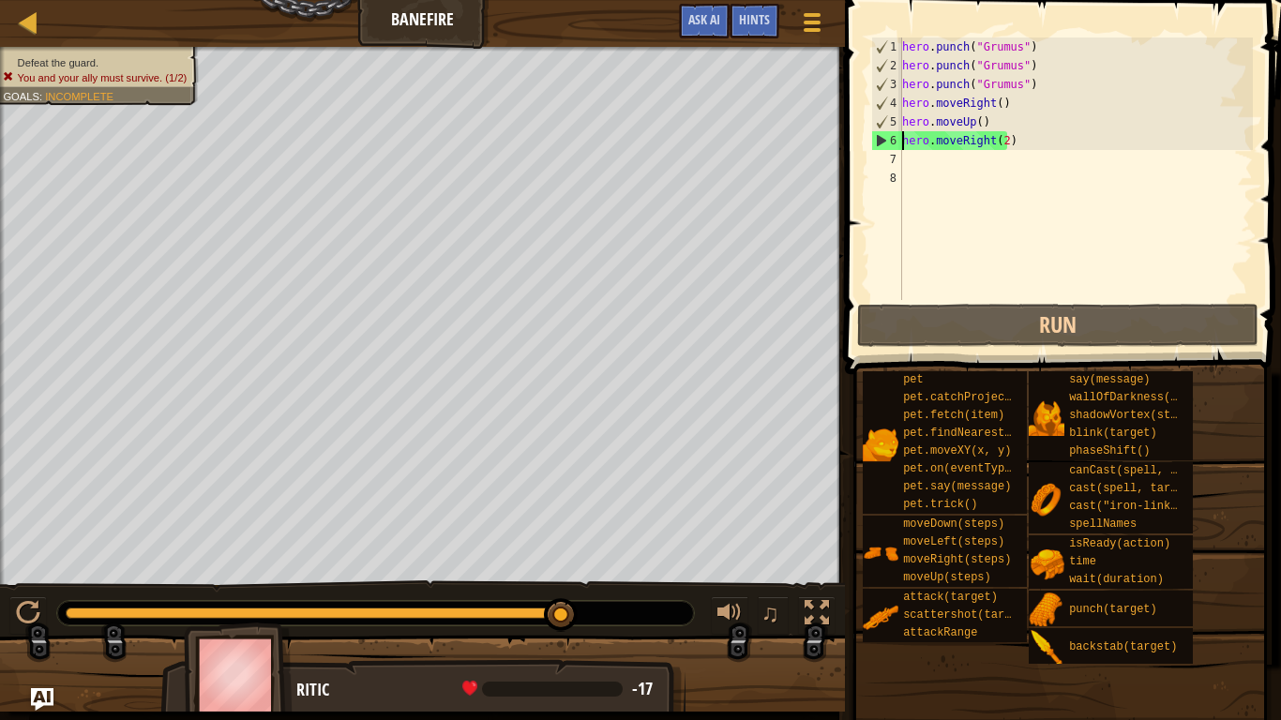
click at [1028, 89] on div "hero . punch ( "Grumus" ) hero . punch ( "Grumus" ) hero . punch ( "Grumus" ) h…" at bounding box center [1076, 188] width 355 height 300
click at [962, 89] on div "hero . punch ( "Grumus" ) hero . punch ( "Grumus" ) hero . punch ( "Grumus" ) h…" at bounding box center [1076, 188] width 355 height 300
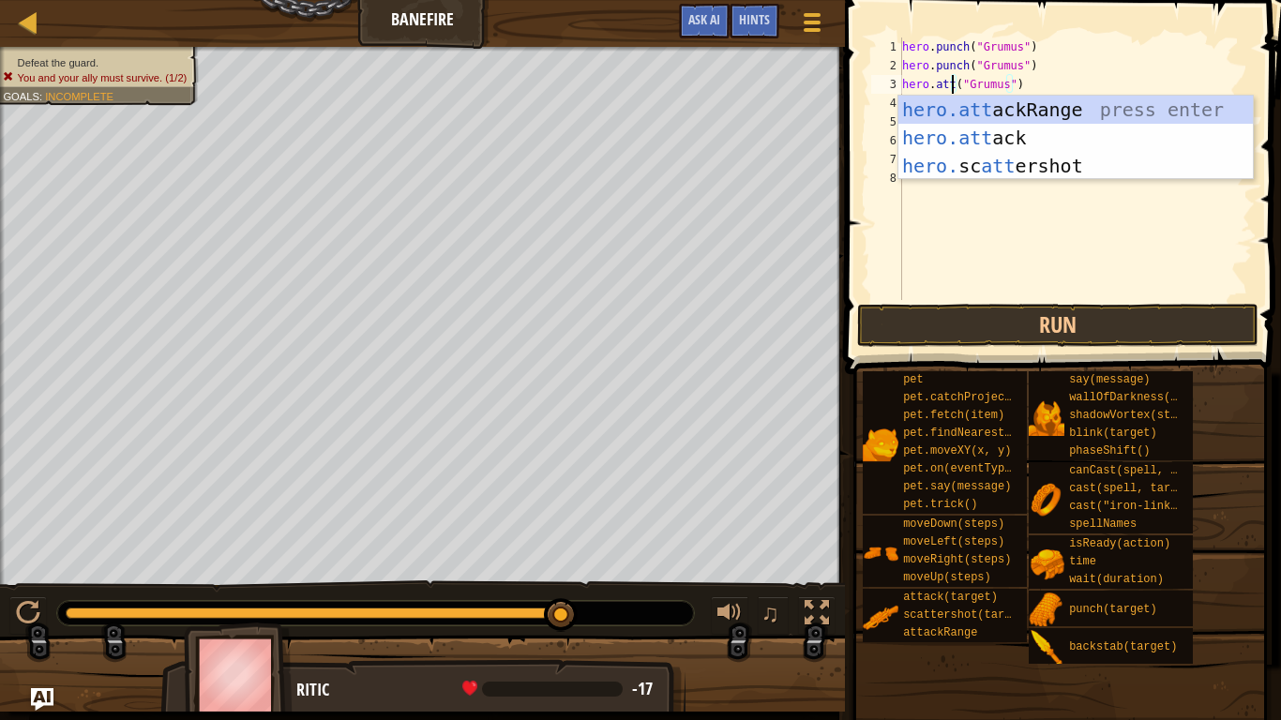
scroll to position [8, 4]
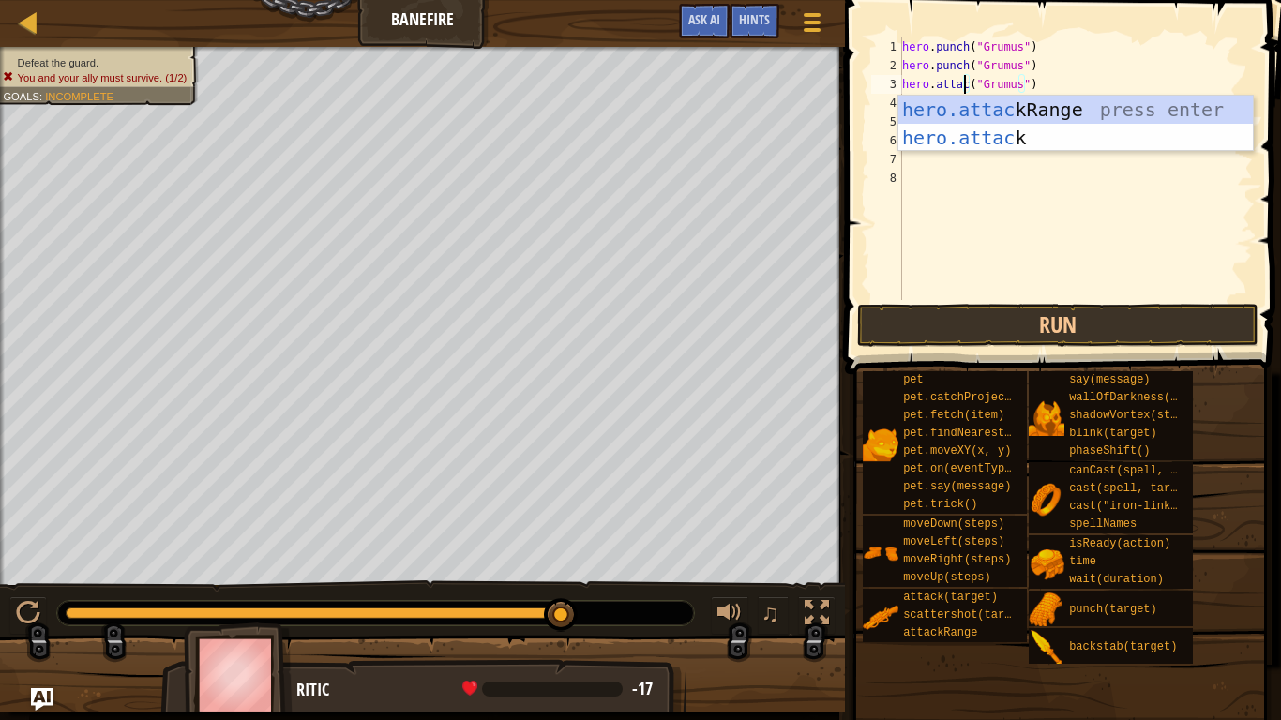
type textarea "hero.attack("Grumus")"
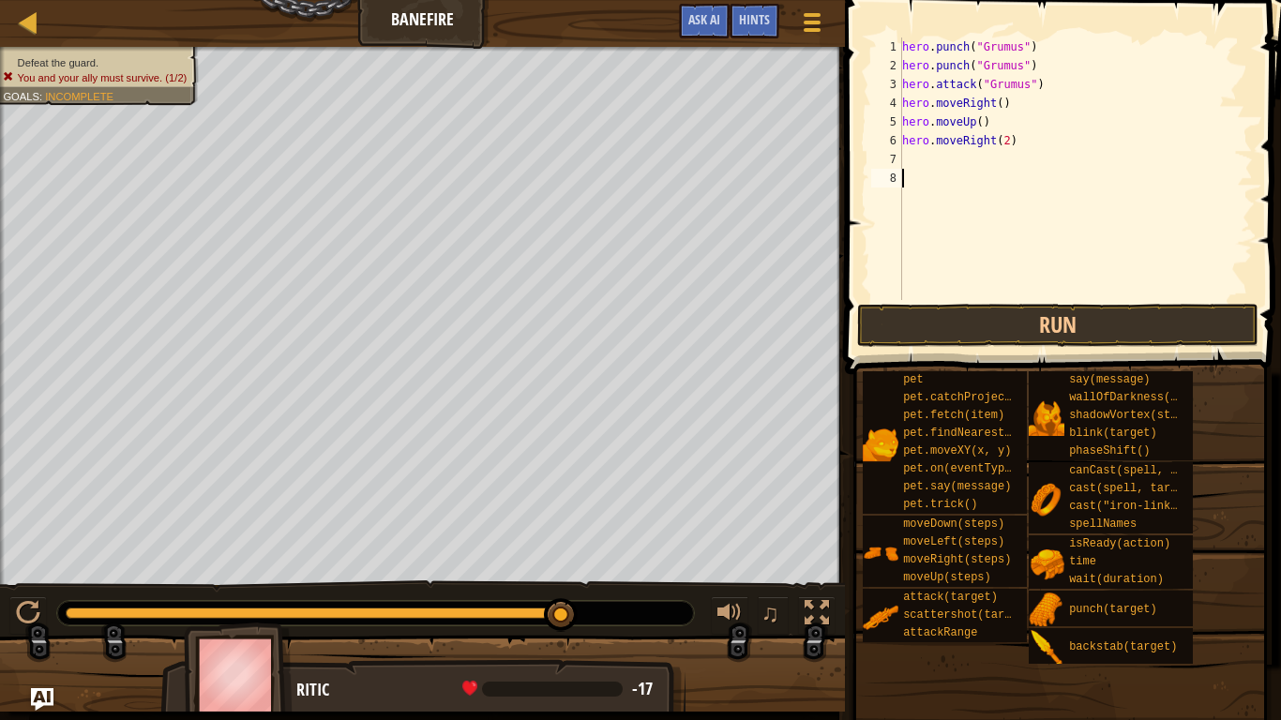
scroll to position [8, 0]
drag, startPoint x: 966, startPoint y: 71, endPoint x: 961, endPoint y: 100, distance: 29.6
click at [965, 74] on div "hero . punch ( "Grumus" ) hero . punch ( "Grumus" ) hero . attack ( "Grumus" ) …" at bounding box center [1076, 188] width 355 height 300
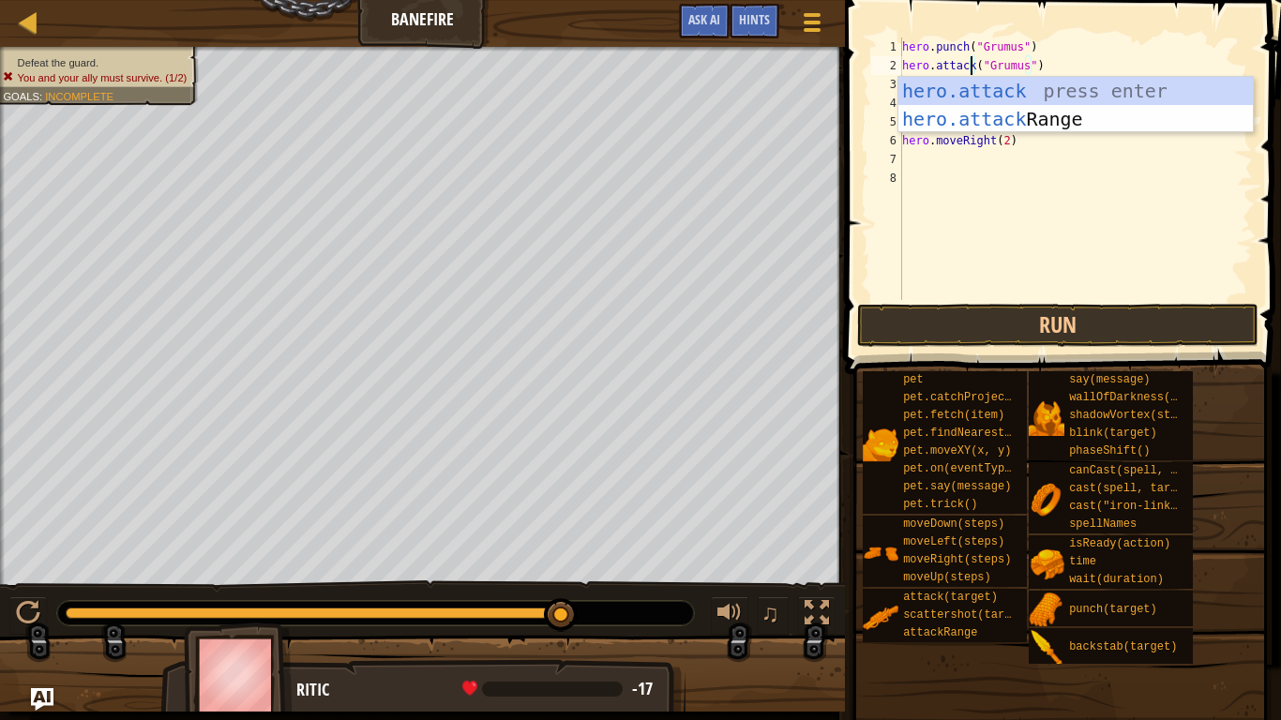
scroll to position [8, 6]
drag, startPoint x: 965, startPoint y: 50, endPoint x: 971, endPoint y: 75, distance: 25.9
click at [964, 58] on div "hero . punch ( "Grumus" ) hero . attack ( "Grumus" ) hero . attack ( "Grumus" )…" at bounding box center [1076, 188] width 355 height 300
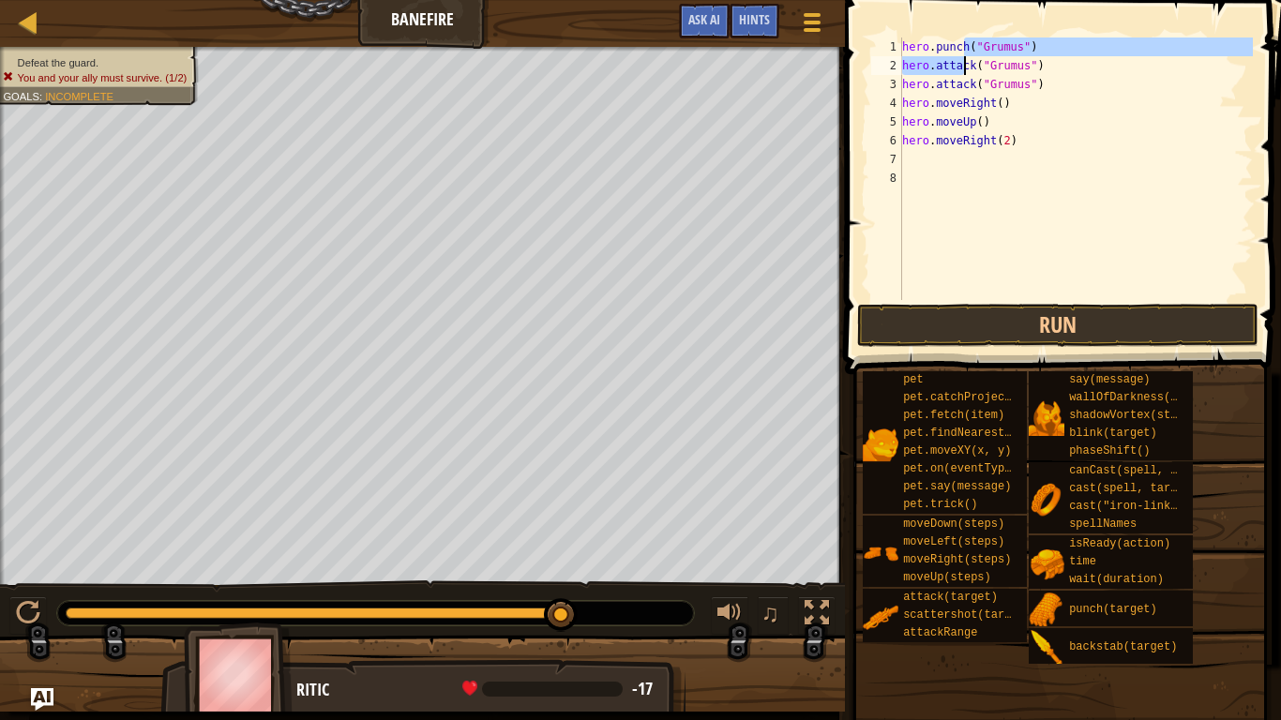
click at [878, 128] on div "5" at bounding box center [886, 122] width 31 height 19
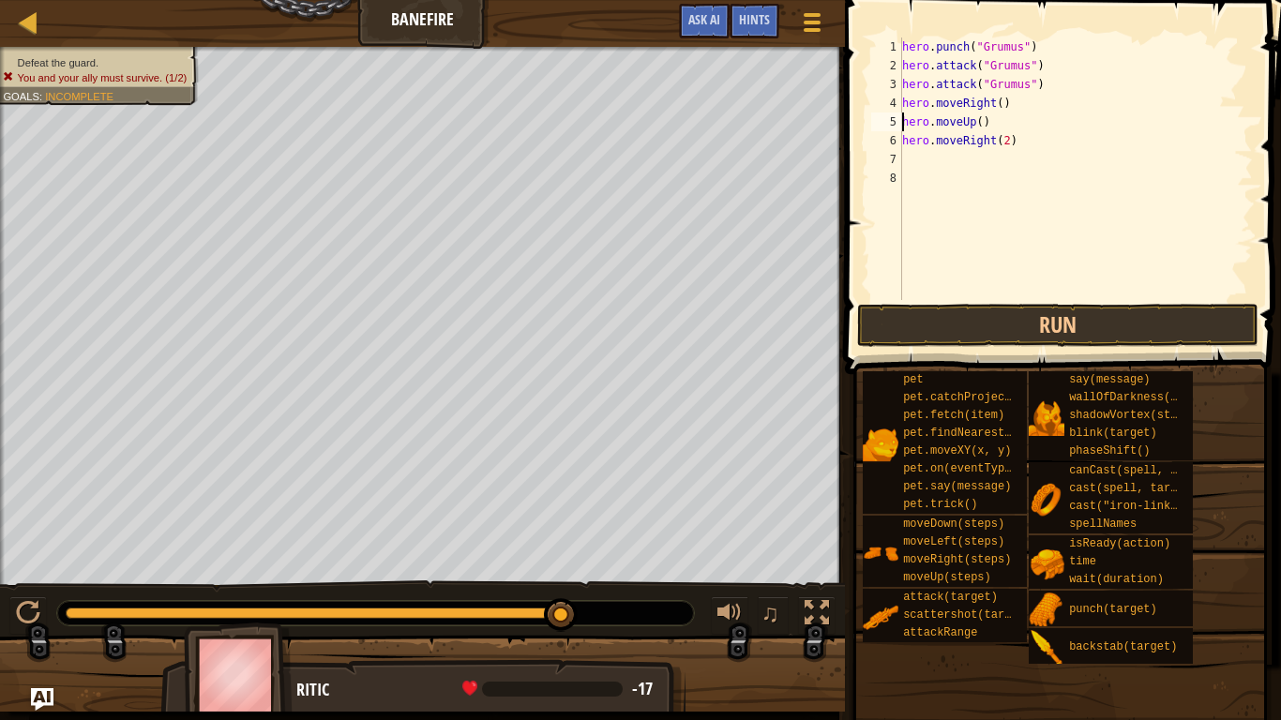
click at [967, 48] on div "hero . punch ( "Grumus" ) hero . attack ( "Grumus" ) hero . attack ( "Grumus" )…" at bounding box center [1076, 188] width 355 height 300
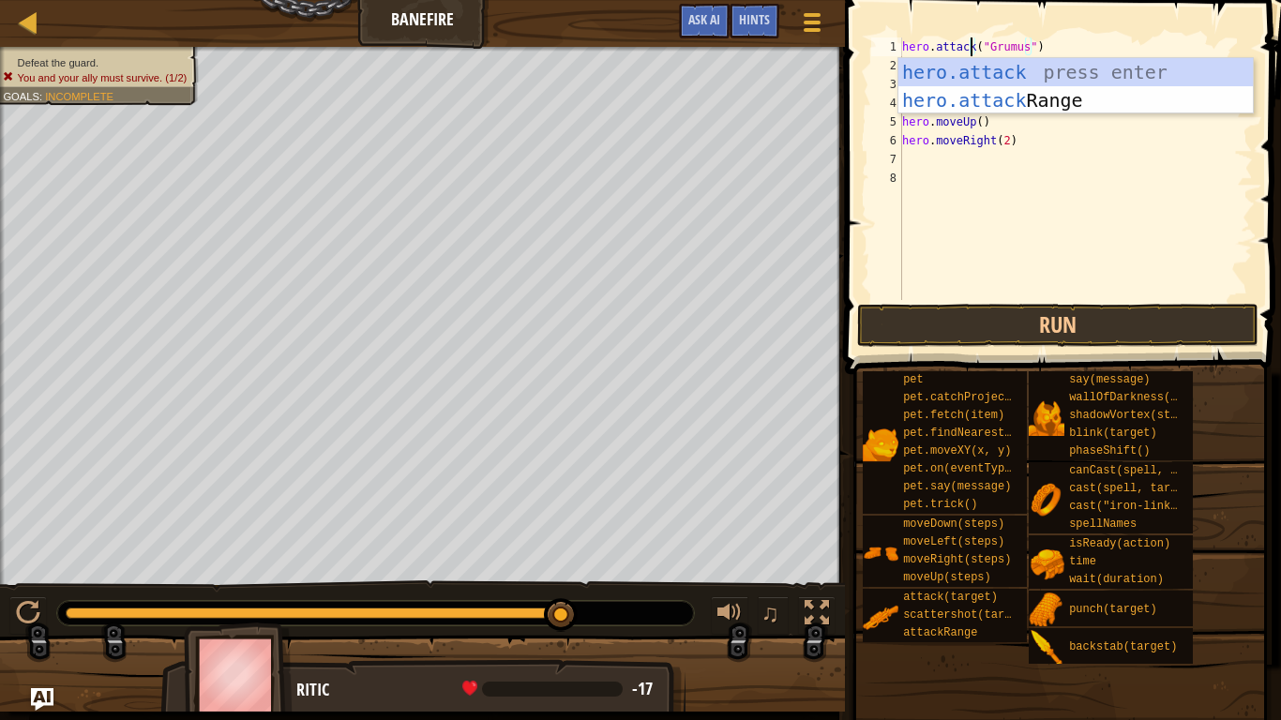
click at [867, 250] on span at bounding box center [1065, 161] width 451 height 430
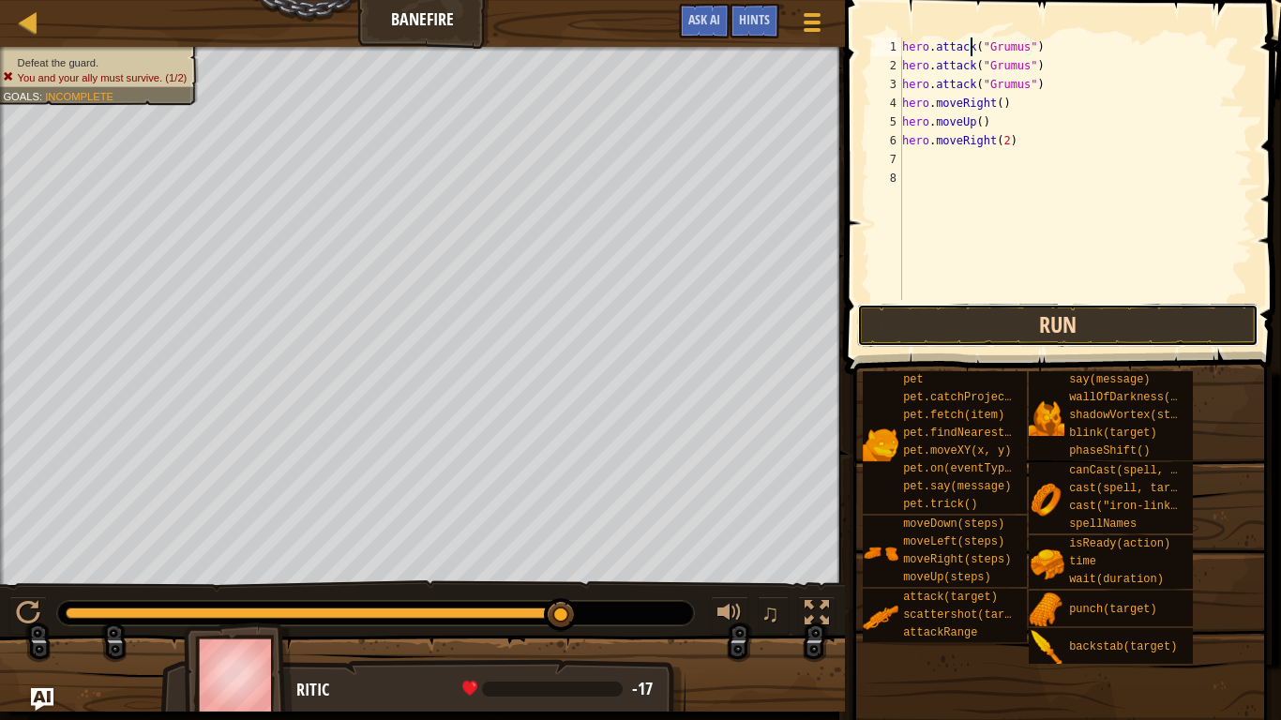
click at [1024, 326] on button "Run" at bounding box center [1058, 325] width 402 height 43
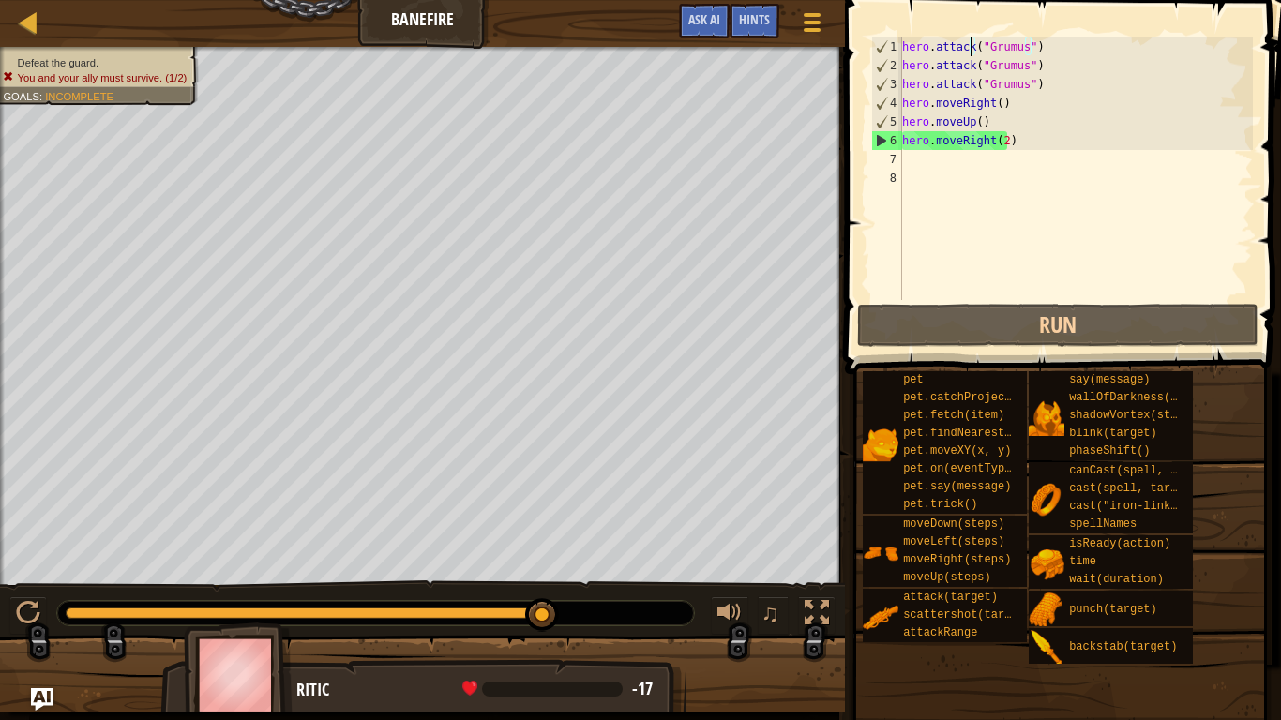
click at [902, 103] on div "hero . attack ( "Grumus" ) hero . attack ( "Grumus" ) hero . attack ( "Grumus" …" at bounding box center [1076, 188] width 355 height 300
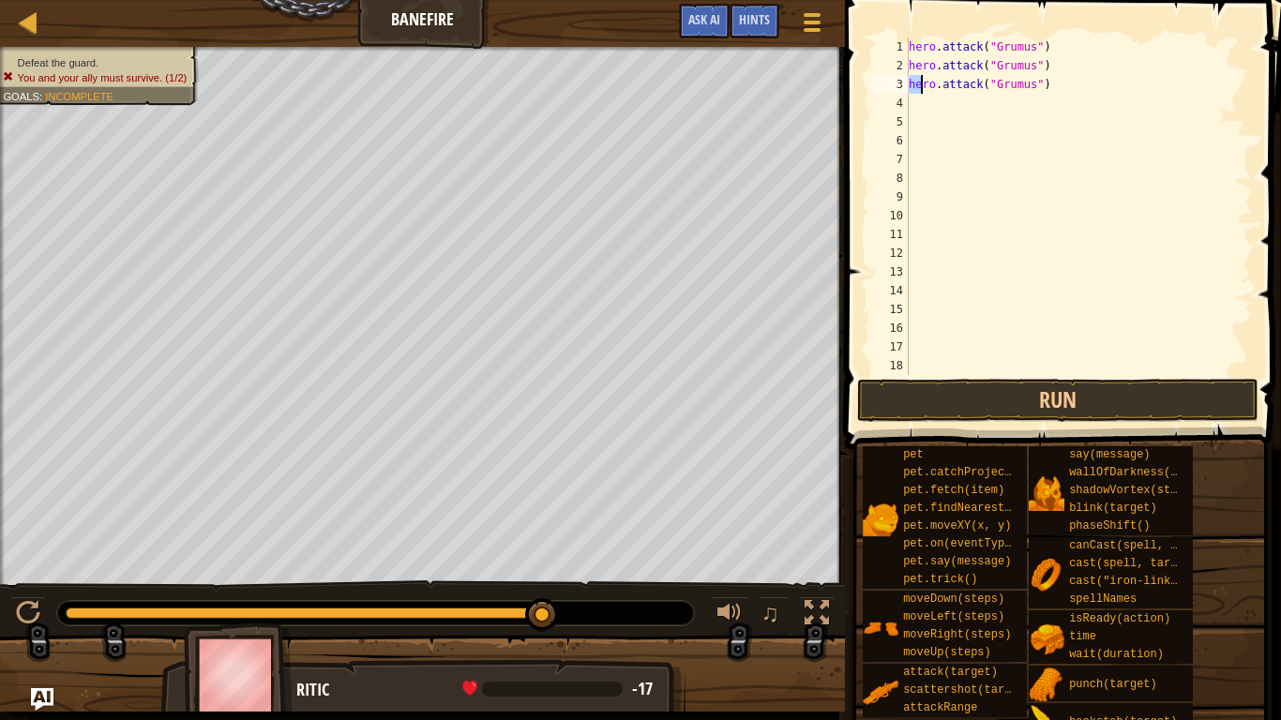
drag, startPoint x: 910, startPoint y: 87, endPoint x: 920, endPoint y: 88, distance: 10.4
click at [920, 88] on div "hero . attack ( "Grumus" ) hero . attack ( "Grumus" ) hero . attack ( "Grumus" …" at bounding box center [1072, 225] width 334 height 375
click at [860, 40] on span at bounding box center [1065, 198] width 451 height 505
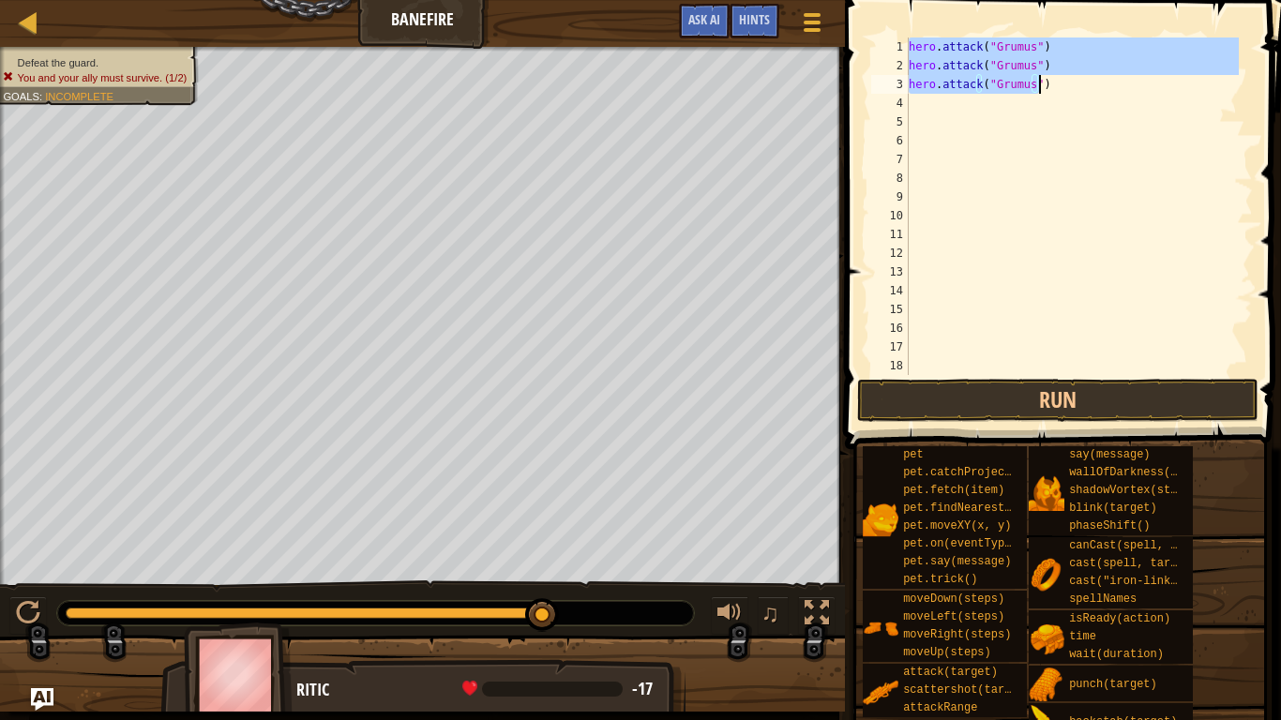
drag, startPoint x: 909, startPoint y: 41, endPoint x: 1038, endPoint y: 91, distance: 137.8
click at [1038, 91] on div "hero . attack ( "Grumus" ) hero . attack ( "Grumus" ) hero . attack ( "Grumus" …" at bounding box center [1072, 225] width 334 height 375
type textarea "hero.attack("Grumus") hero.attack("Grumus")"
click at [935, 105] on div "hero . attack ( "Grumus" ) hero . attack ( "Grumus" ) hero . attack ( "Grumus" …" at bounding box center [1072, 225] width 334 height 375
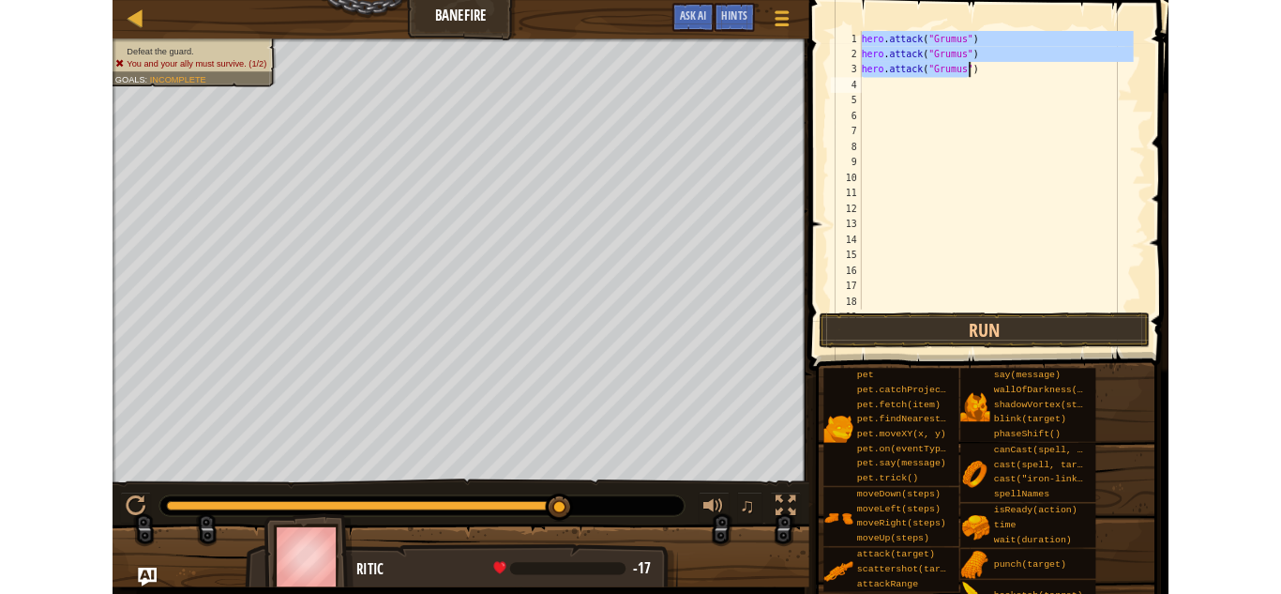
scroll to position [8, 0]
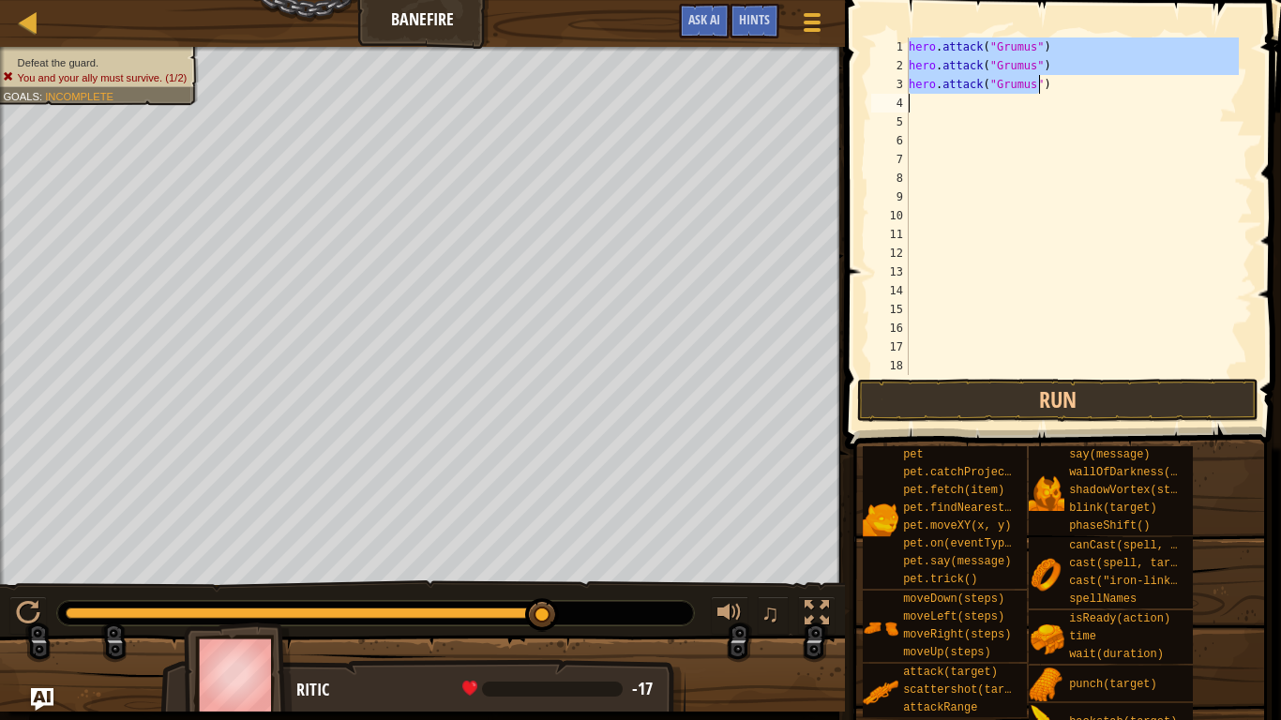
paste textarea "hero.attack("Grumus")"
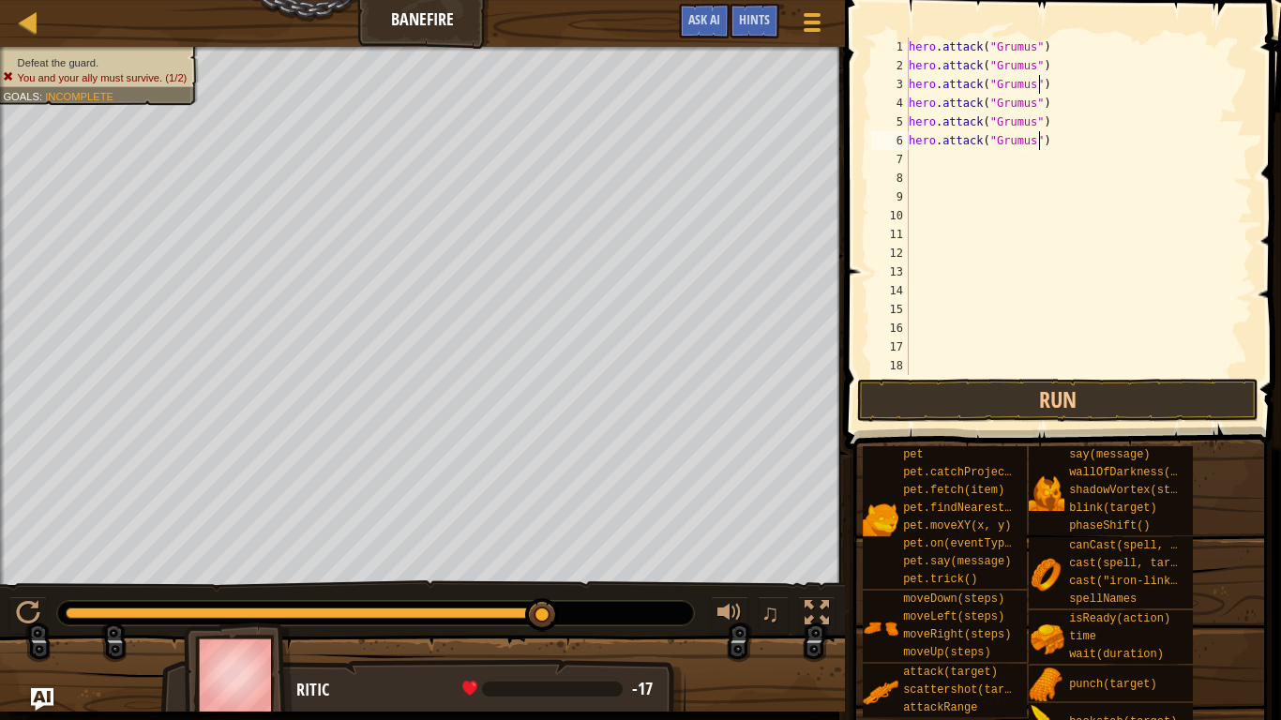
type textarea "hero.attack("Grumus")"
click at [925, 161] on div "hero . attack ( "Grumus" ) hero . attack ( "Grumus" ) hero . attack ( "Grumus" …" at bounding box center [1072, 225] width 334 height 375
paste textarea "hero.attack("Grumus")"
type textarea "hero.attack("Grumus")"
click at [926, 188] on div "hero . attack ( "Grumus" ) hero . attack ( "Grumus" ) hero . attack ( "Grumus" …" at bounding box center [1072, 225] width 334 height 375
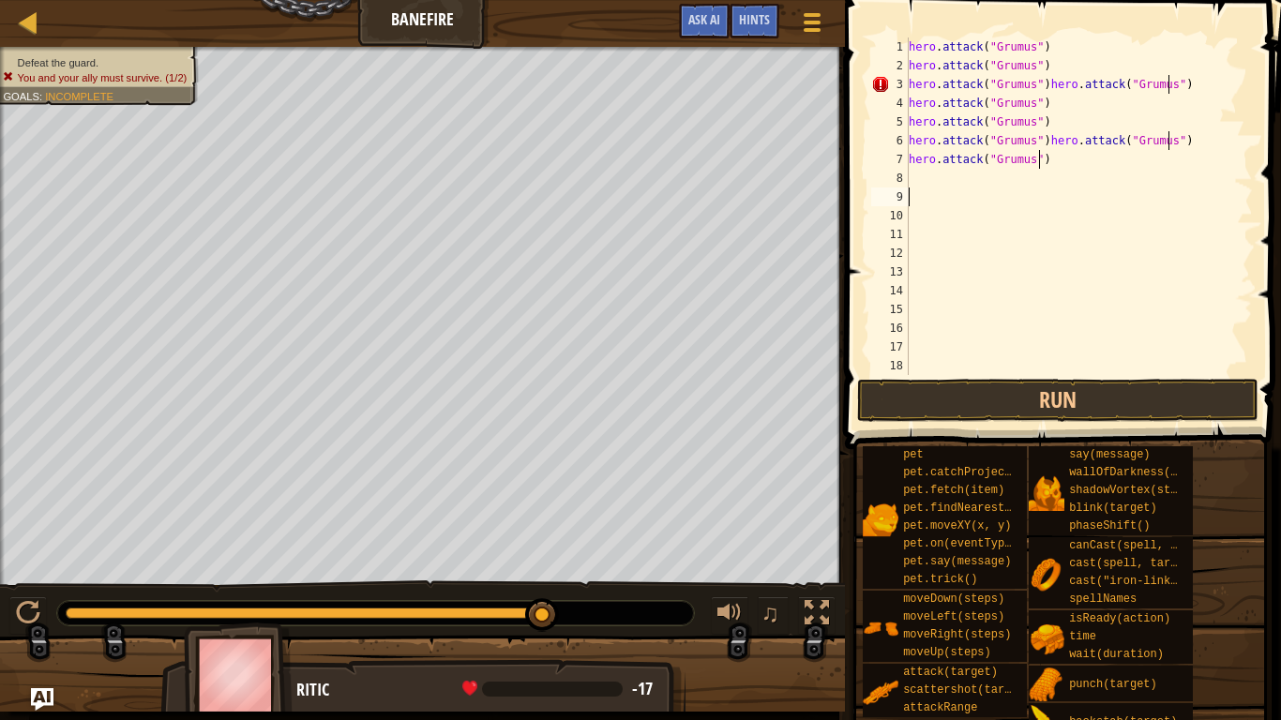
click at [925, 185] on div "hero . attack ( "Grumus" ) hero . attack ( "Grumus" ) hero . attack ( "Grumus" …" at bounding box center [1072, 225] width 334 height 375
paste textarea "hero.attack("Grumus")"
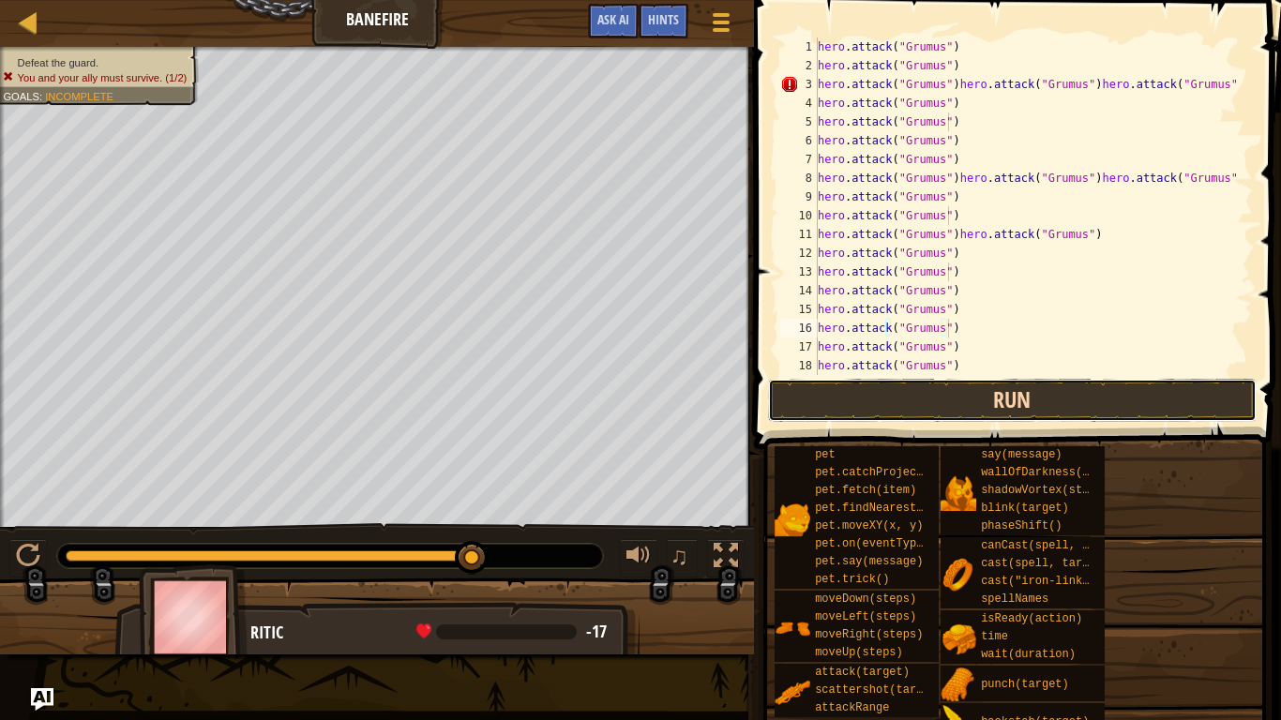
click at [1003, 409] on button "Run" at bounding box center [1013, 400] width 490 height 43
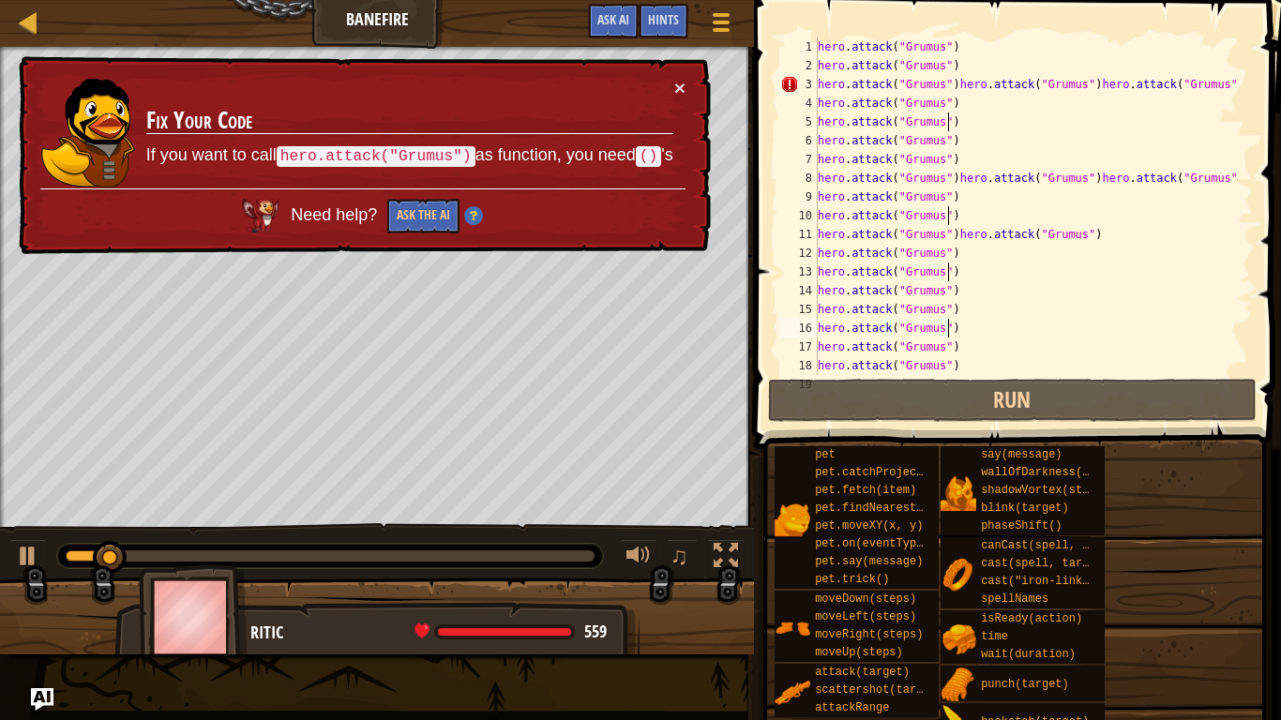
click at [1007, 367] on div "hero . attack ( "Grumus" ) hero . attack ( "Grumus" ) hero . attack ( "Grumus" …" at bounding box center [1026, 225] width 425 height 375
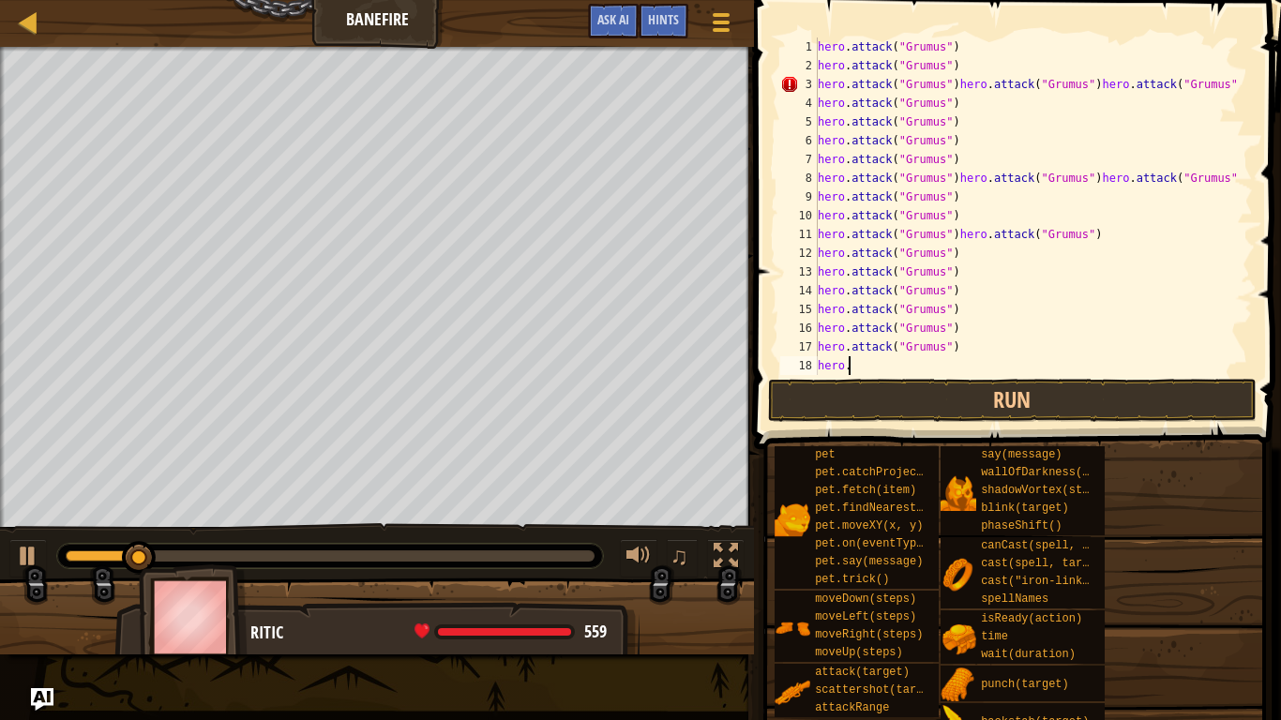
type textarea "h"
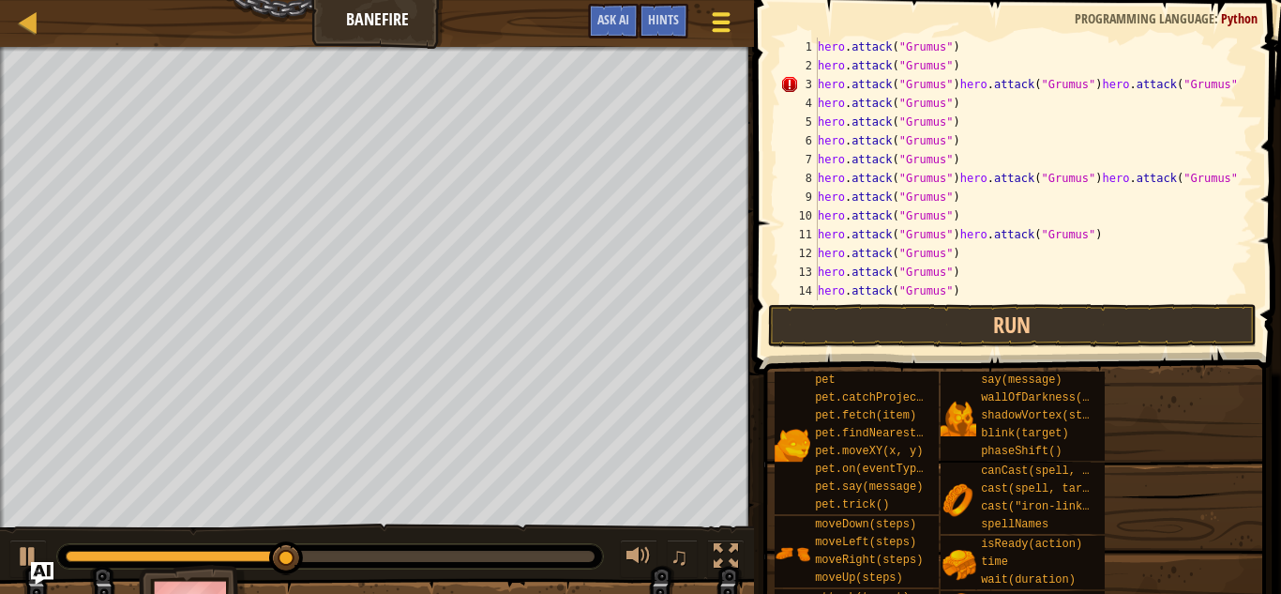
click at [701, 27] on button "Game Menu" at bounding box center [722, 26] width 50 height 46
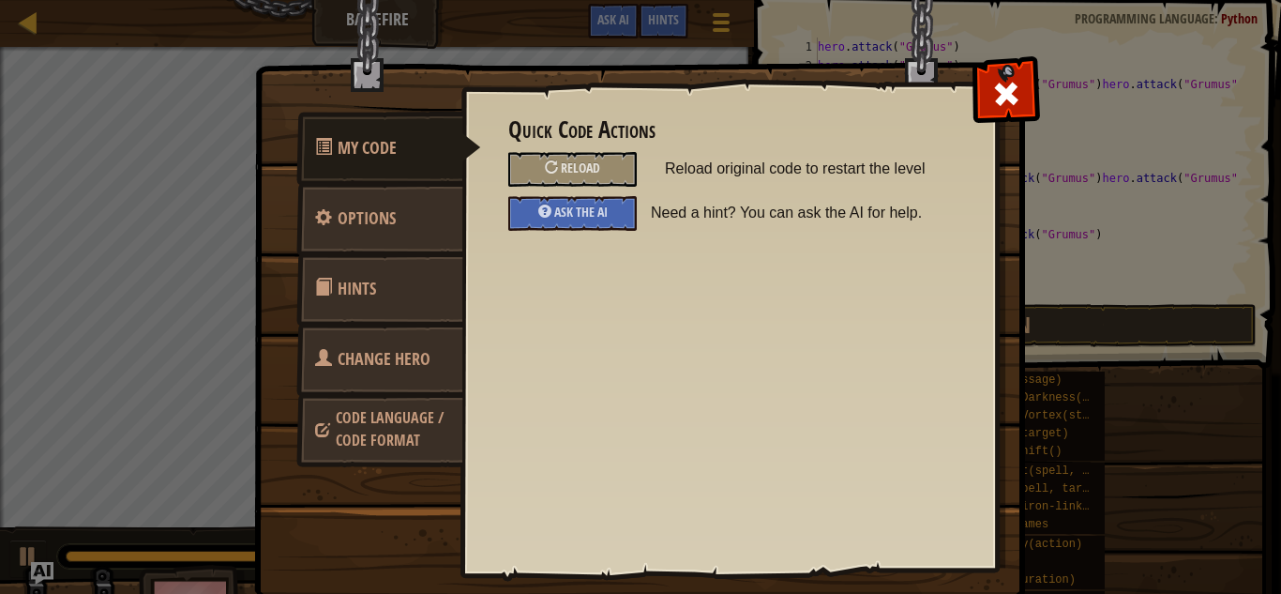
click at [400, 402] on link "Code Language / Code Format" at bounding box center [379, 428] width 167 height 71
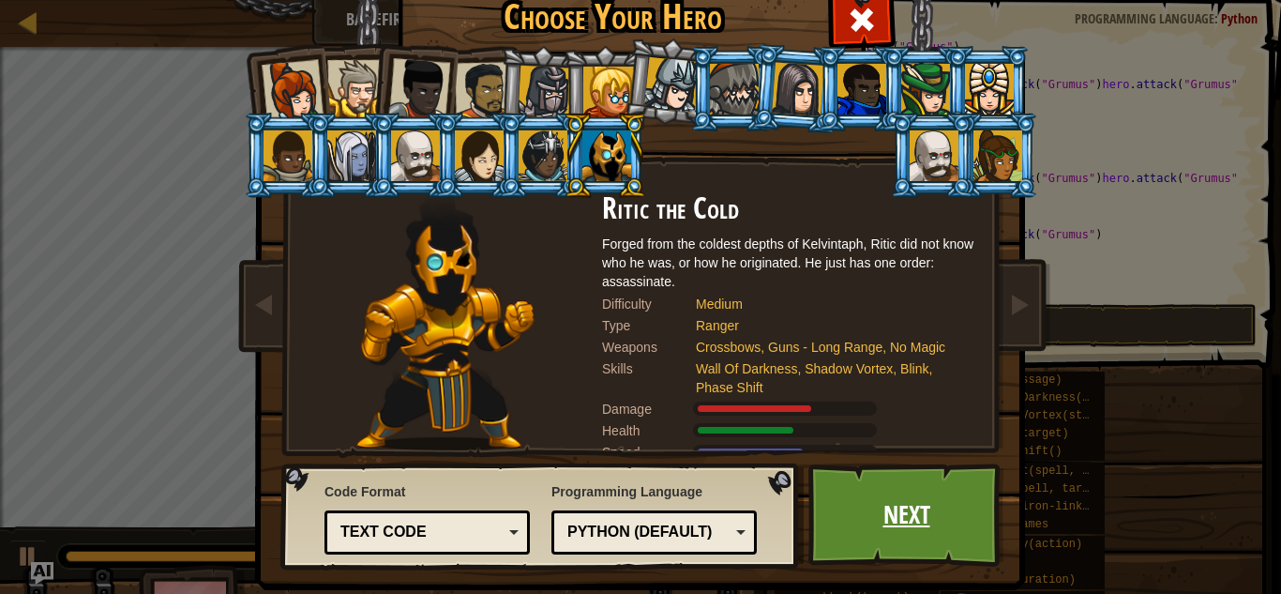
click at [863, 492] on link "Next" at bounding box center [907, 514] width 196 height 103
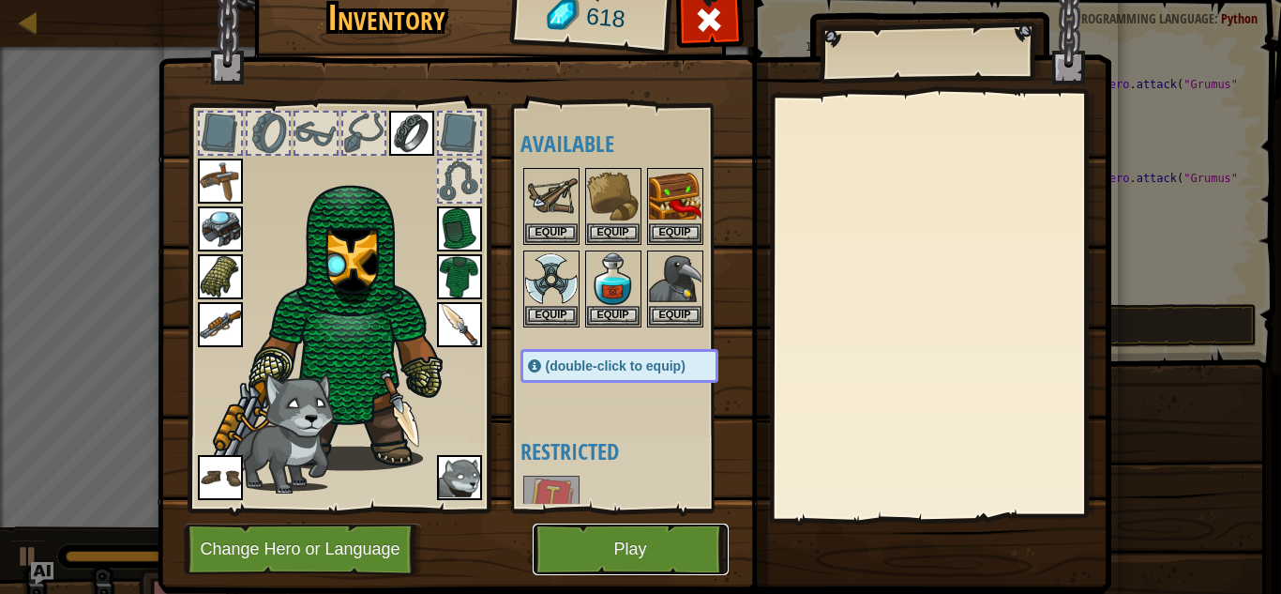
click at [580, 558] on button "Play" at bounding box center [631, 549] width 196 height 52
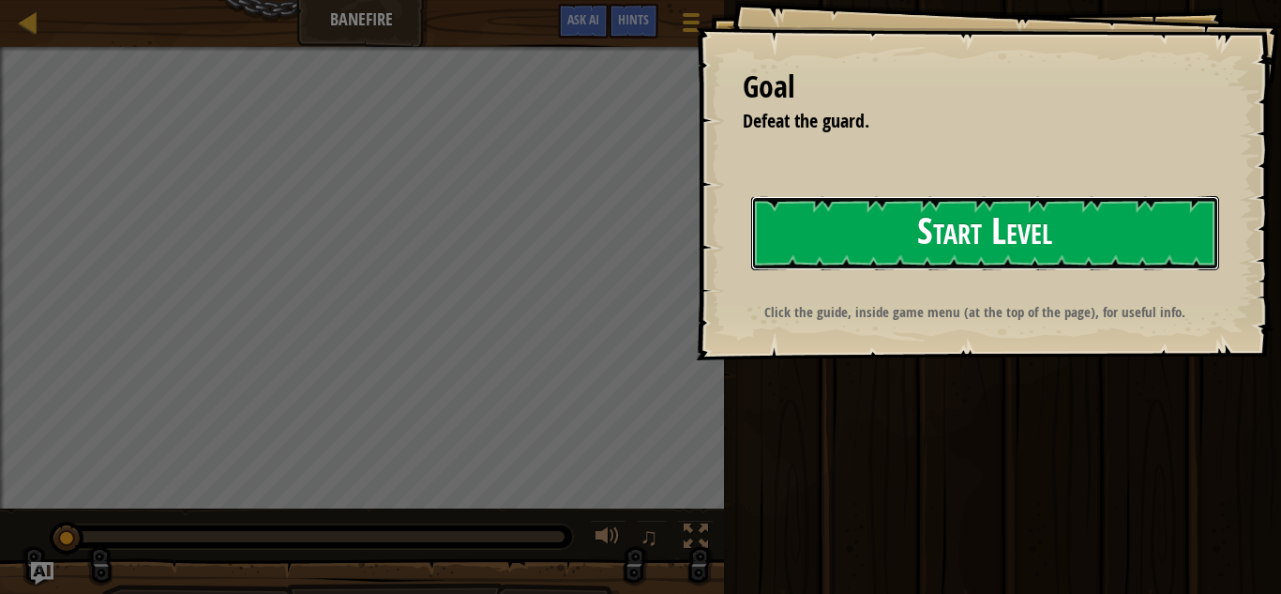
click at [801, 237] on button "Start Level" at bounding box center [985, 233] width 468 height 74
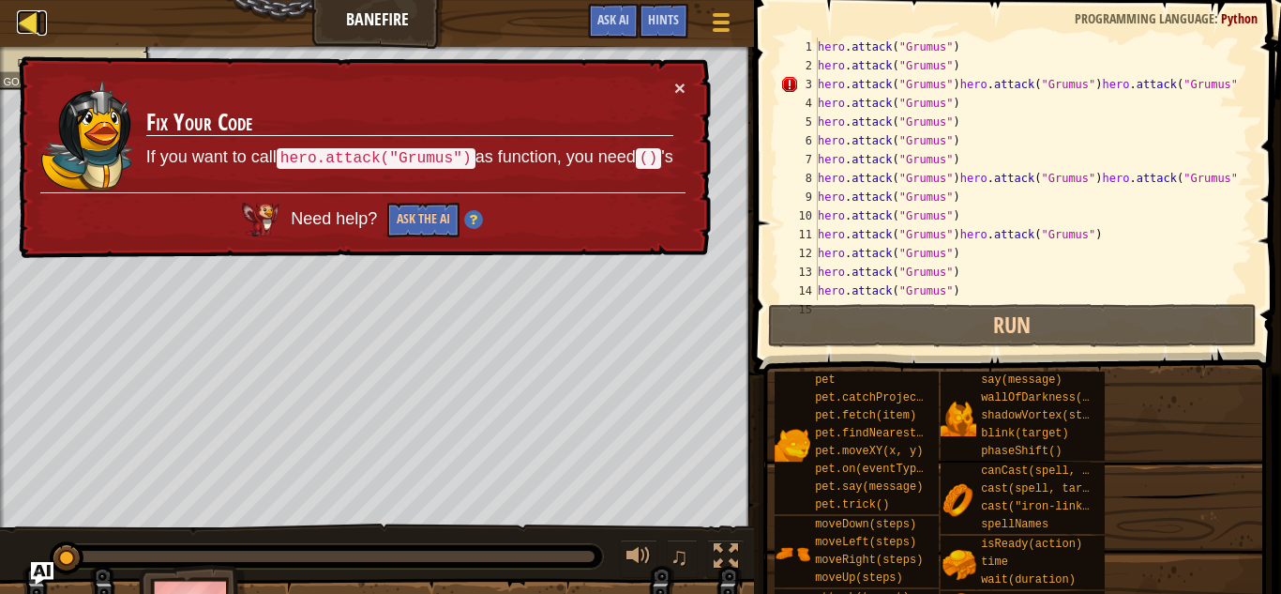
click at [31, 14] on div at bounding box center [28, 21] width 23 height 23
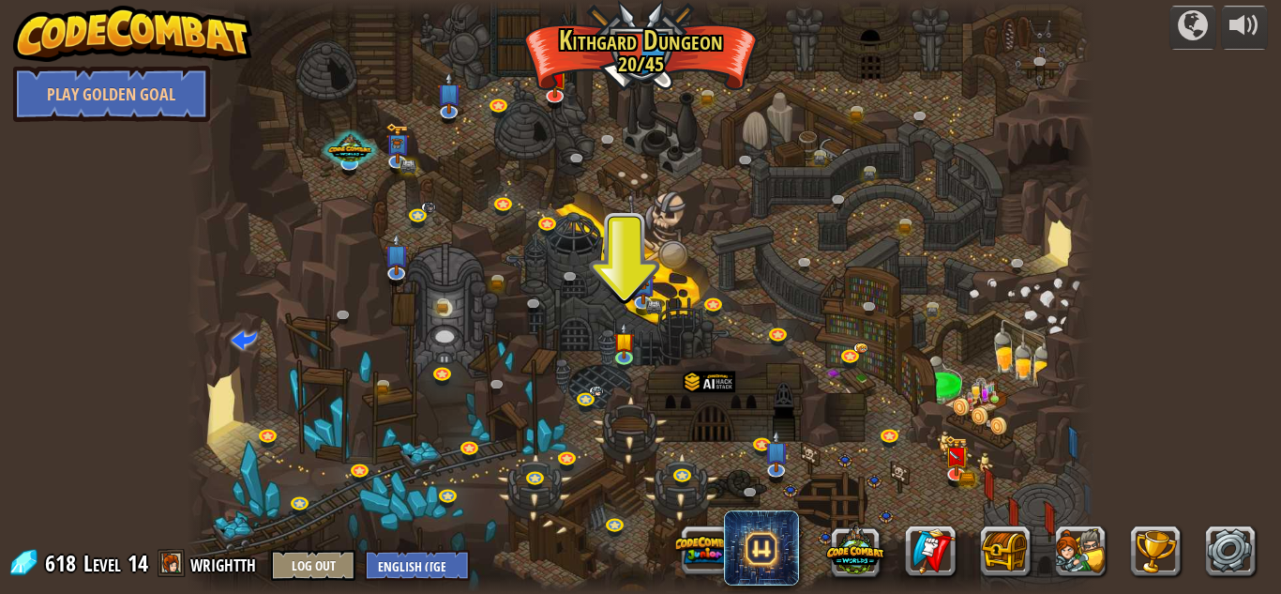
click at [131, 34] on img at bounding box center [133, 34] width 240 height 56
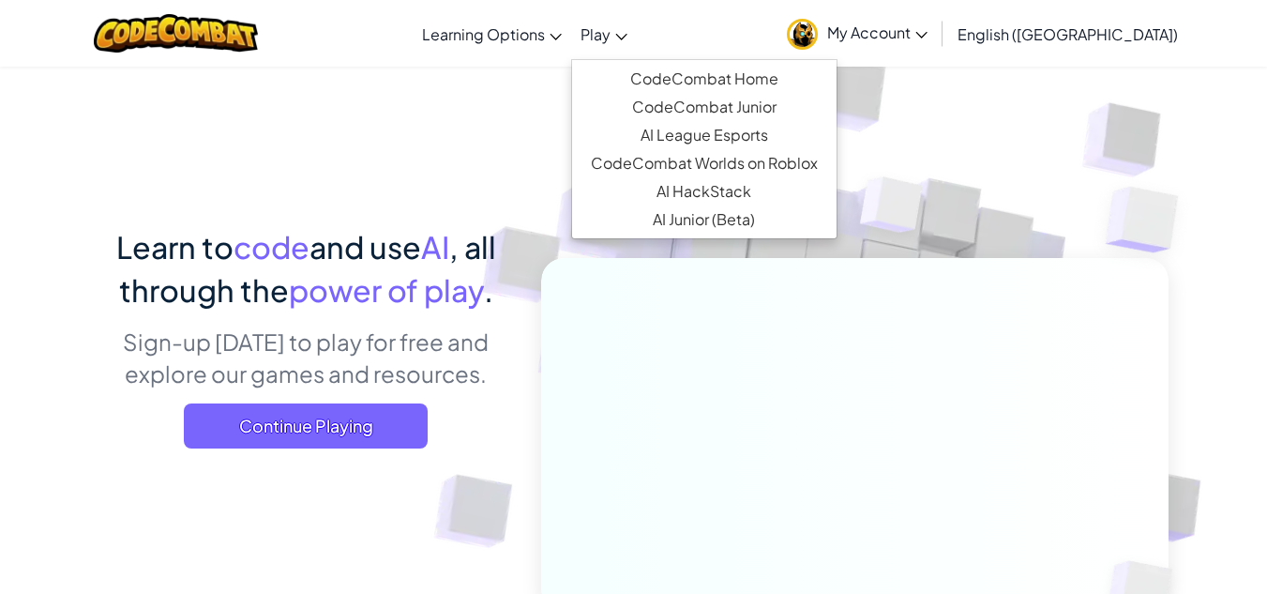
click at [637, 31] on link "Play" at bounding box center [604, 33] width 66 height 51
click at [687, 75] on link "CodeCombat Home" at bounding box center [704, 79] width 265 height 28
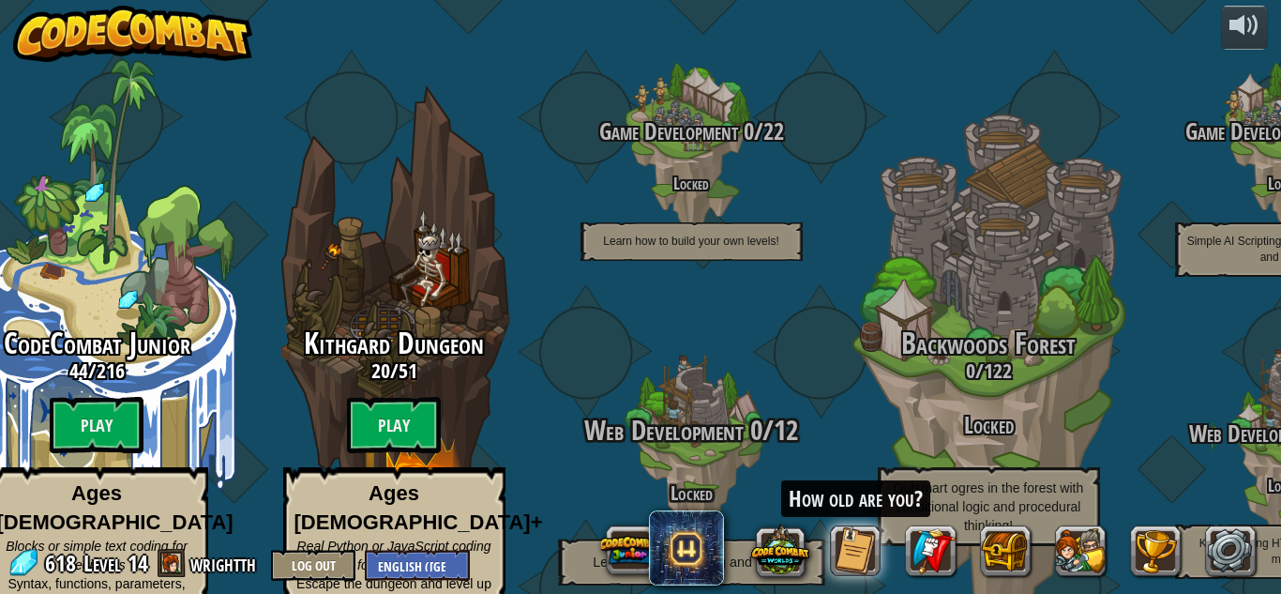
click at [688, 411] on span "Web Development" at bounding box center [663, 430] width 159 height 38
